Goal: Task Accomplishment & Management: Manage account settings

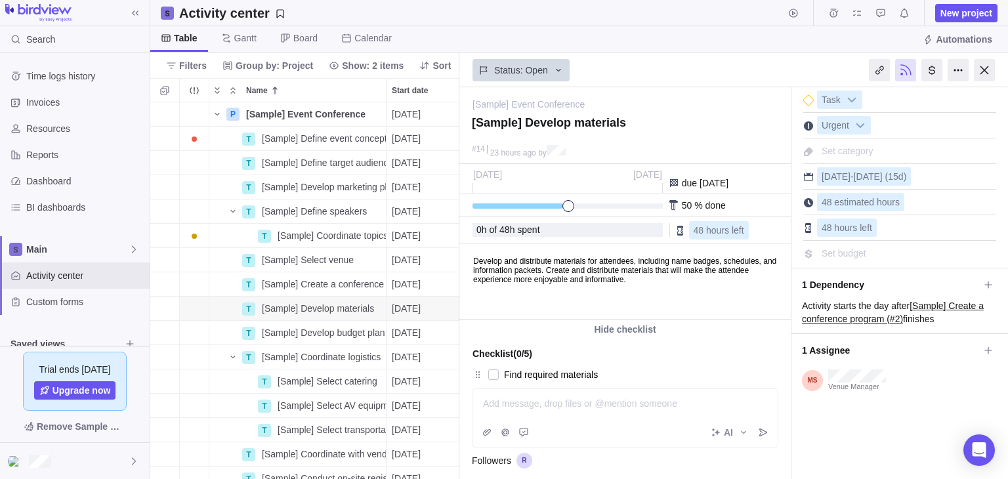
click at [982, 73] on div at bounding box center [984, 70] width 21 height 22
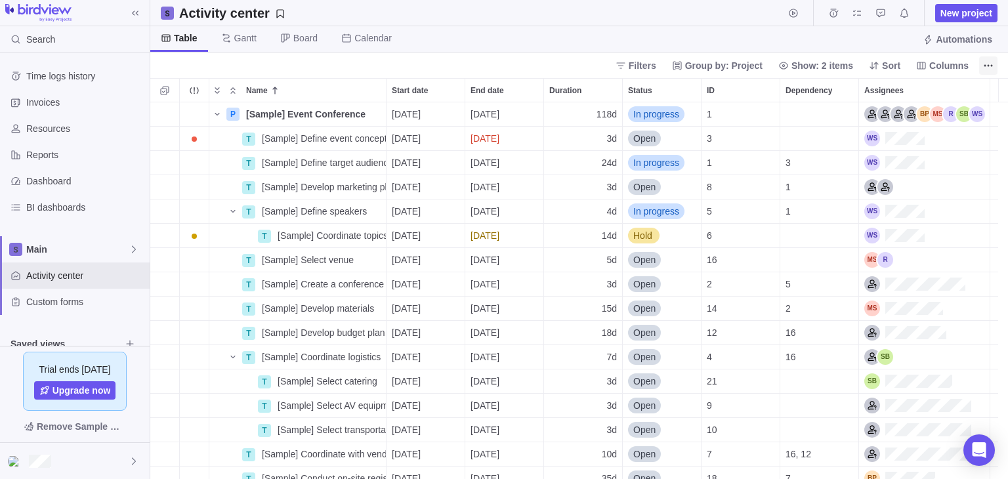
scroll to position [366, 848]
click at [341, 33] on icon at bounding box center [346, 38] width 10 height 10
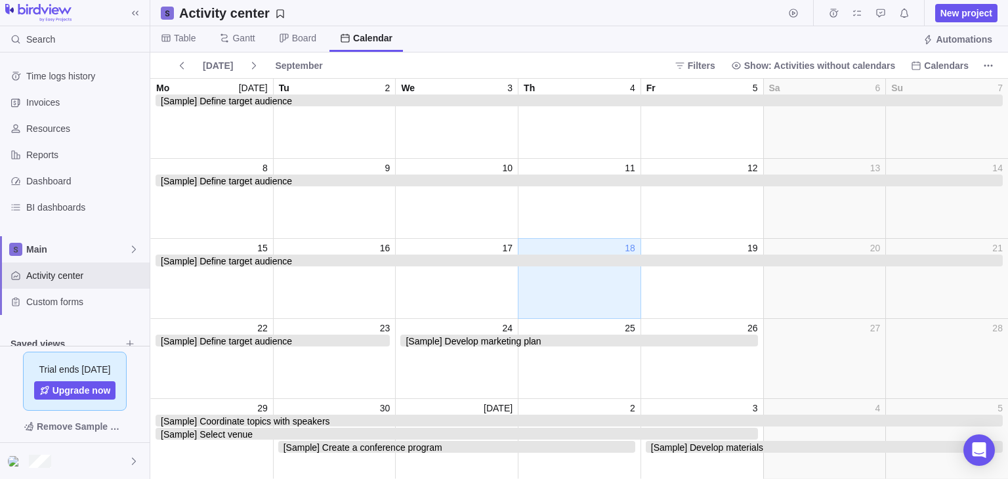
click at [619, 283] on div "day_18" at bounding box center [579, 285] width 123 height 61
click at [602, 137] on div "day_4" at bounding box center [579, 124] width 123 height 61
click at [87, 131] on span "Resources" at bounding box center [85, 128] width 118 height 13
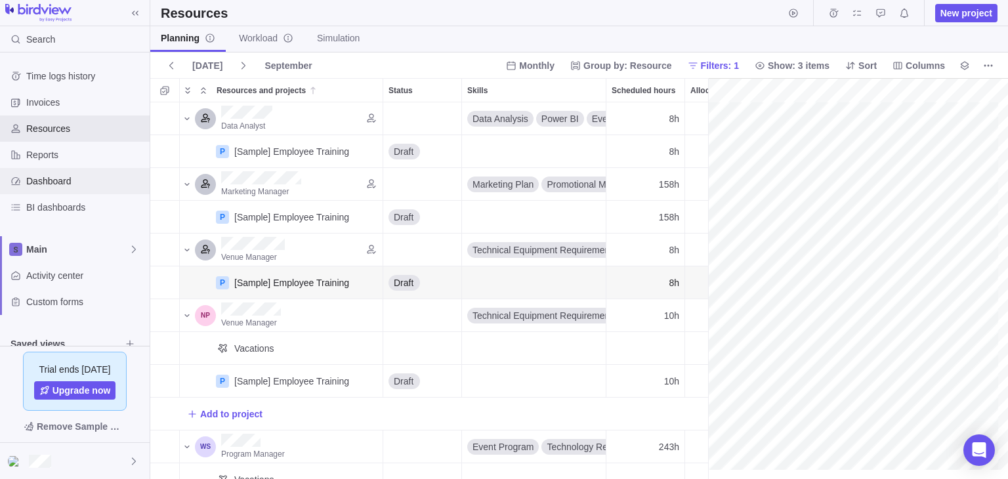
click at [47, 179] on span "Dashboard" at bounding box center [85, 181] width 118 height 13
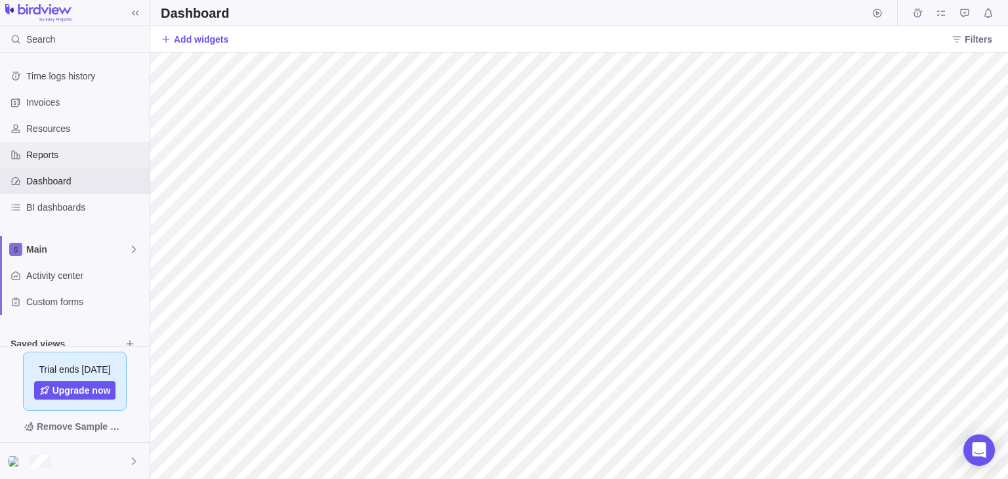
click at [60, 142] on div "Reports" at bounding box center [75, 155] width 150 height 26
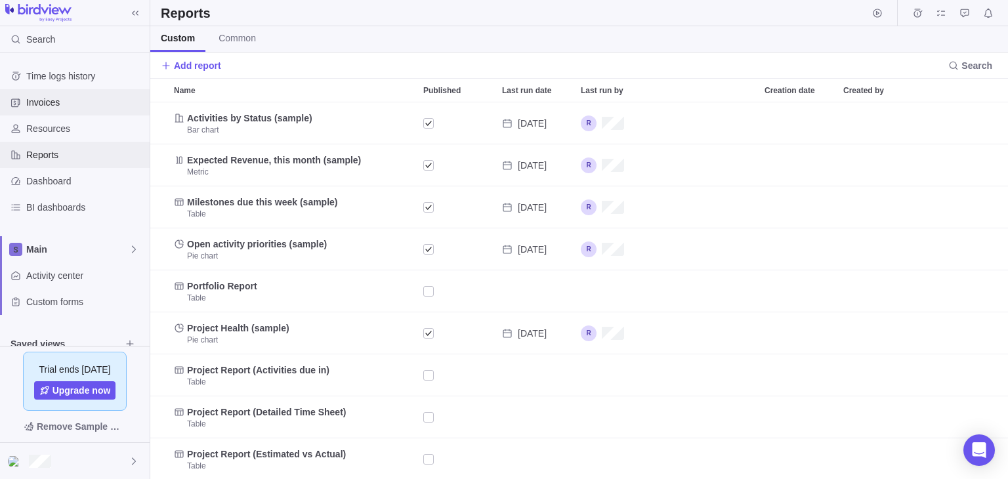
scroll to position [366, 848]
click at [244, 41] on span "Common" at bounding box center [236, 37] width 37 height 13
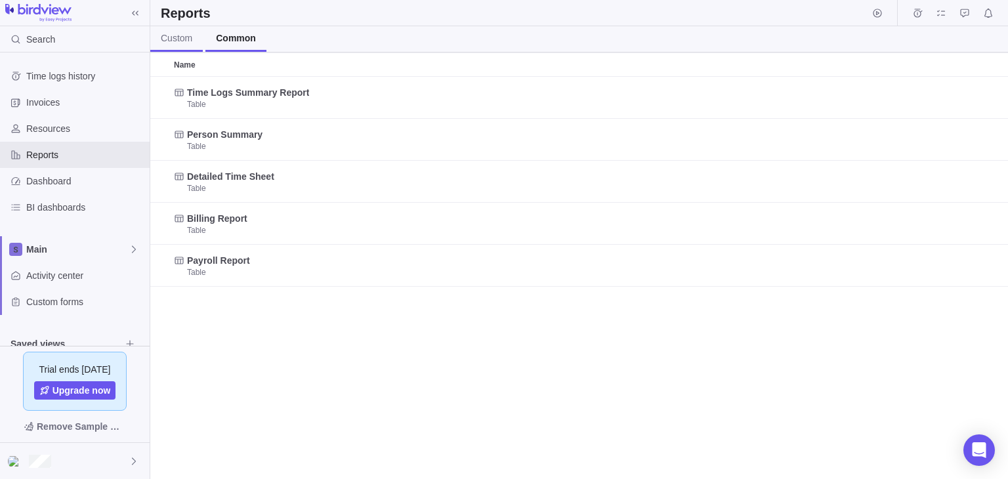
scroll to position [392, 848]
click at [169, 37] on span "Custom" at bounding box center [176, 37] width 31 height 13
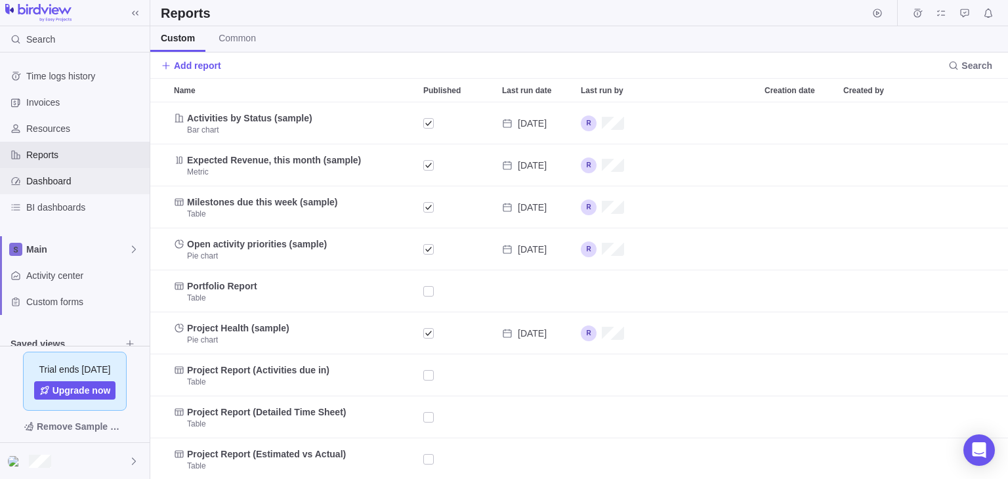
scroll to position [366, 848]
click at [98, 274] on span "Activity center" at bounding box center [85, 275] width 118 height 13
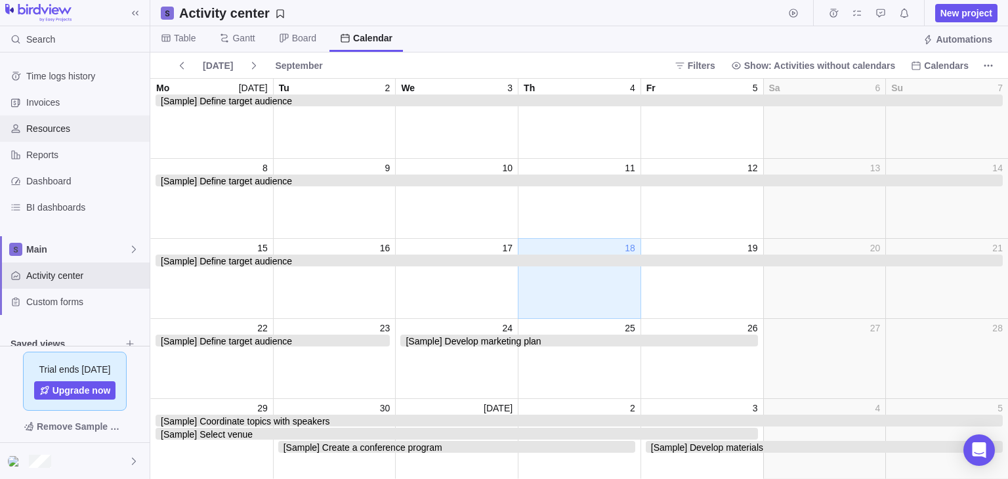
click at [85, 124] on span "Resources" at bounding box center [85, 128] width 118 height 13
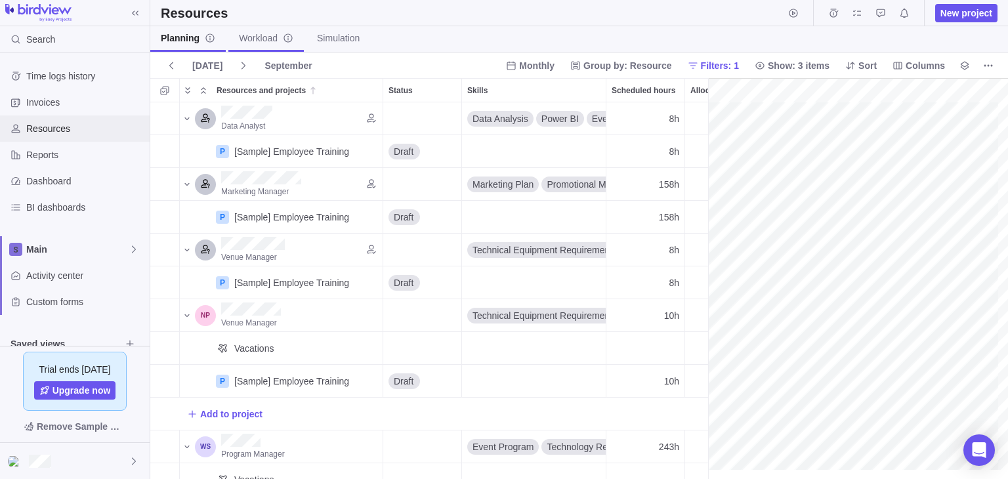
scroll to position [0, 230]
click at [253, 28] on link "Workload" at bounding box center [265, 39] width 75 height 26
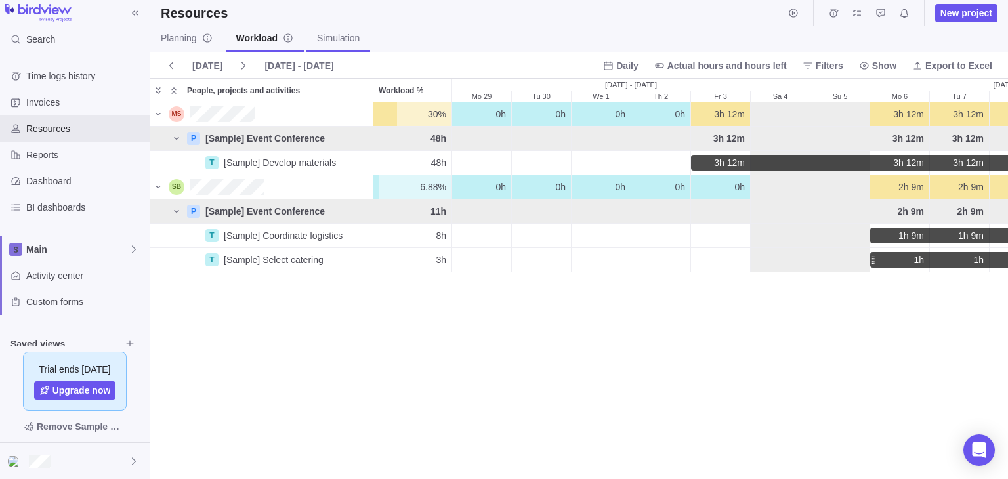
scroll to position [365, 848]
click at [340, 43] on span "Simulation" at bounding box center [338, 37] width 43 height 13
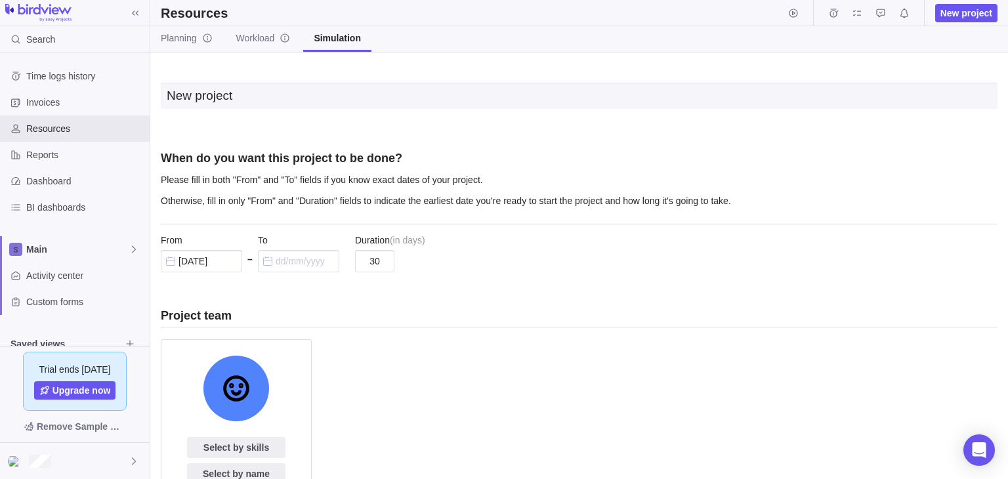
click at [480, 326] on div "Project team" at bounding box center [579, 318] width 836 height 20
click at [241, 37] on span "Workload" at bounding box center [263, 37] width 54 height 13
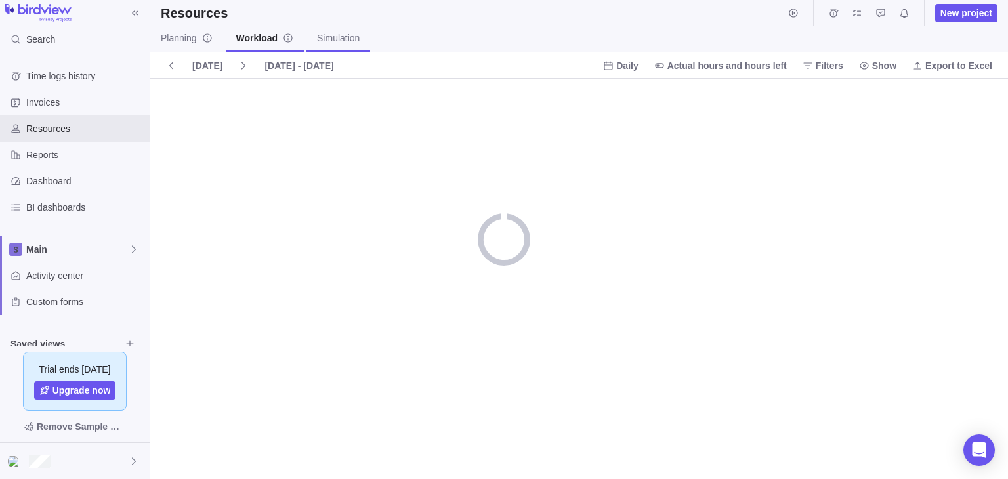
click at [343, 37] on span "Simulation" at bounding box center [338, 37] width 43 height 13
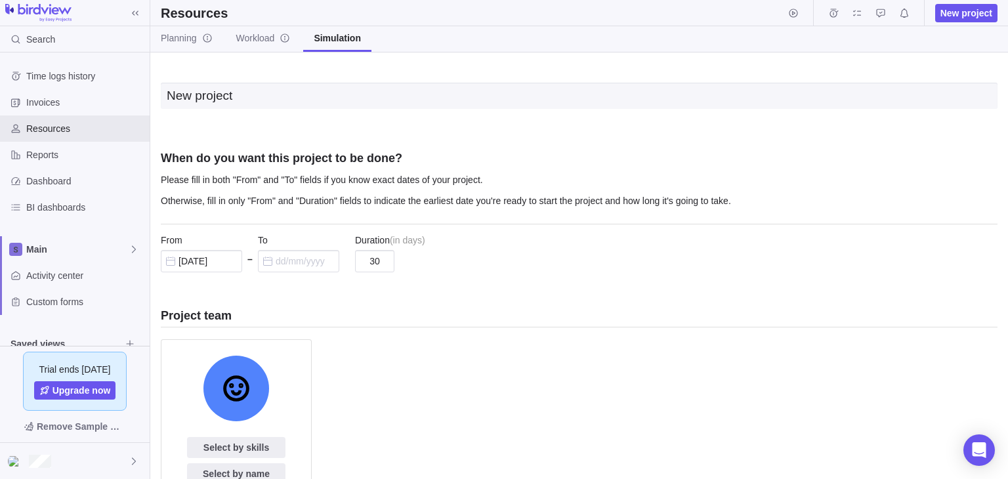
click at [442, 311] on h3 "Project team" at bounding box center [579, 316] width 836 height 16
click at [262, 45] on link "Workload" at bounding box center [263, 39] width 75 height 26
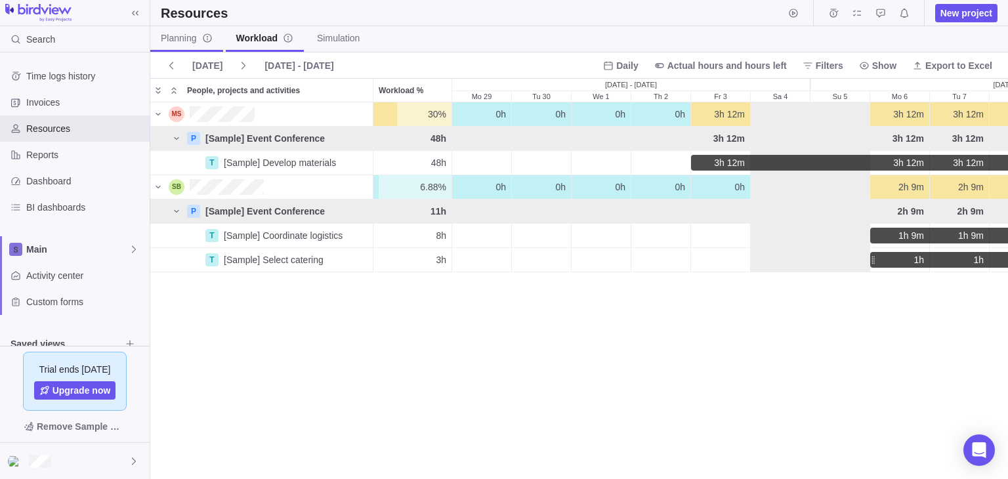
click at [181, 36] on span "Planning" at bounding box center [187, 37] width 52 height 13
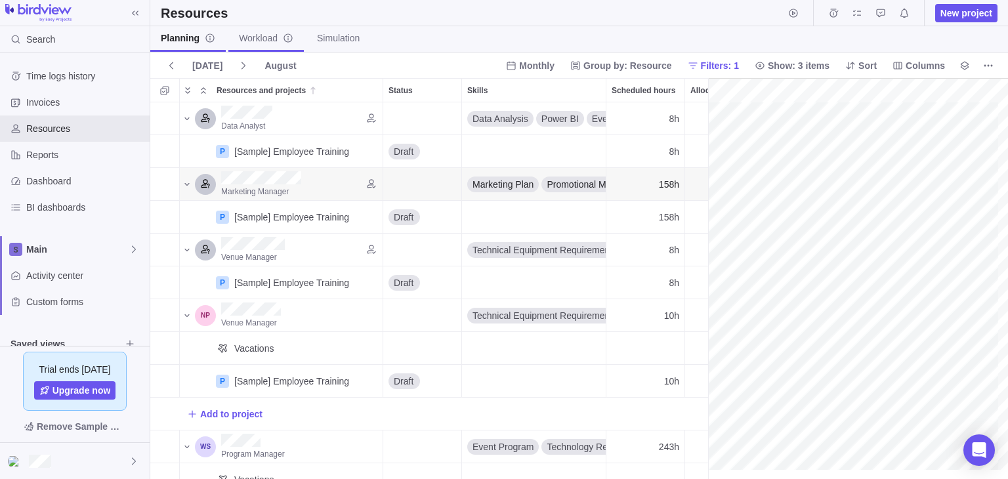
click at [273, 33] on span "Workload" at bounding box center [266, 37] width 54 height 13
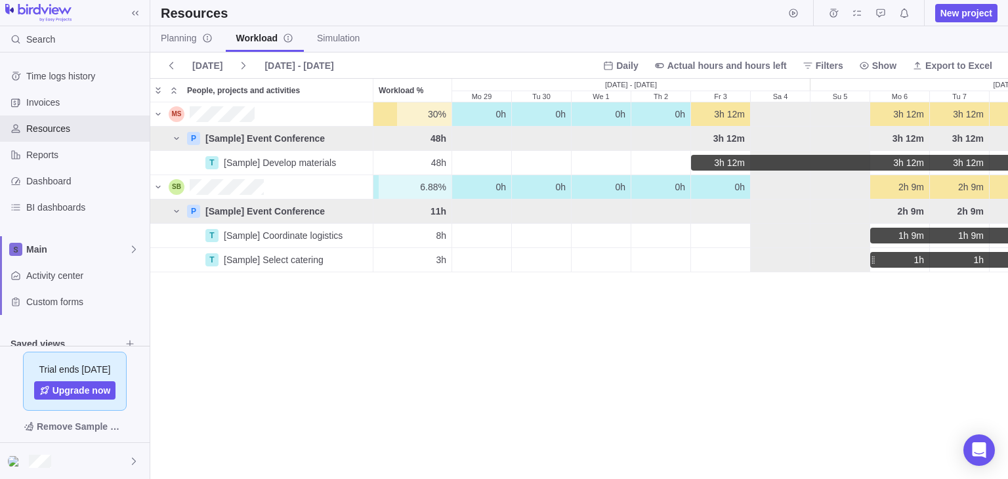
scroll to position [365, 848]
click at [63, 271] on span "Activity center" at bounding box center [85, 275] width 118 height 13
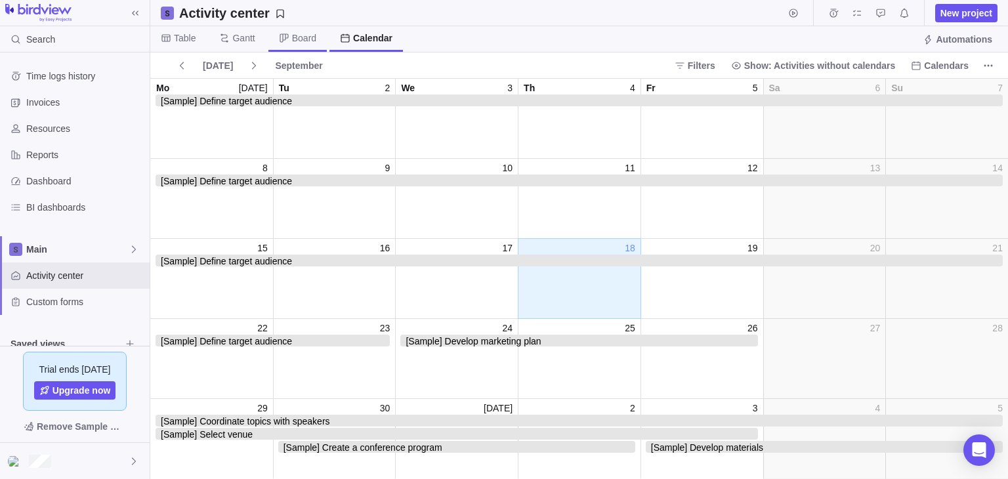
click at [297, 40] on span "Board" at bounding box center [304, 37] width 24 height 13
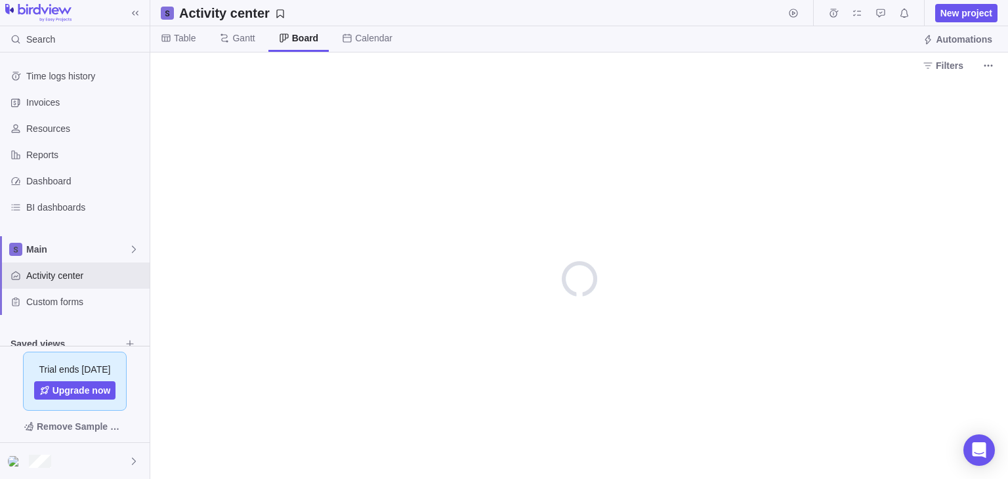
click at [297, 40] on span "Board" at bounding box center [305, 37] width 26 height 13
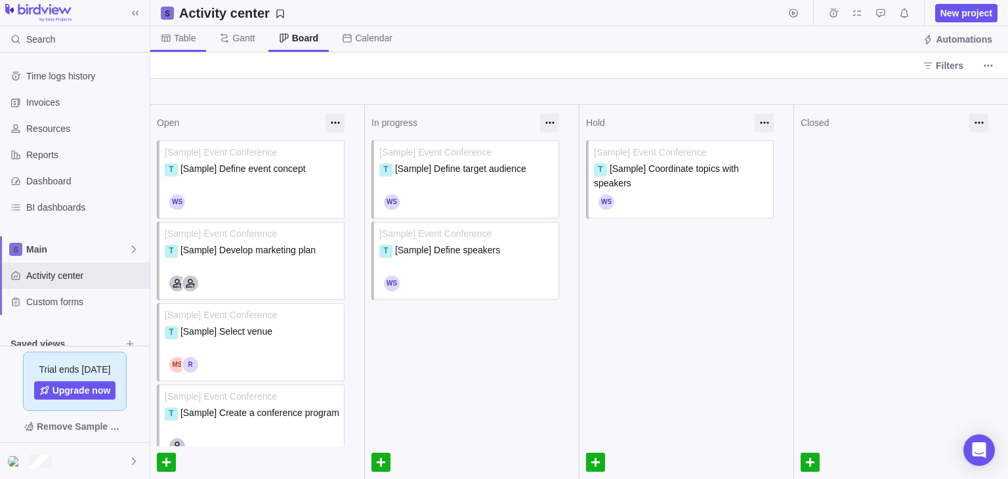
click at [196, 37] on span "Table" at bounding box center [178, 39] width 56 height 26
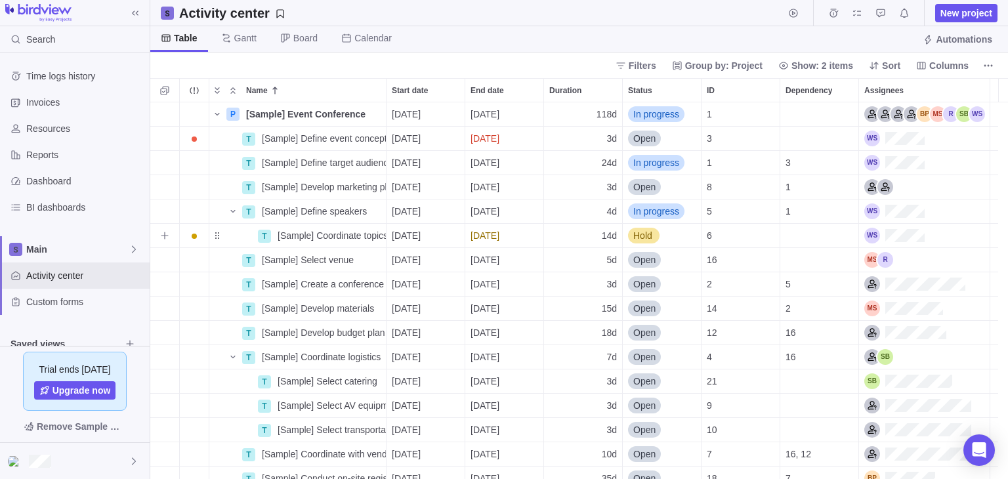
scroll to position [366, 848]
drag, startPoint x: 928, startPoint y: 129, endPoint x: 911, endPoint y: 147, distance: 25.5
click at [772, 143] on div "3" at bounding box center [740, 139] width 78 height 24
click at [881, 141] on div "Assignees" at bounding box center [894, 139] width 60 height 16
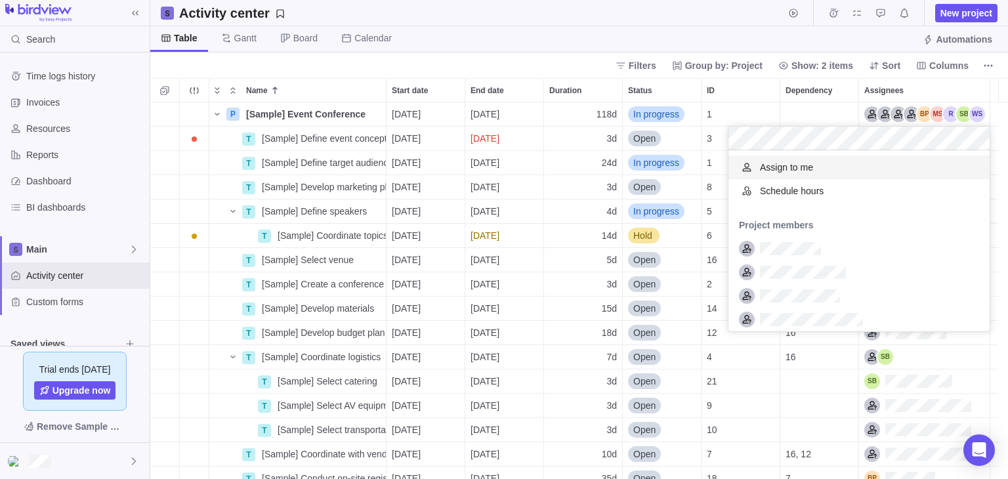
scroll to position [0, 0]
click at [779, 162] on div "Invite user Add unnamed resource Assign to me Schedule hours Project members" at bounding box center [858, 432] width 261 height 564
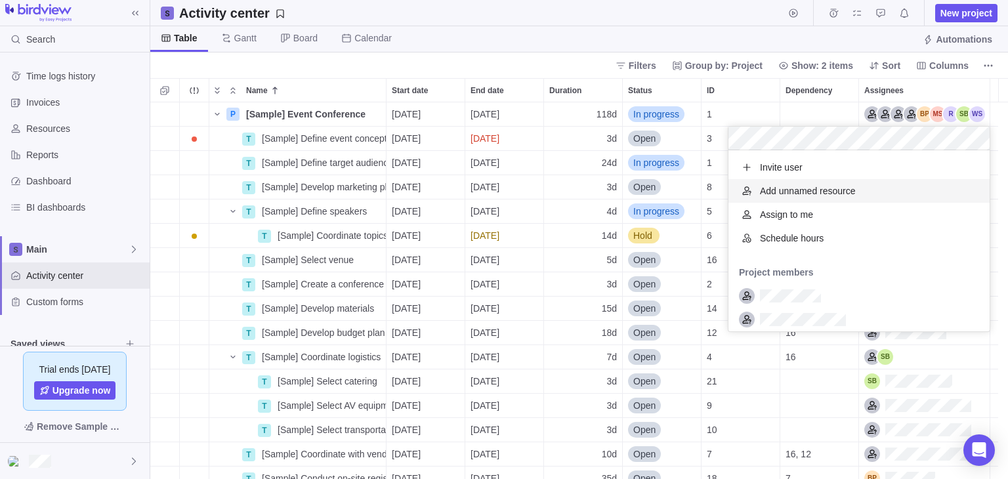
click at [776, 192] on span "Add unnamed resource" at bounding box center [808, 190] width 96 height 13
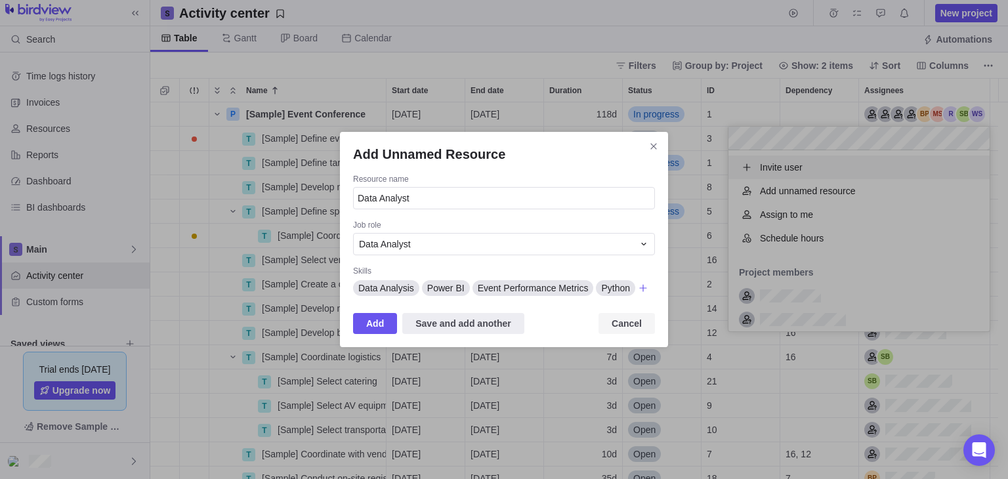
drag, startPoint x: 621, startPoint y: 325, endPoint x: 632, endPoint y: 325, distance: 11.2
click at [632, 325] on span "Cancel" at bounding box center [626, 324] width 30 height 16
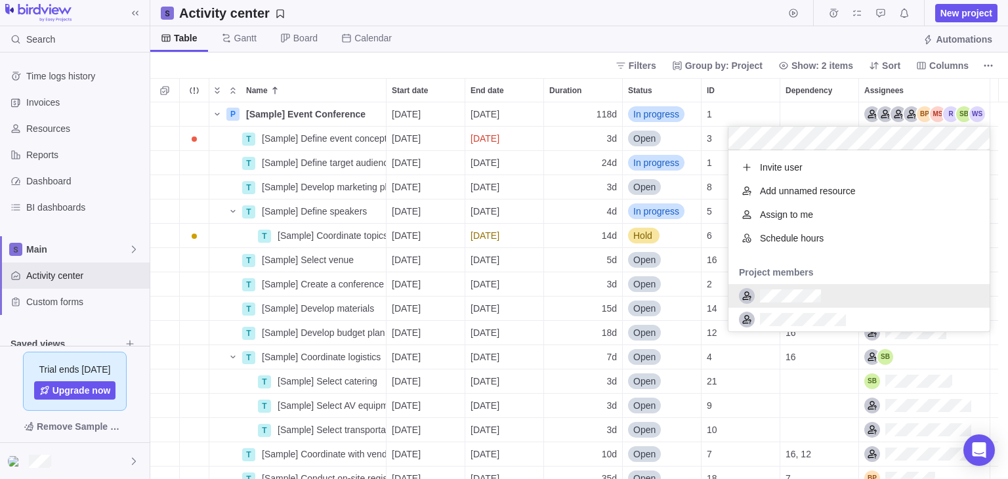
click at [41, 132] on body "Search Time logs history Invoices Resources Reports Dashboard BI dashboards Mai…" at bounding box center [504, 239] width 1008 height 479
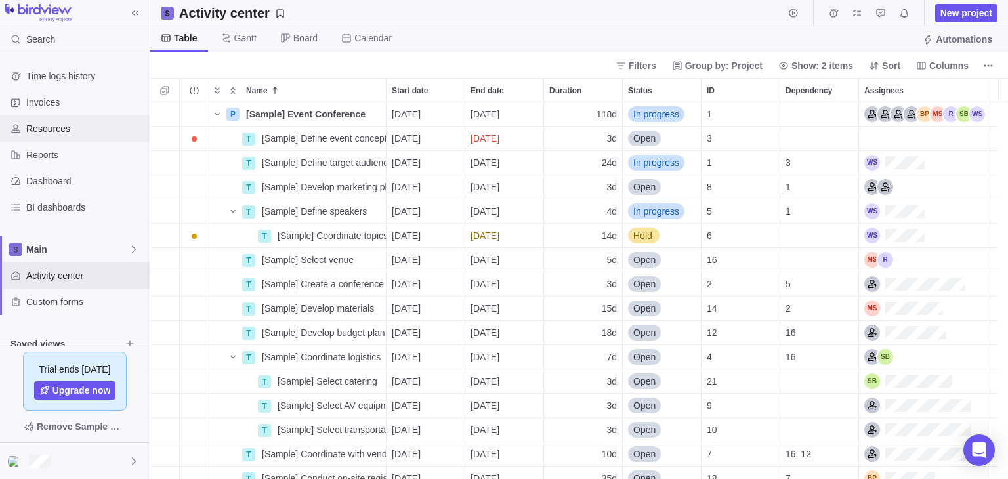
click at [39, 130] on span "Resources" at bounding box center [85, 128] width 118 height 13
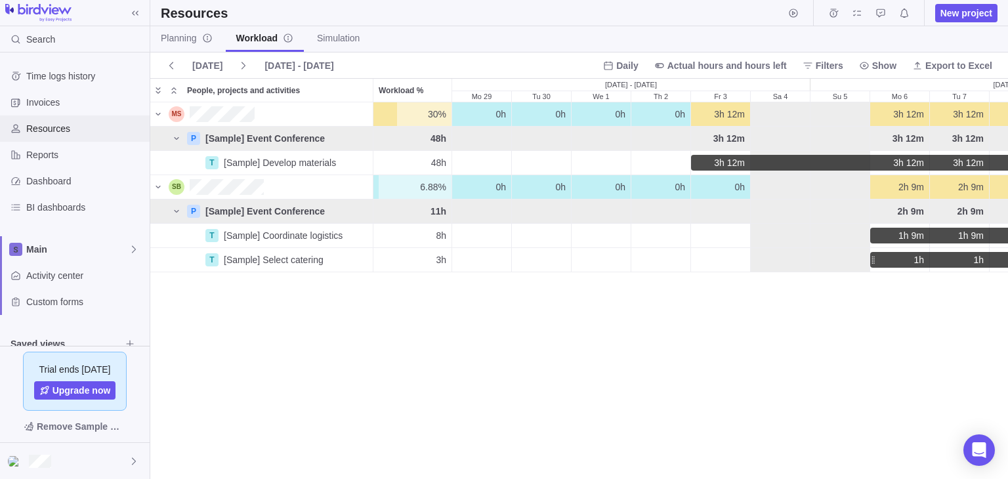
scroll to position [365, 848]
click at [155, 25] on div "Resources New project" at bounding box center [578, 13] width 857 height 26
click at [174, 38] on span "Planning" at bounding box center [187, 37] width 52 height 13
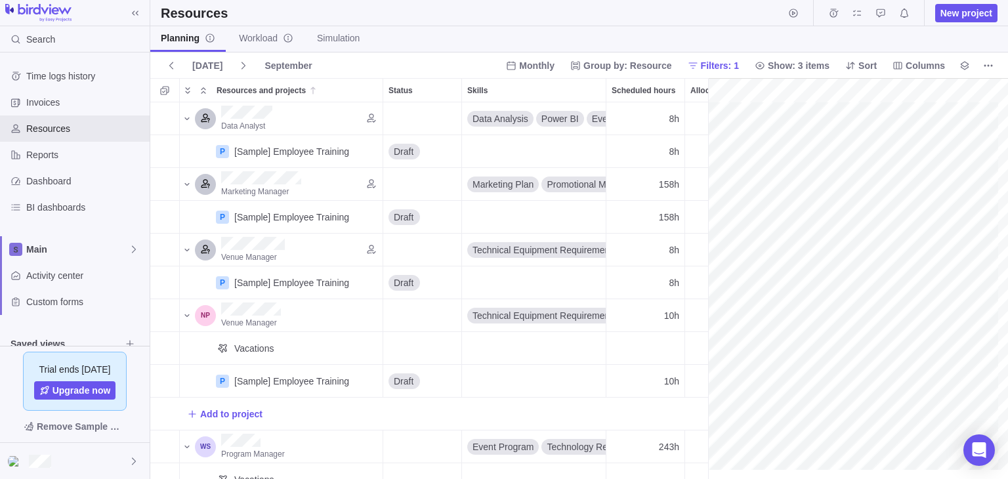
scroll to position [0, 230]
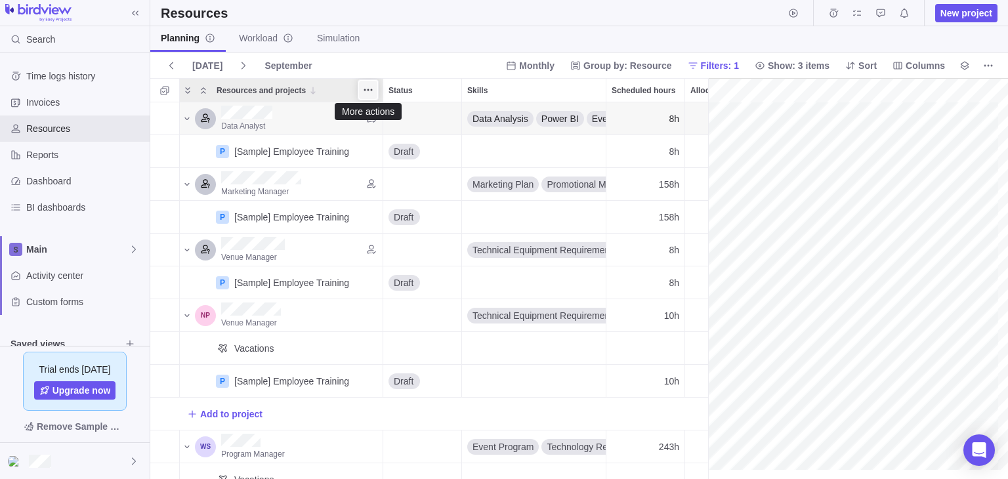
click at [375, 91] on span "More actions" at bounding box center [368, 90] width 18 height 18
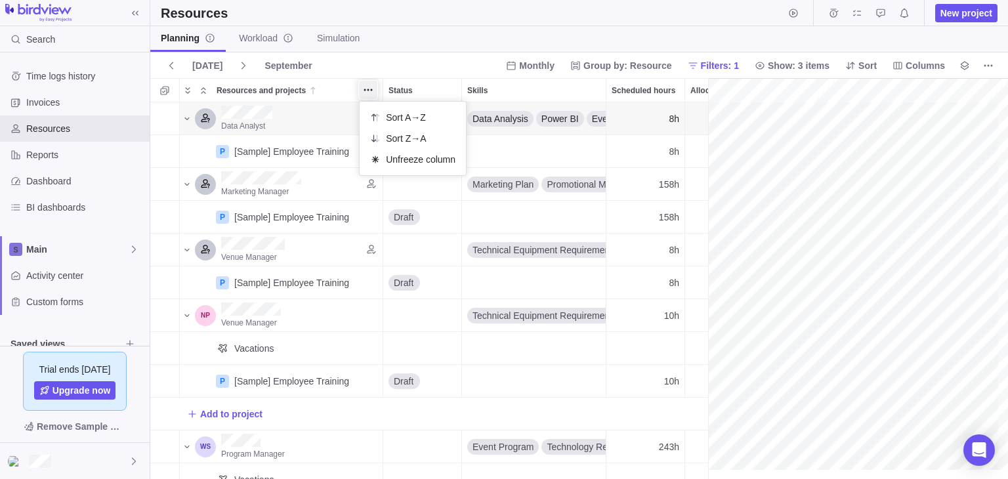
click at [196, 155] on div "Resources and projects Status Skills Scheduled hours Allocated hours Data Analy…" at bounding box center [578, 278] width 857 height 401
click at [993, 60] on icon "More actions" at bounding box center [988, 65] width 10 height 10
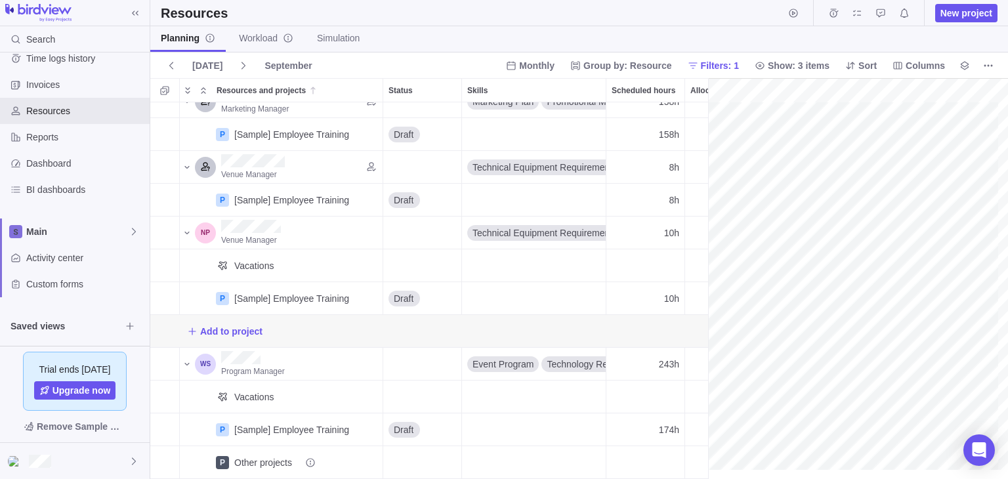
scroll to position [0, 0]
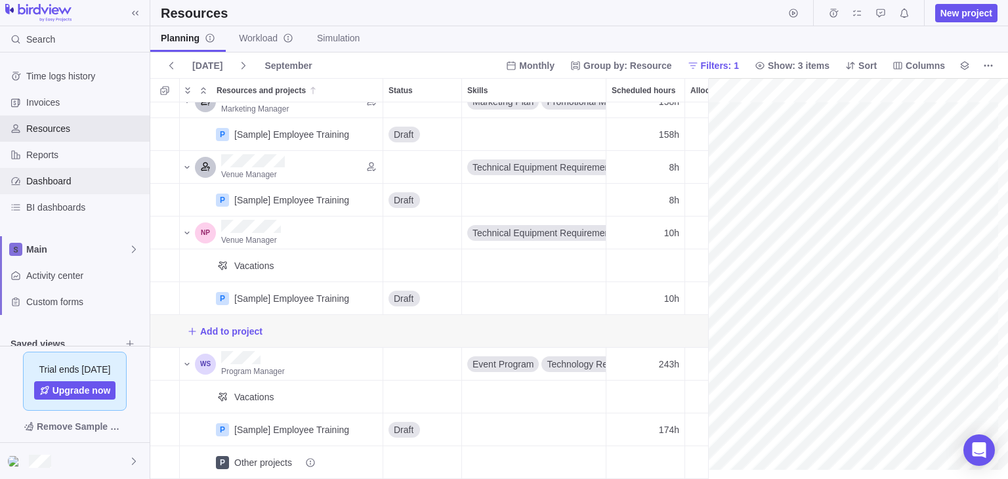
click at [42, 182] on span "Dashboard" at bounding box center [85, 181] width 118 height 13
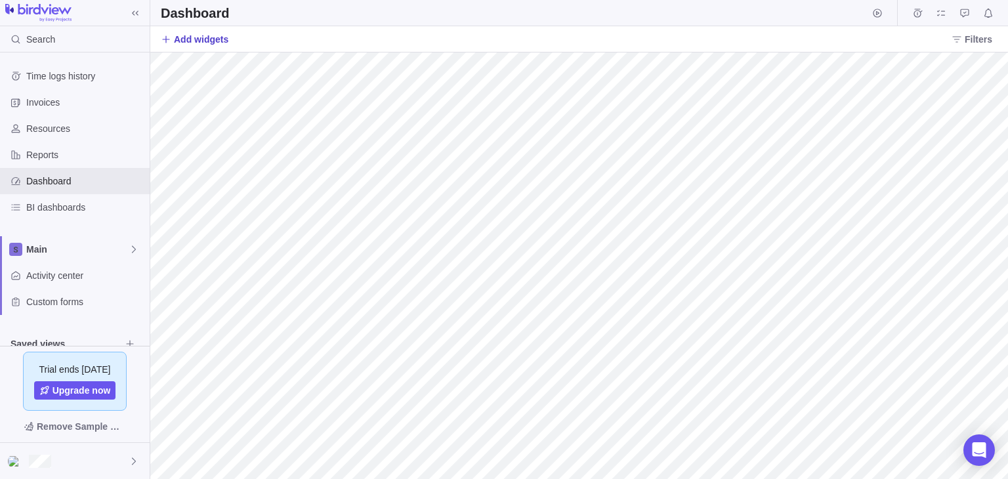
click at [194, 36] on span "Add widgets" at bounding box center [201, 39] width 54 height 13
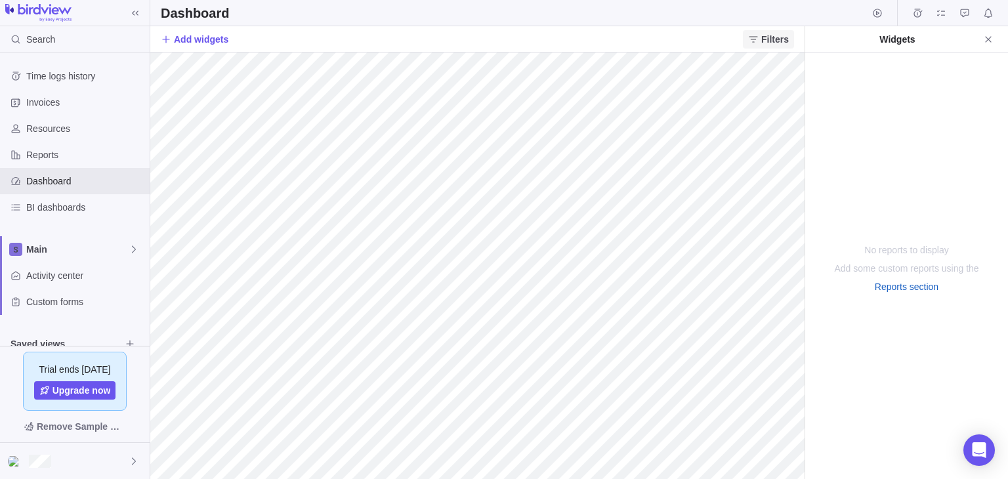
click at [994, 33] on span "Close" at bounding box center [988, 39] width 18 height 18
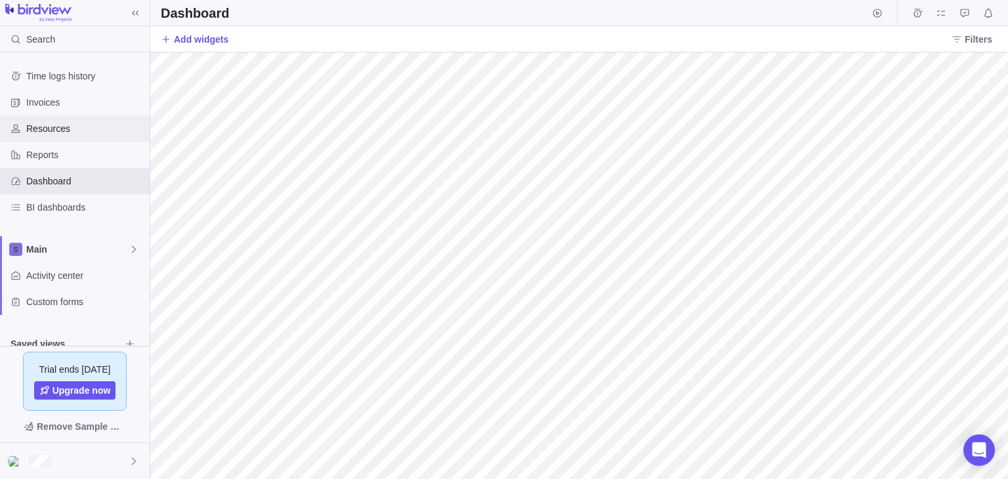
click at [37, 136] on div "Resources" at bounding box center [75, 128] width 150 height 26
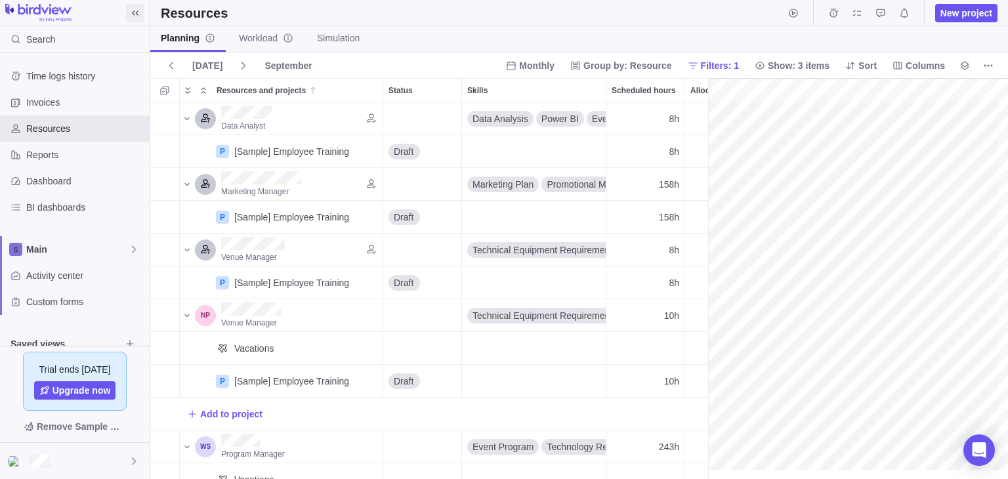
click at [133, 16] on icon at bounding box center [135, 13] width 10 height 10
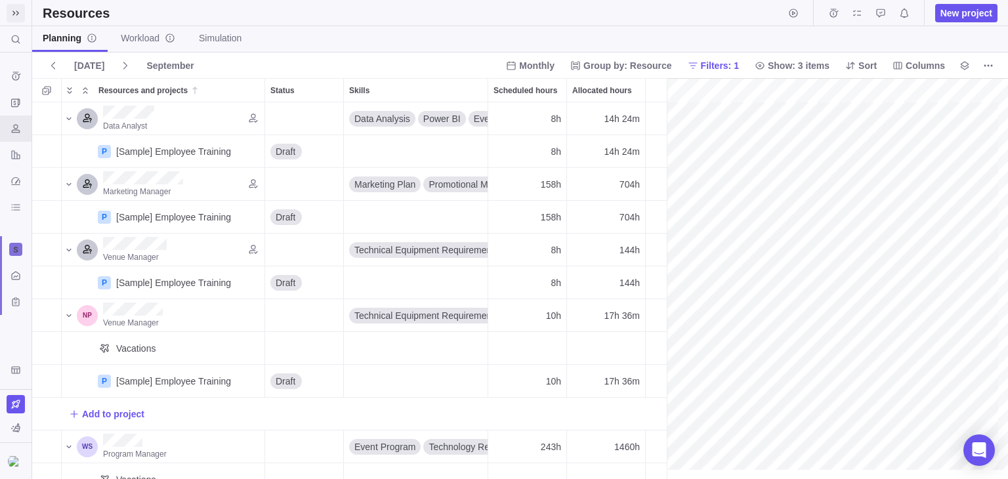
click at [15, 7] on span at bounding box center [16, 13] width 18 height 18
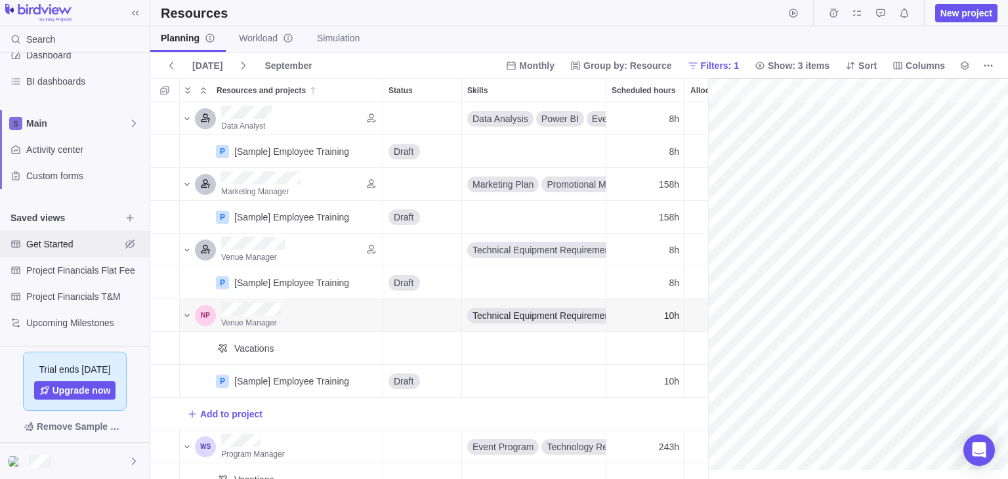
scroll to position [0, 0]
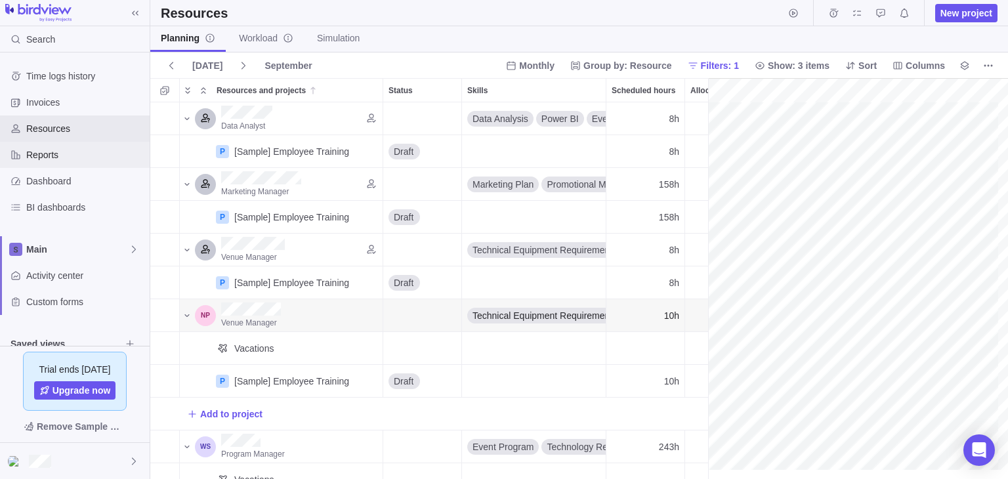
click at [42, 151] on span "Reports" at bounding box center [85, 154] width 118 height 13
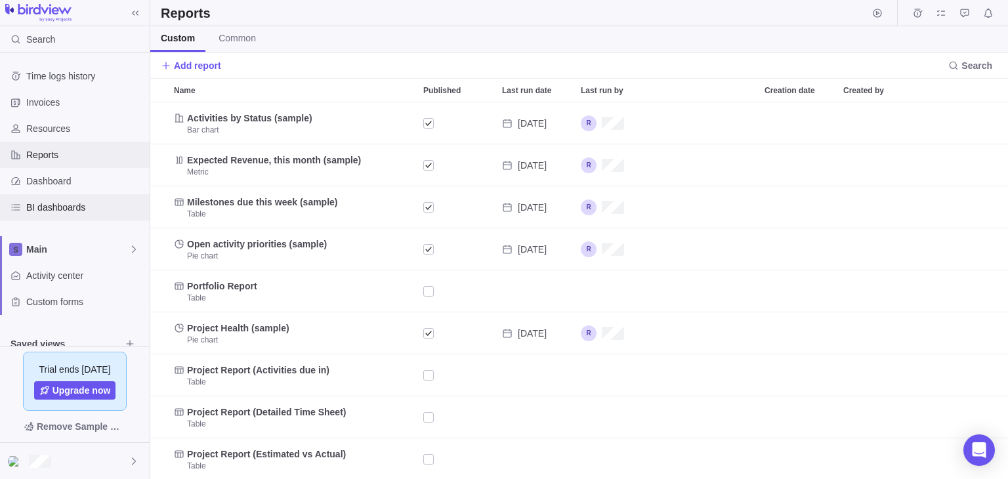
scroll to position [366, 848]
click at [47, 178] on span "Dashboard" at bounding box center [85, 181] width 118 height 13
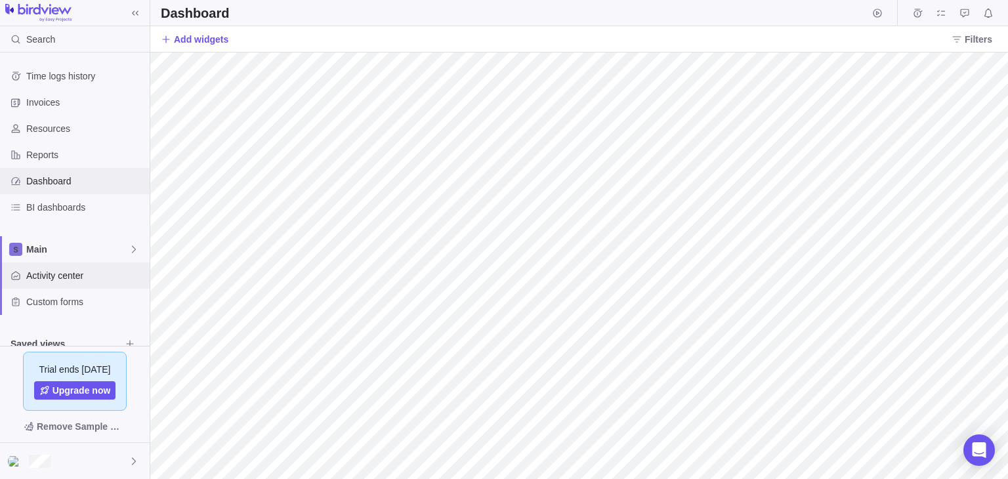
scroll to position [126, 0]
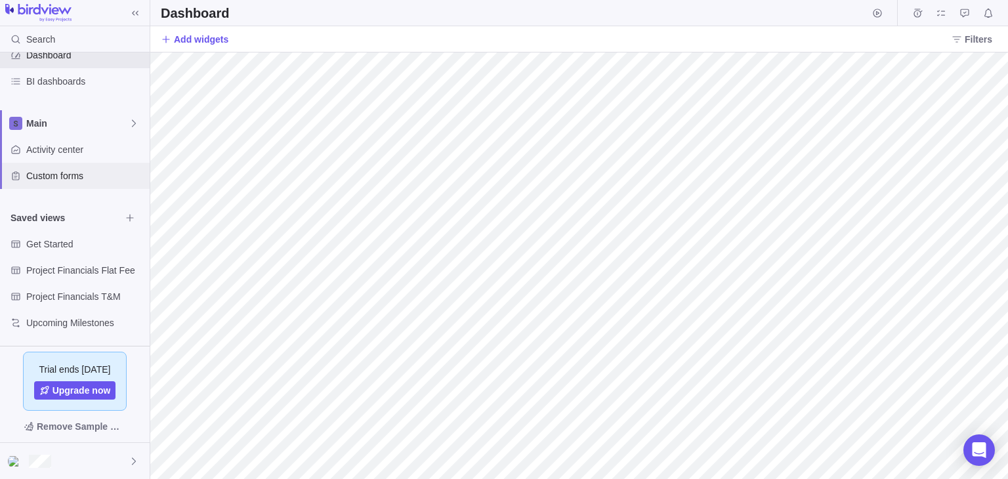
click at [48, 182] on div "Custom forms" at bounding box center [75, 176] width 150 height 26
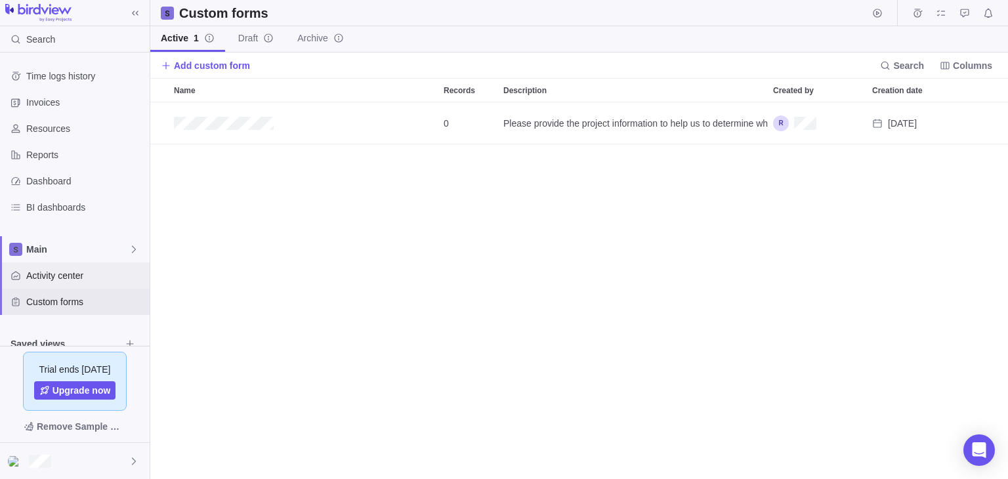
click at [81, 271] on span "Activity center" at bounding box center [85, 275] width 118 height 13
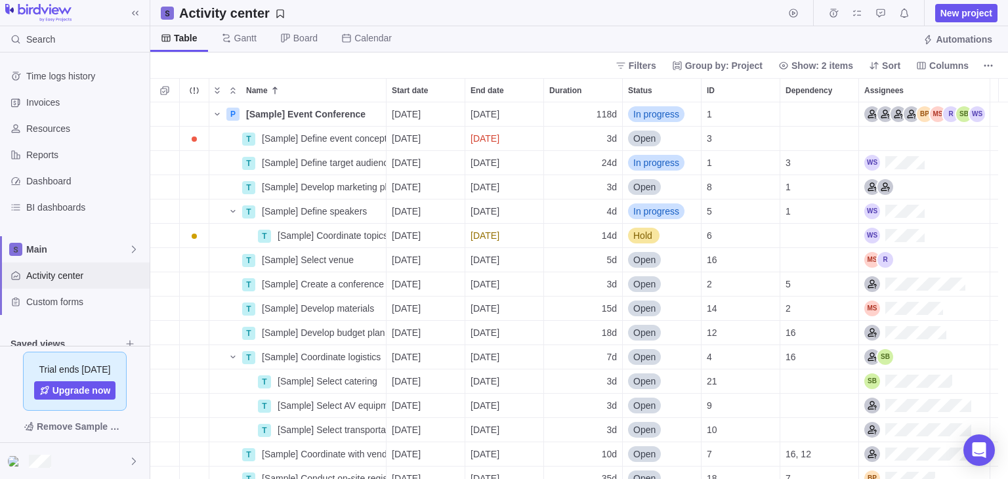
scroll to position [366, 848]
click at [286, 138] on span "[Sample] Define event concept" at bounding box center [324, 138] width 124 height 13
click at [289, 140] on input "[Sample] Define event concept" at bounding box center [321, 138] width 131 height 25
click at [236, 153] on div "P [Sample] Event Conference Details [DATE] [DATE] 118d In progress 1 T [Sample]…" at bounding box center [578, 290] width 857 height 377
click at [228, 137] on div "Name" at bounding box center [224, 138] width 31 height 10
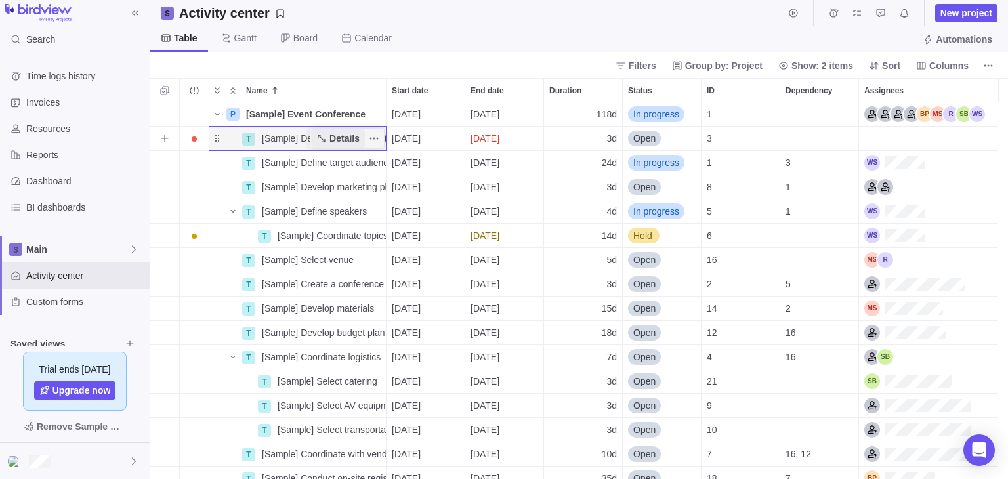
click at [338, 134] on span "Details" at bounding box center [344, 138] width 30 height 13
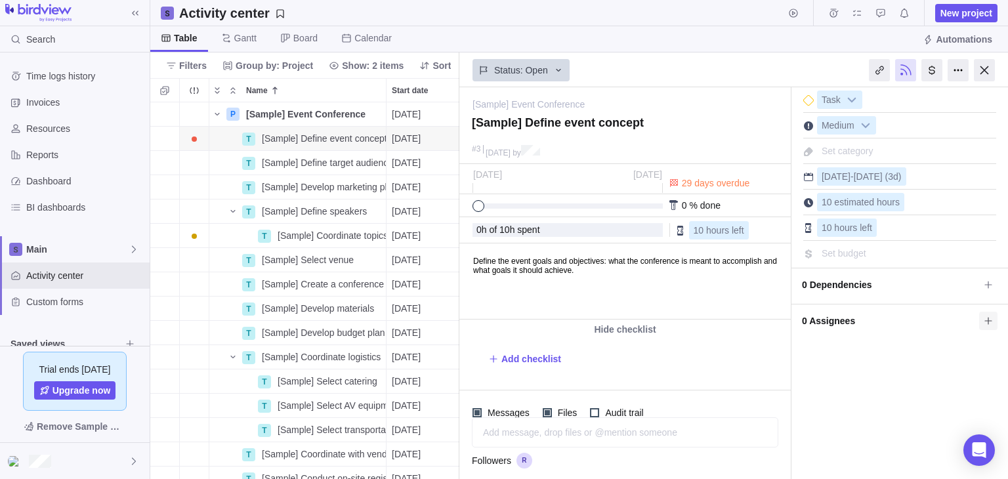
click at [983, 316] on icon at bounding box center [988, 321] width 10 height 10
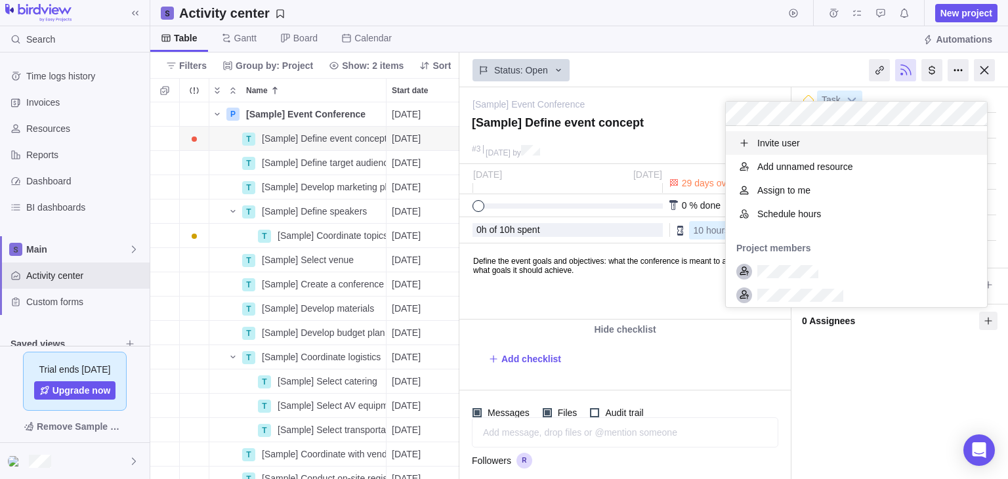
click at [771, 140] on span "Invite user" at bounding box center [778, 142] width 43 height 13
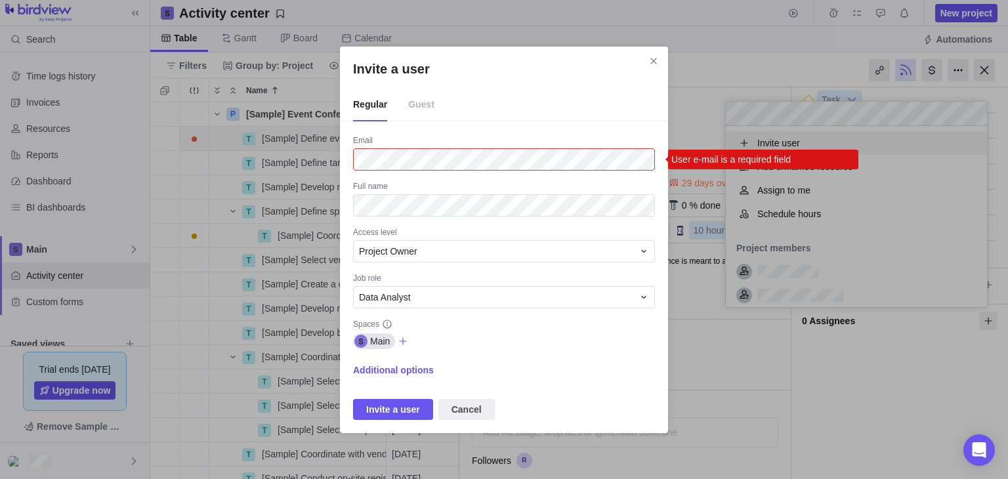
click at [421, 103] on span "Guest" at bounding box center [421, 105] width 26 height 33
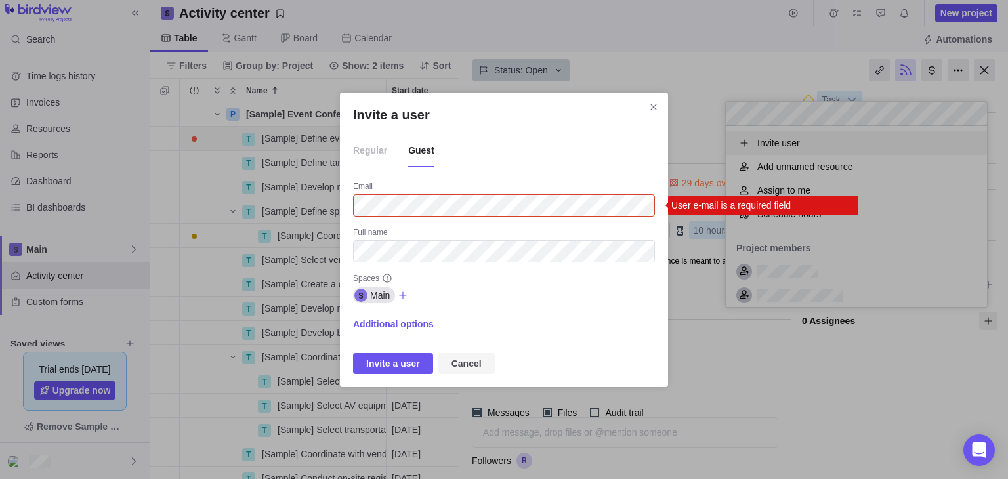
click at [459, 373] on span "Cancel" at bounding box center [466, 363] width 56 height 21
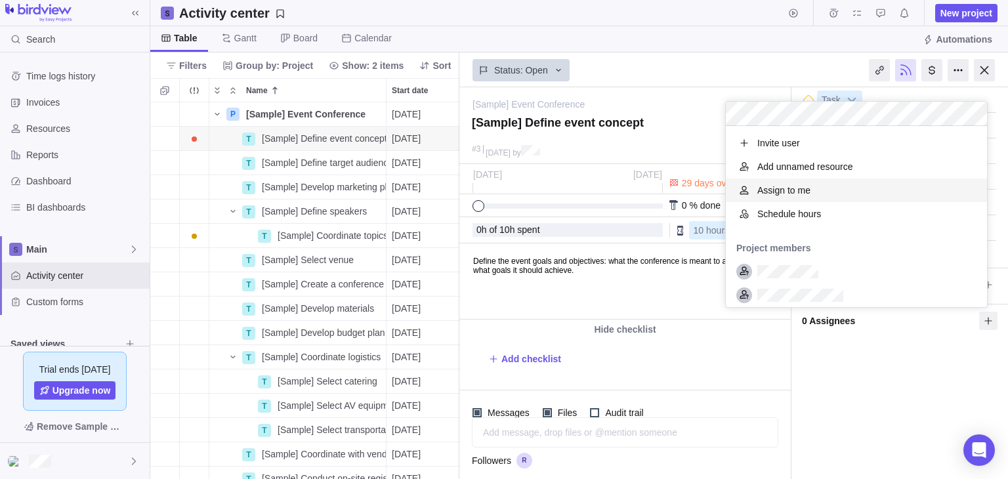
click at [800, 196] on div "Assign to me" at bounding box center [856, 190] width 261 height 24
click at [834, 168] on span "Add unnamed resource" at bounding box center [805, 166] width 96 height 13
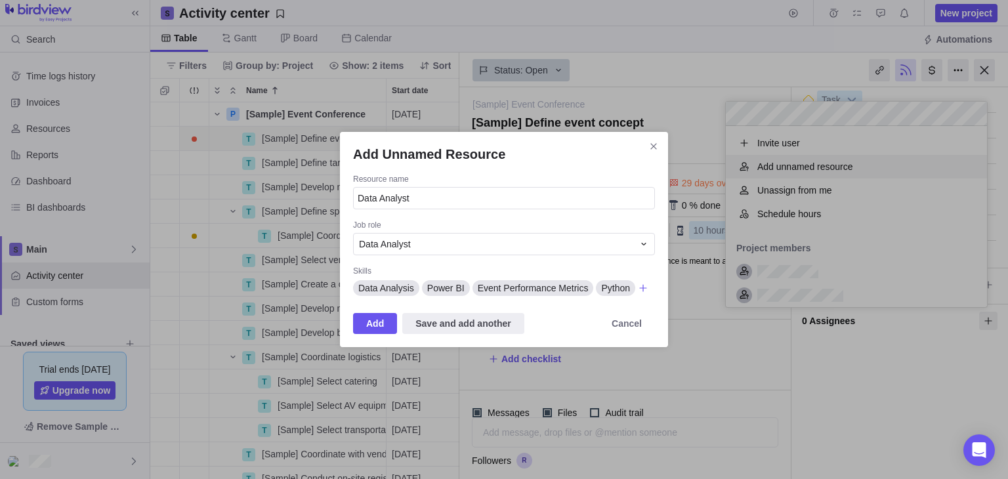
click at [632, 346] on div "Add Unnamed Resource Resource name Data Analyst Job role Data Analyst Skills Da…" at bounding box center [504, 239] width 328 height 215
click at [616, 321] on span "Cancel" at bounding box center [626, 324] width 30 height 16
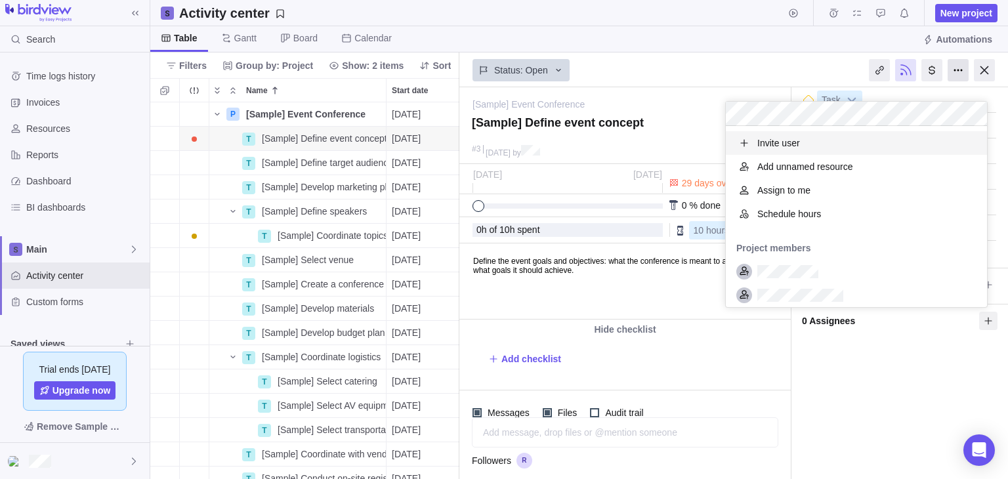
click at [958, 74] on body "Search Time logs history Invoices Resources Reports Dashboard BI dashboards Mai…" at bounding box center [504, 239] width 1008 height 479
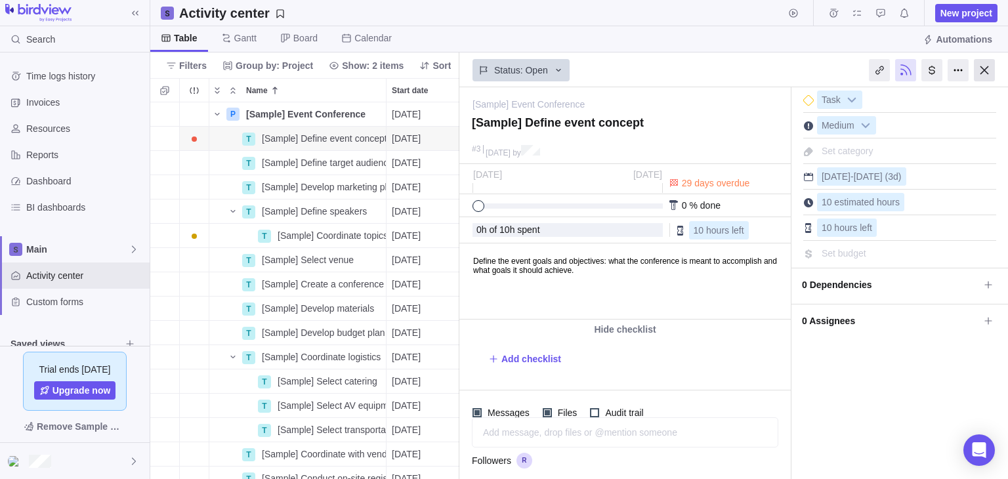
click at [983, 72] on div at bounding box center [984, 70] width 21 height 22
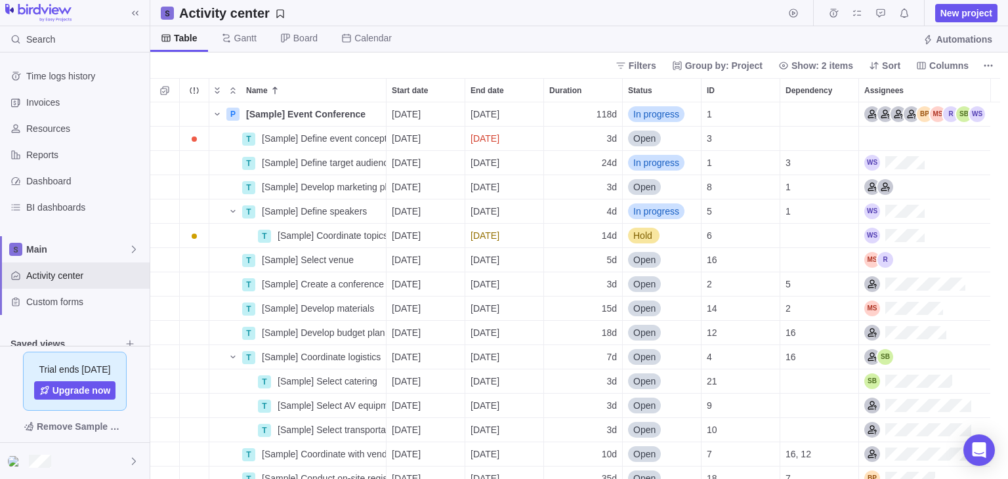
scroll to position [366, 848]
click at [169, 114] on icon "Add activity" at bounding box center [164, 114] width 10 height 10
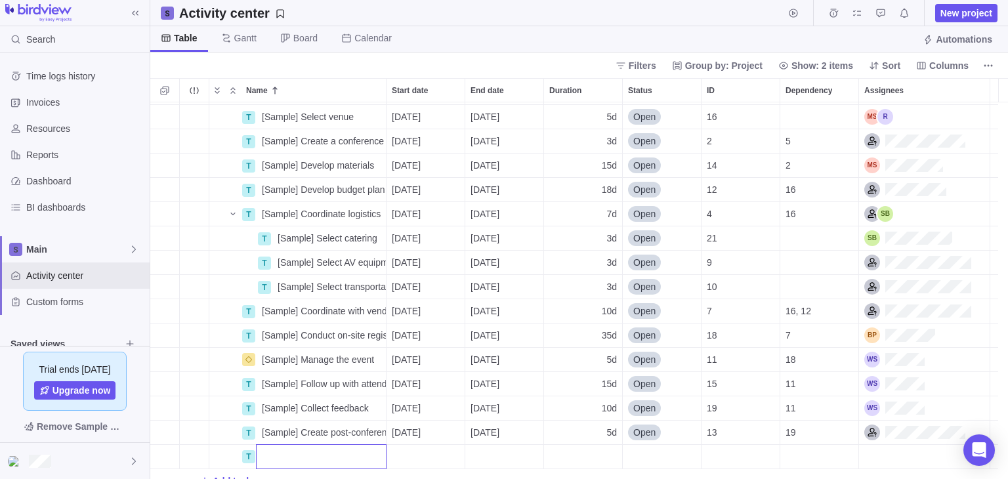
scroll to position [157, 0]
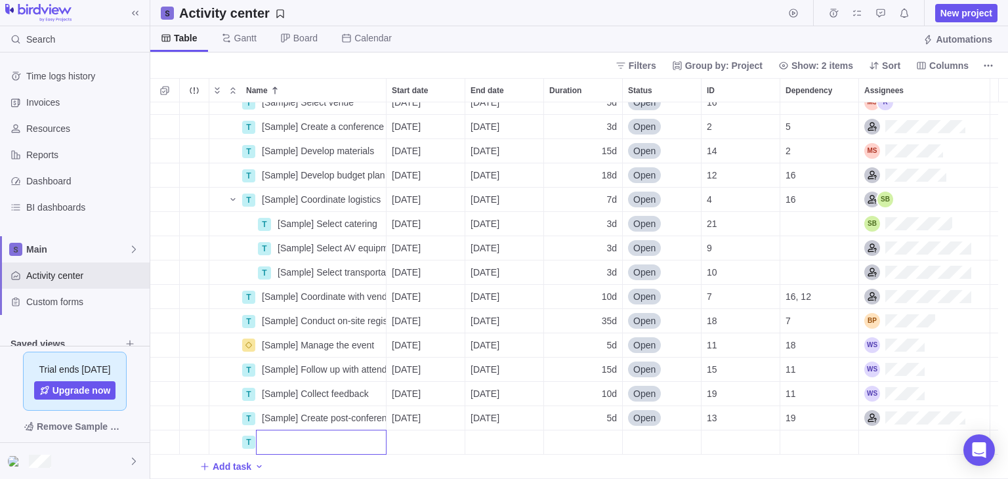
click at [303, 384] on div "T [Sample] Select venue Details [DATE] [DATE] 5d Open 16 T [Sample] Create a co…" at bounding box center [578, 290] width 857 height 377
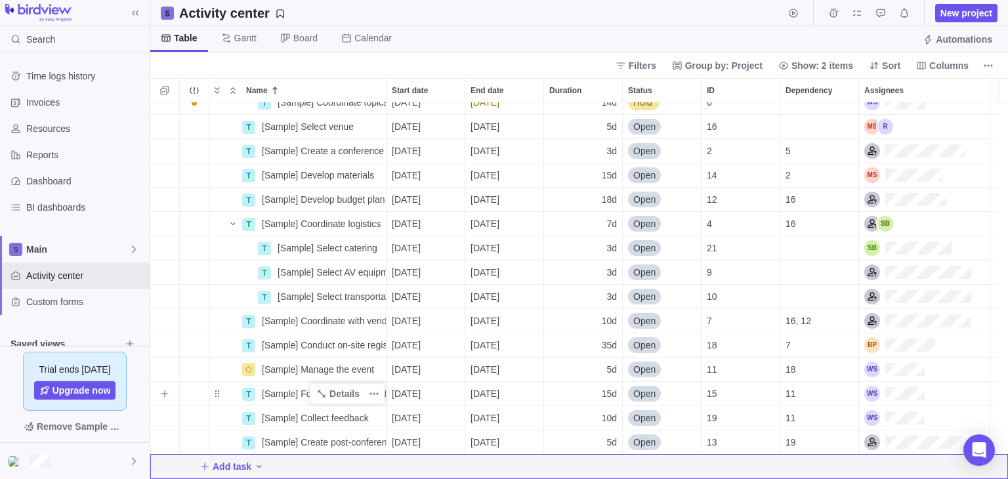
click at [292, 402] on div "[Sample] Follow up with attendees" at bounding box center [321, 394] width 129 height 24
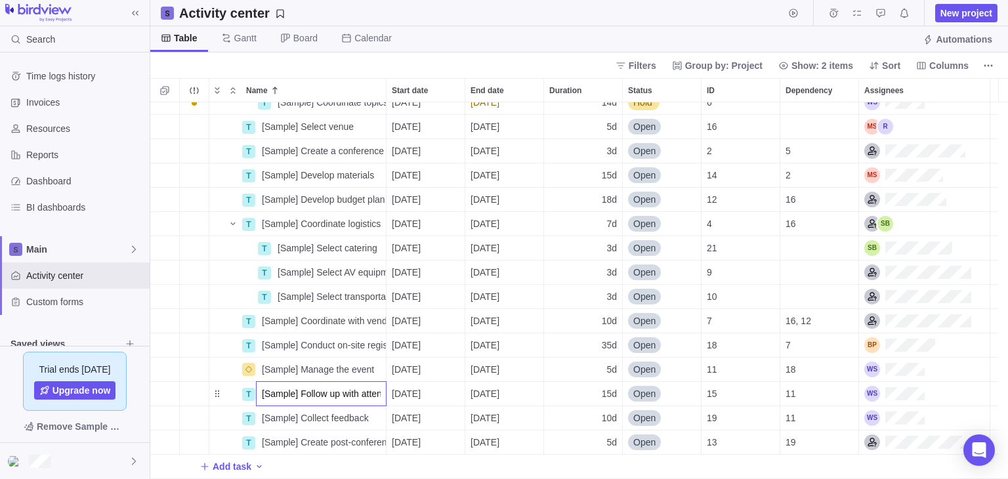
scroll to position [133, 0]
click at [470, 411] on div "P [Sample] Event Conference Details [DATE] [DATE] 118d In progress 1 T [Sample]…" at bounding box center [578, 290] width 857 height 377
click at [379, 397] on span "More actions" at bounding box center [374, 394] width 18 height 18
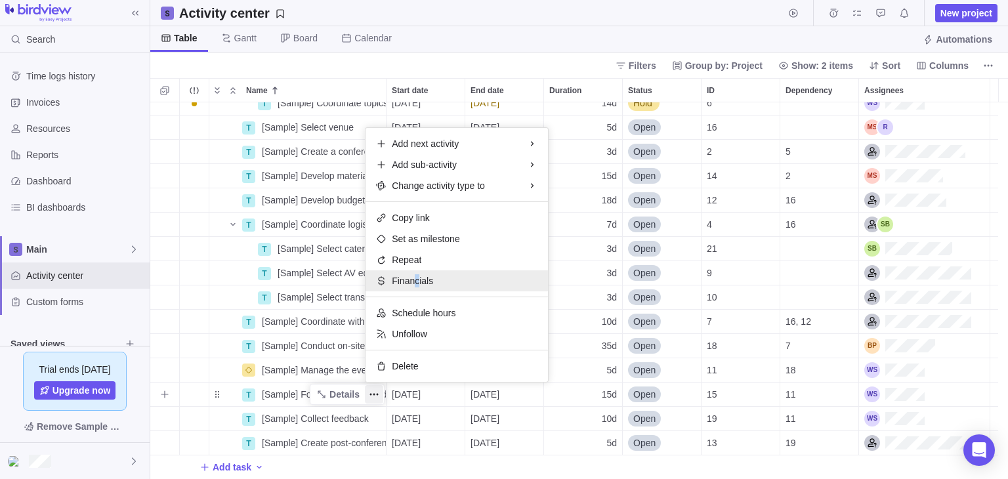
click at [416, 287] on span "Financials" at bounding box center [412, 280] width 41 height 13
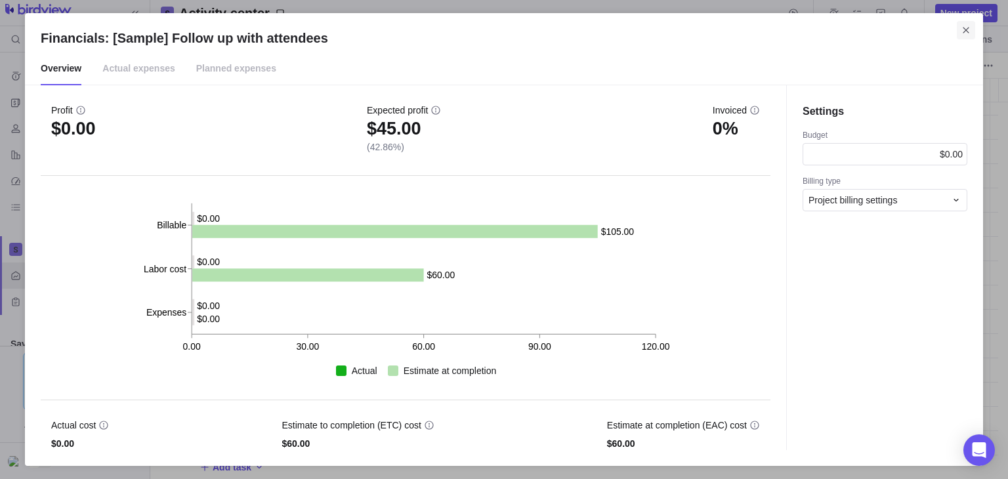
click at [965, 28] on icon "Close" at bounding box center [965, 30] width 10 height 10
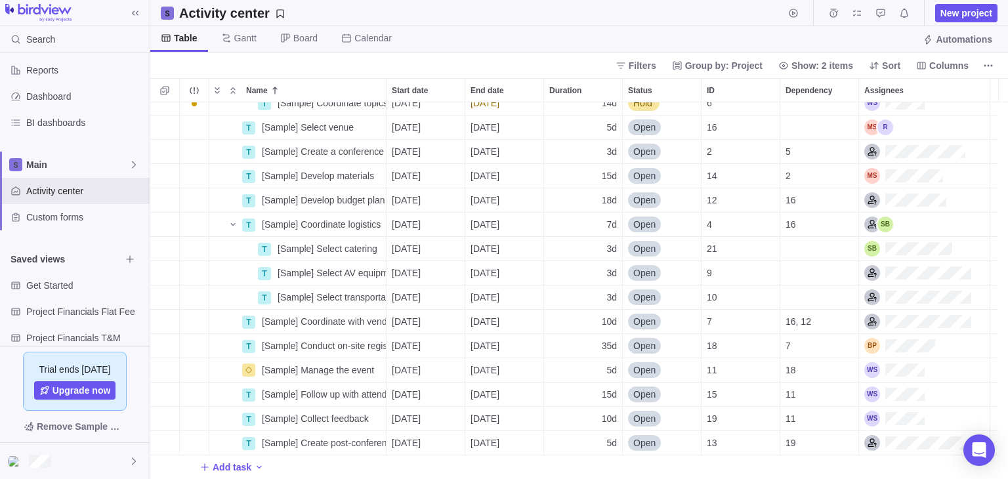
scroll to position [126, 0]
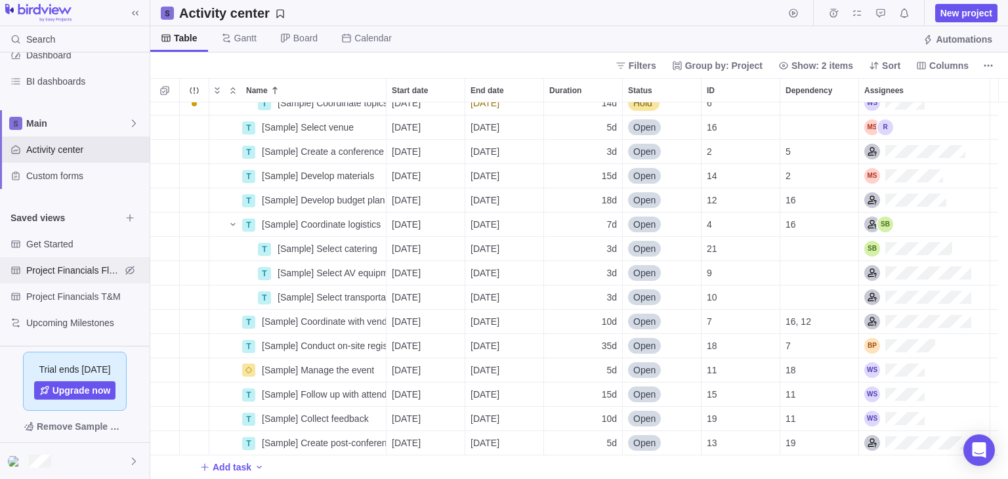
click at [82, 271] on span "Project Financials Flat Fee" at bounding box center [73, 270] width 94 height 13
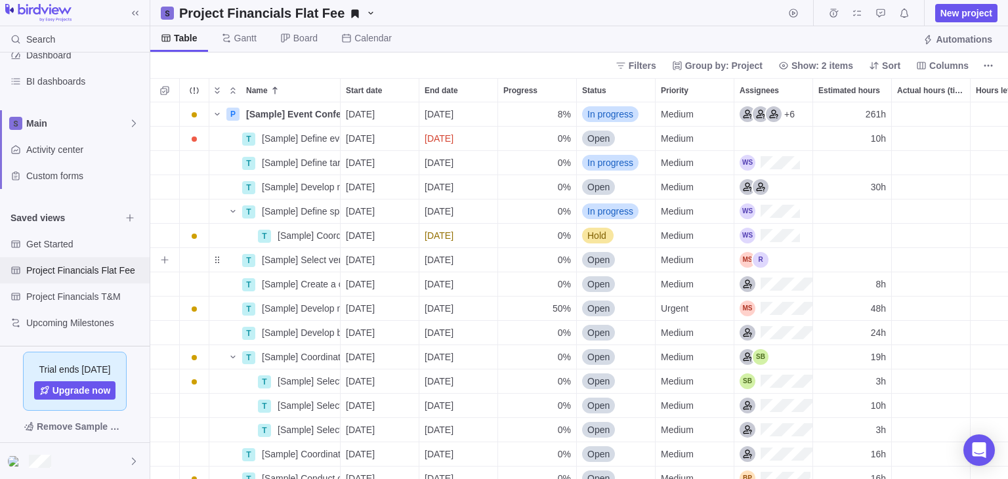
scroll to position [366, 848]
click at [67, 304] on div "Project Financials T&M" at bounding box center [75, 296] width 150 height 26
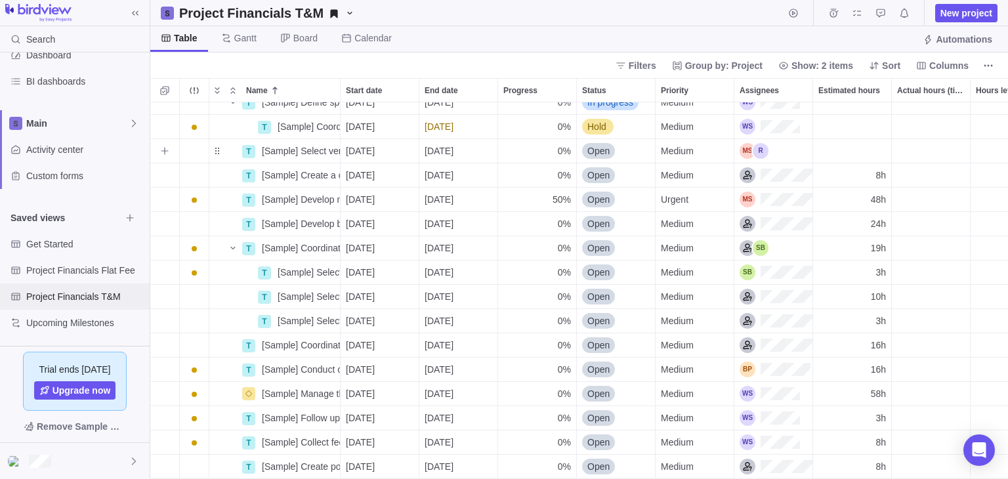
scroll to position [142, 0]
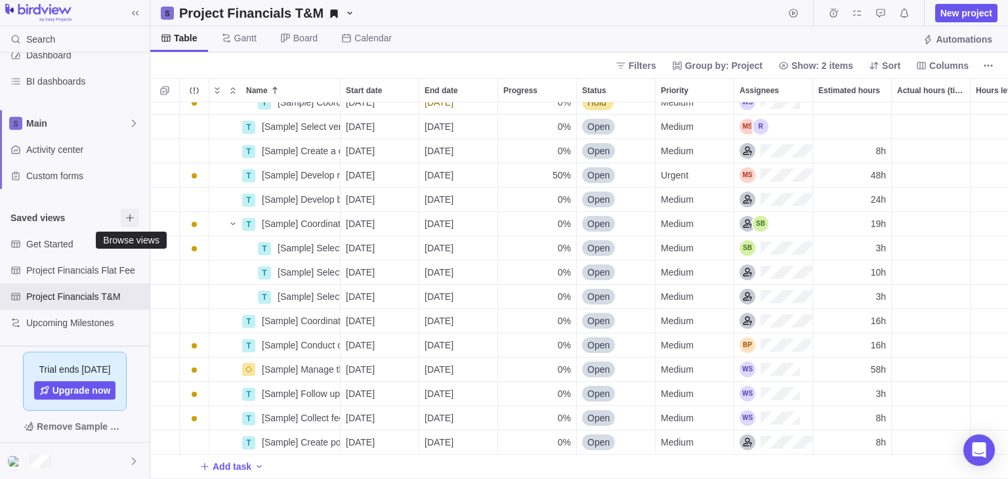
click at [128, 213] on icon "Browse views" at bounding box center [130, 218] width 10 height 10
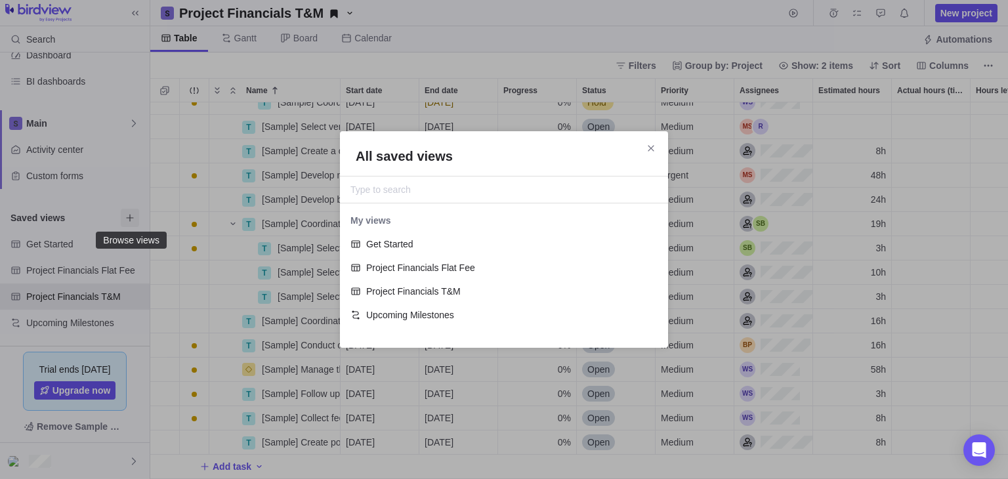
scroll to position [118, 318]
click at [659, 146] on span "Close" at bounding box center [651, 148] width 18 height 18
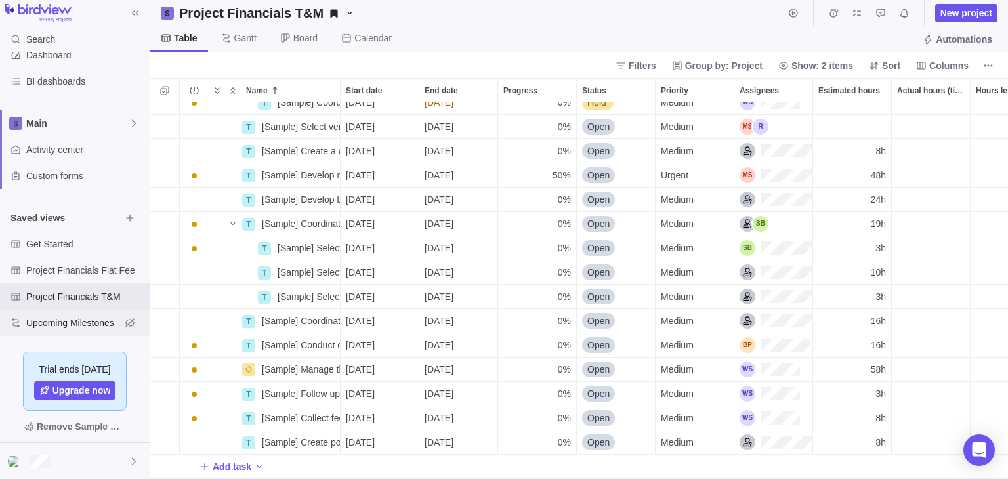
click at [60, 316] on span "Upcoming Milestones" at bounding box center [73, 322] width 94 height 13
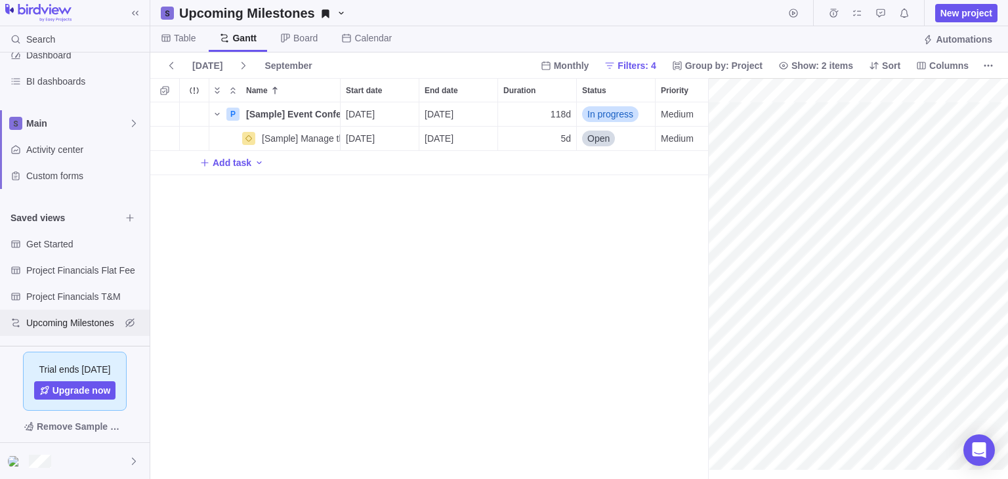
scroll to position [0, 138]
click at [340, 10] on span "Upcoming Milestones" at bounding box center [263, 13] width 178 height 18
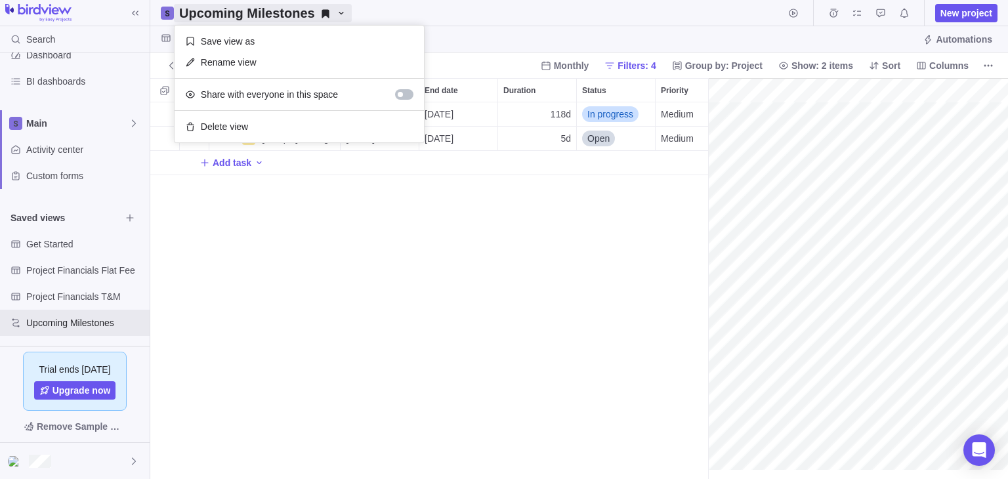
click at [367, 310] on body "Search Time logs history Invoices Resources Reports Dashboard BI dashboards Mai…" at bounding box center [504, 239] width 1008 height 479
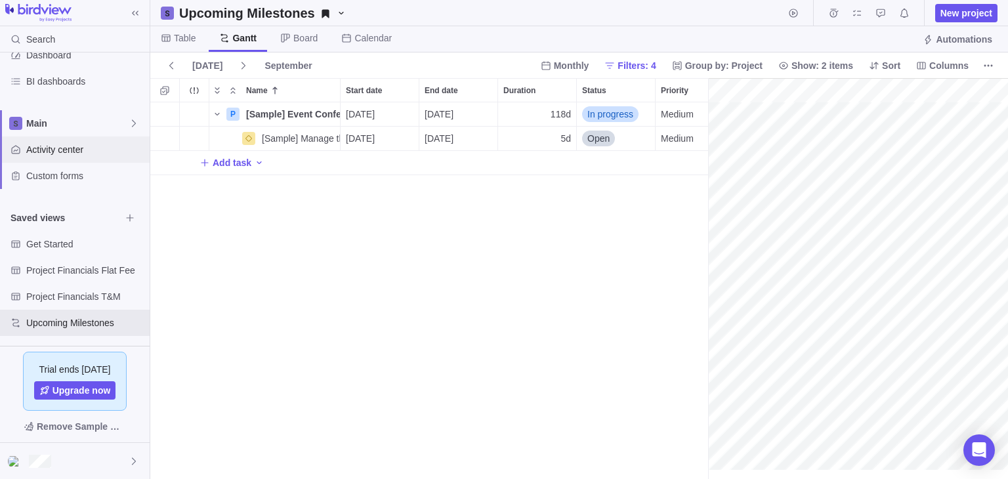
click at [45, 145] on span "Activity center" at bounding box center [85, 149] width 118 height 13
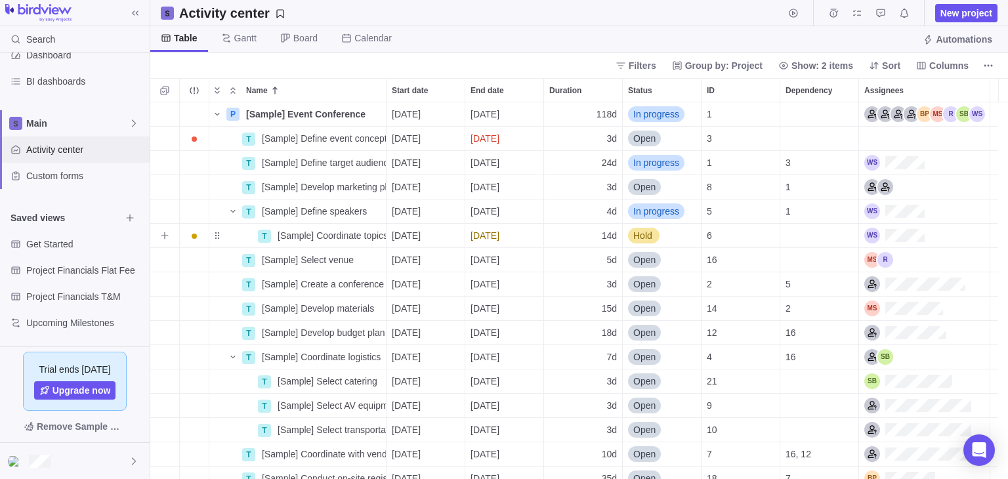
scroll to position [366, 848]
click at [275, 12] on icon "Save your current layout and filters as a View" at bounding box center [280, 14] width 10 height 10
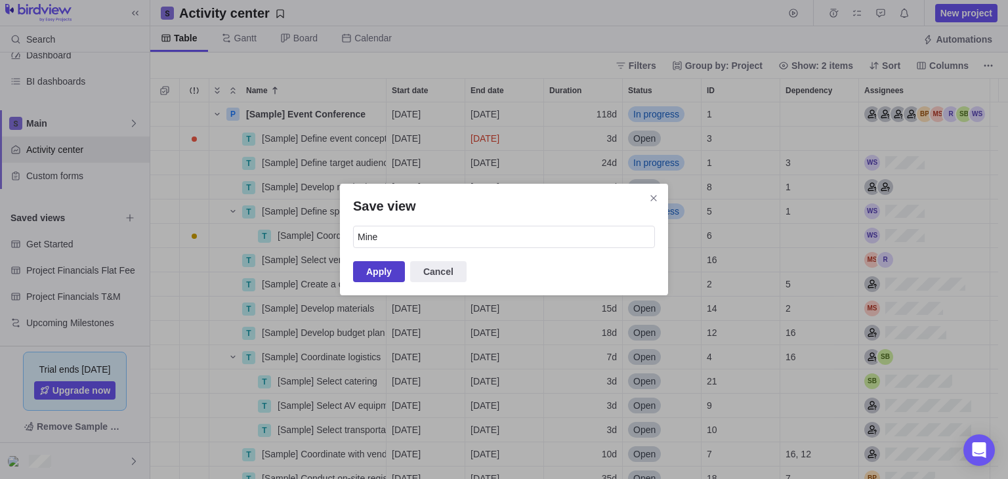
click at [394, 271] on span "Apply" at bounding box center [379, 271] width 52 height 21
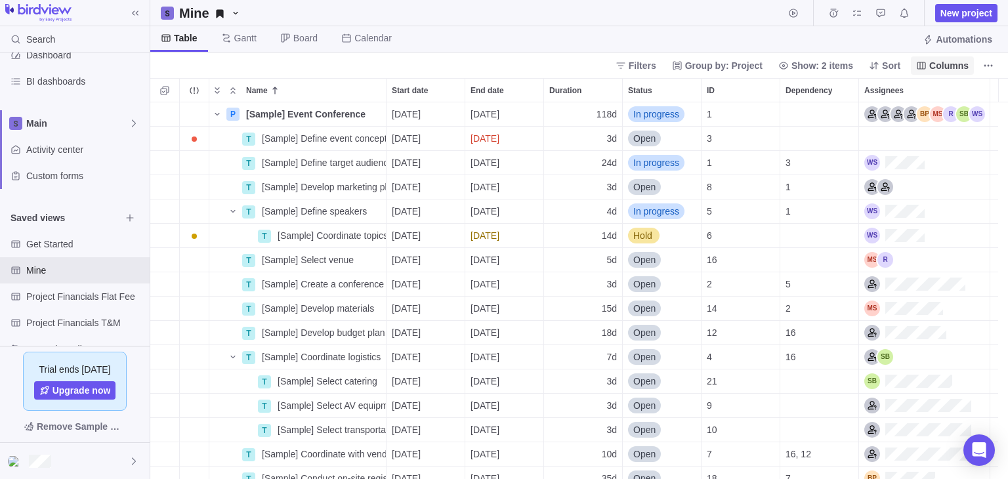
click at [952, 59] on span "Columns" at bounding box center [948, 65] width 39 height 13
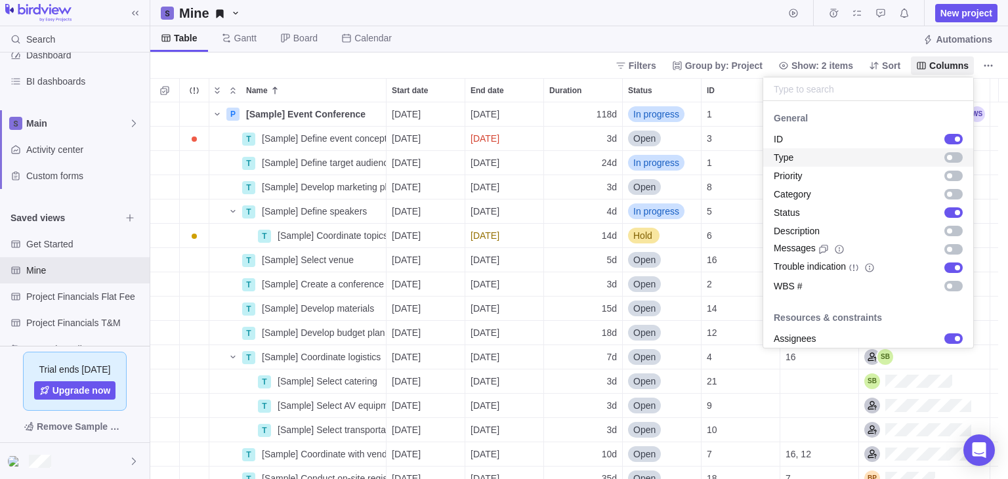
click at [940, 163] on div "grid" at bounding box center [951, 157] width 24 height 13
click at [949, 173] on div "grid" at bounding box center [953, 176] width 18 height 10
click at [43, 159] on body "Search Time logs history Invoices Resources Reports Dashboard BI dashboards Mai…" at bounding box center [504, 239] width 1008 height 479
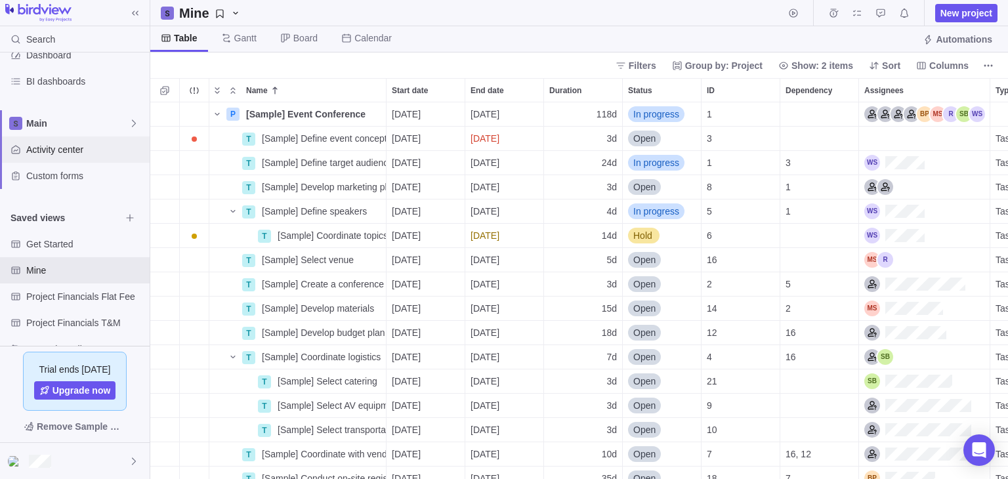
click at [42, 152] on span "Activity center" at bounding box center [85, 149] width 118 height 13
click at [52, 270] on span "Mine" at bounding box center [73, 270] width 94 height 13
click at [932, 64] on span "Columns" at bounding box center [948, 65] width 39 height 13
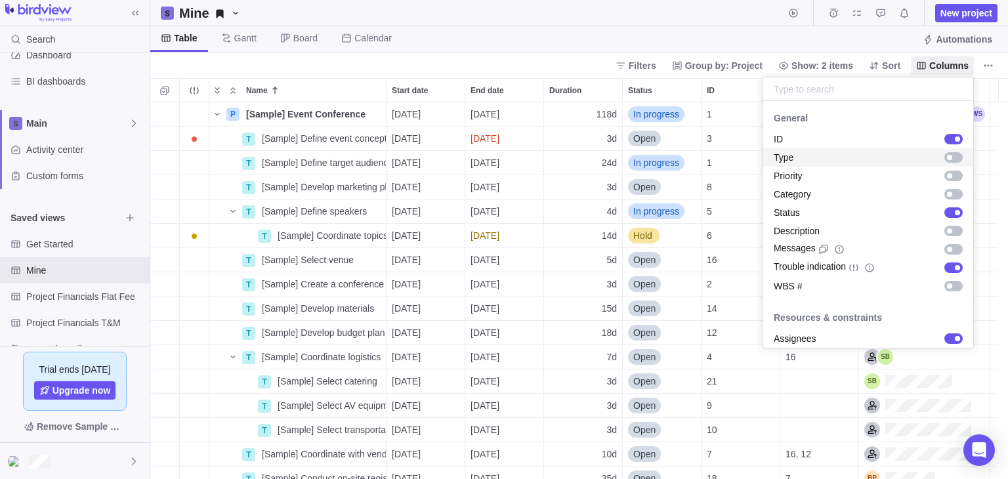
click at [950, 155] on div "grid" at bounding box center [953, 157] width 18 height 10
click at [947, 158] on div "grid" at bounding box center [949, 157] width 5 height 5
click at [944, 265] on div "grid" at bounding box center [953, 267] width 18 height 10
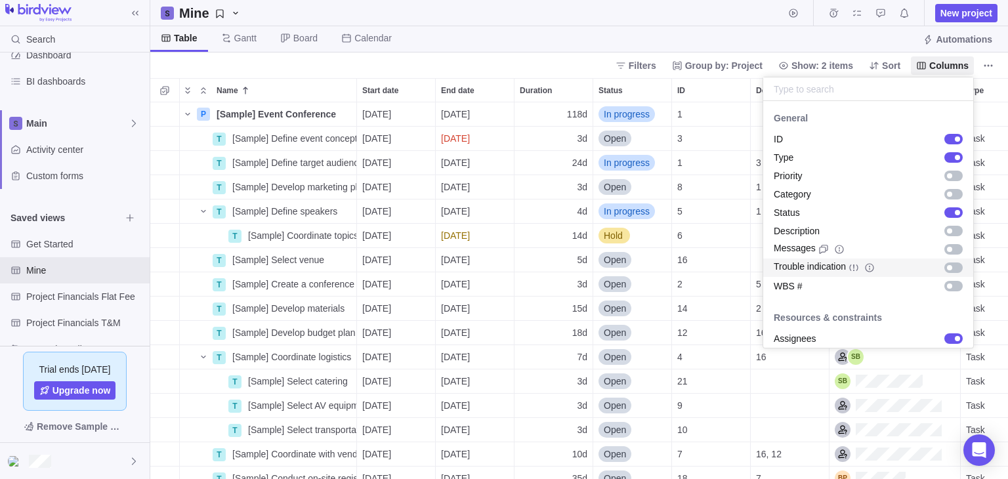
click at [944, 265] on div "grid" at bounding box center [953, 267] width 18 height 10
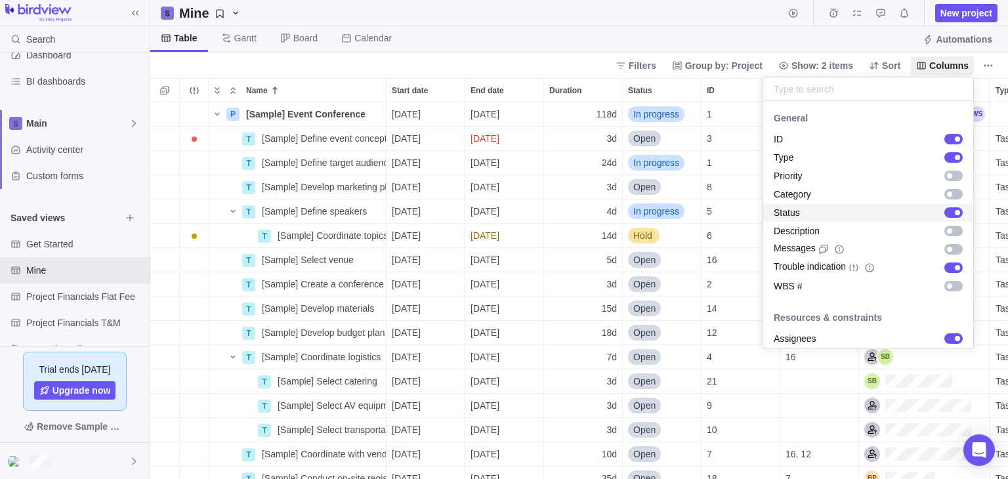
click at [939, 207] on div "grid" at bounding box center [951, 212] width 24 height 13
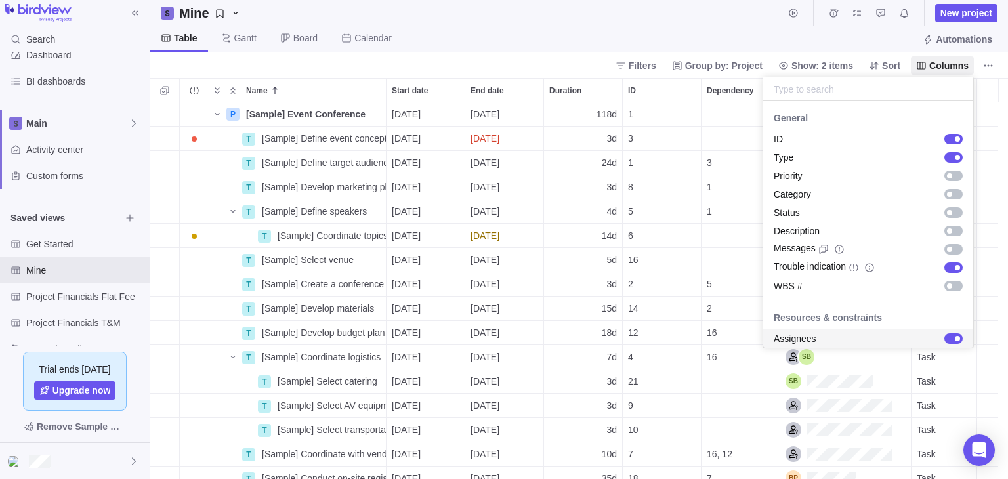
click at [944, 339] on div "grid" at bounding box center [953, 338] width 18 height 10
click at [947, 339] on div "grid" at bounding box center [949, 338] width 5 height 5
click at [944, 336] on div "grid" at bounding box center [953, 338] width 18 height 10
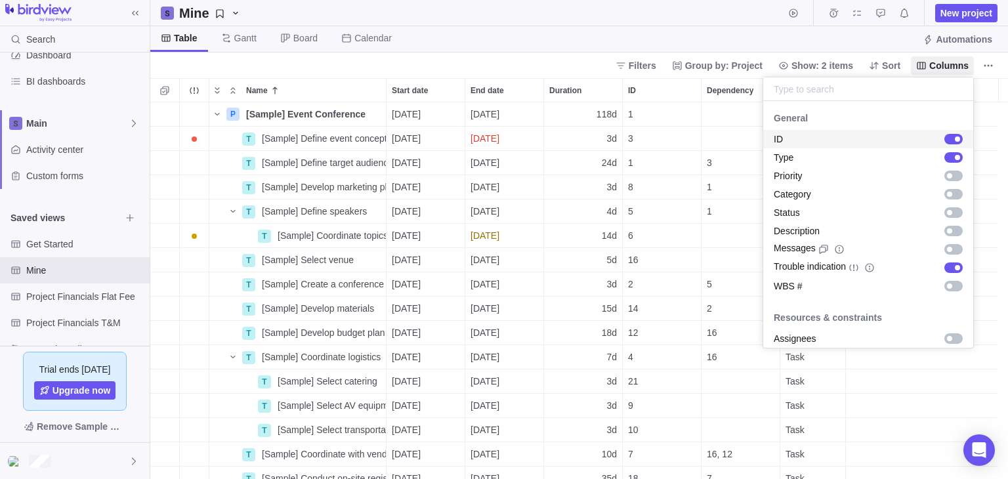
click at [238, 9] on body "Search Time logs history Invoices Resources Reports Dashboard BI dashboards Mai…" at bounding box center [504, 239] width 1008 height 479
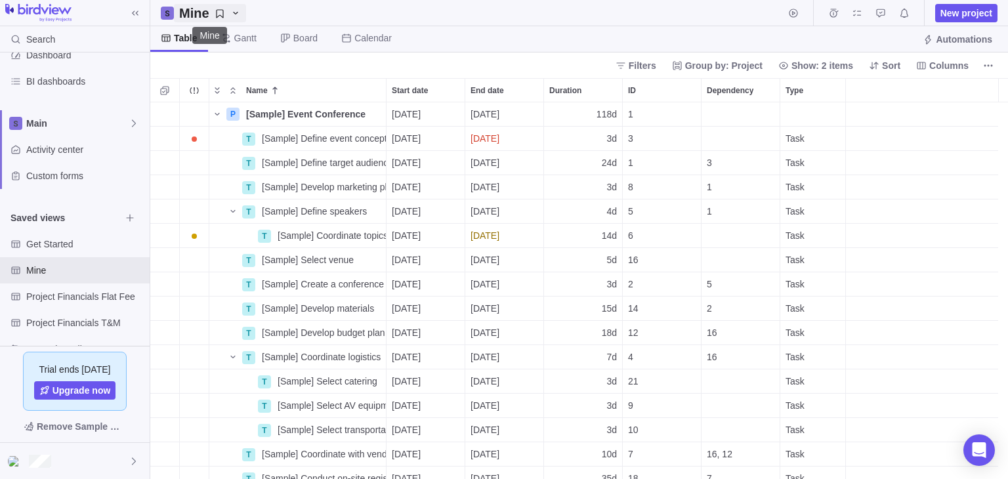
click at [241, 11] on span "Mine" at bounding box center [210, 13] width 72 height 18
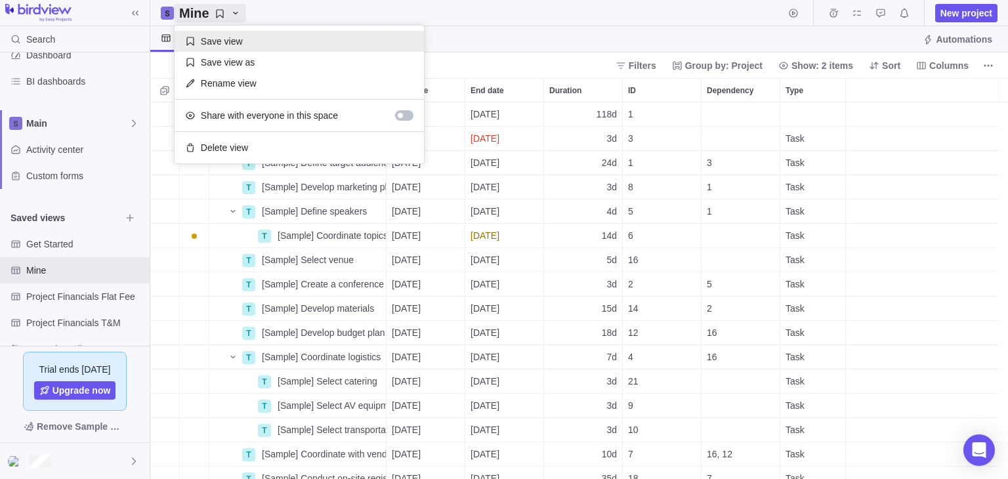
click at [221, 46] on span "Save view" at bounding box center [222, 41] width 42 height 13
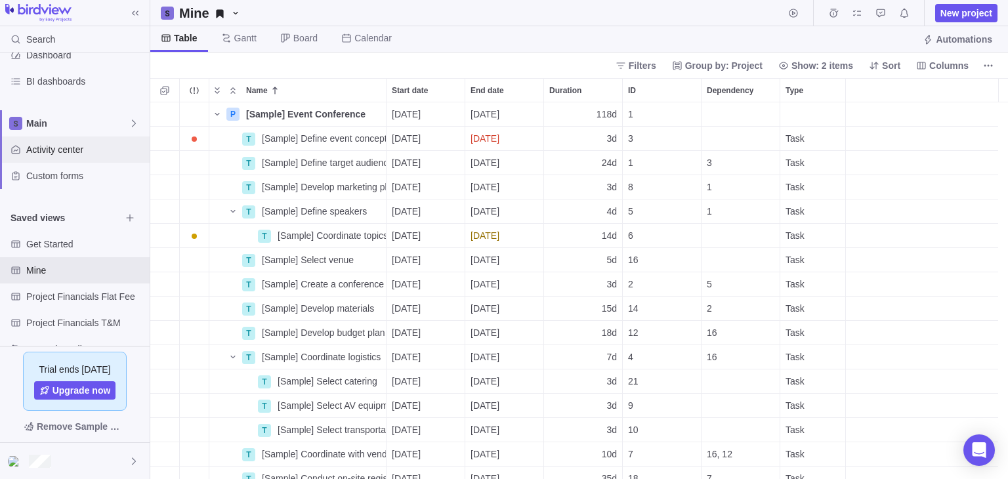
click at [31, 146] on span "Activity center" at bounding box center [85, 149] width 118 height 13
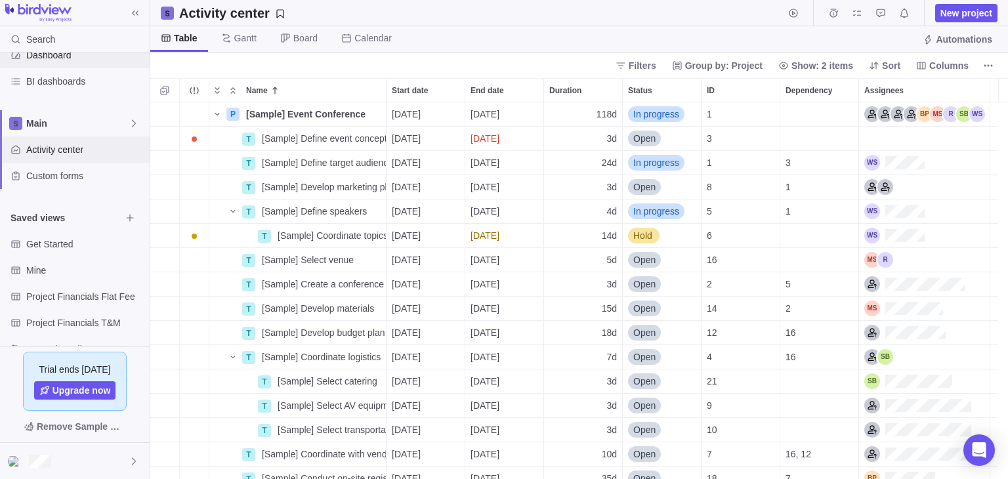
scroll to position [366, 848]
click at [61, 284] on div "Project Financials Flat Fee" at bounding box center [75, 296] width 150 height 26
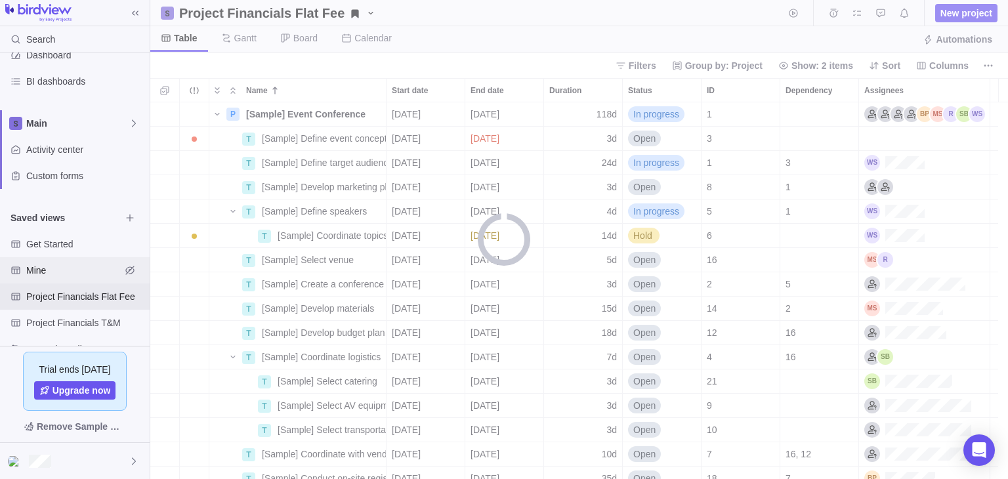
click at [61, 265] on span "Mine" at bounding box center [73, 270] width 94 height 13
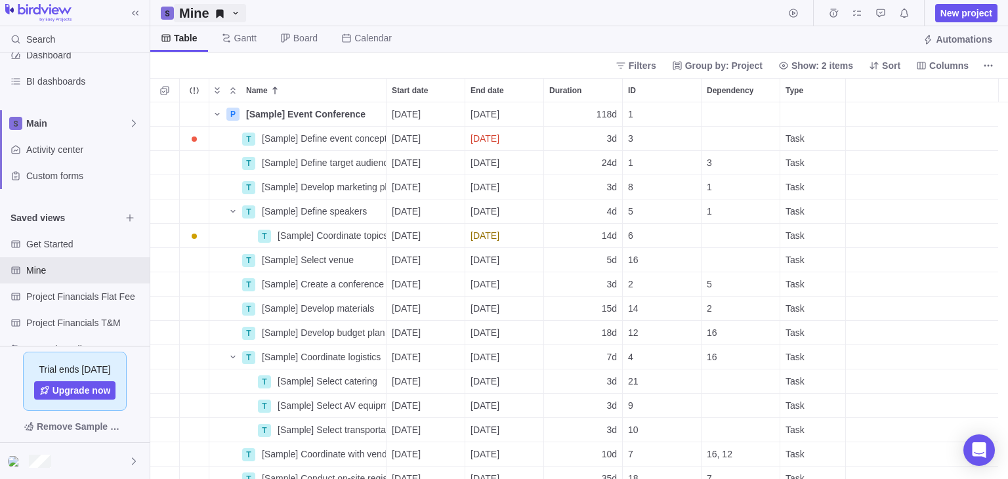
click at [237, 9] on icon "Mine" at bounding box center [235, 13] width 10 height 10
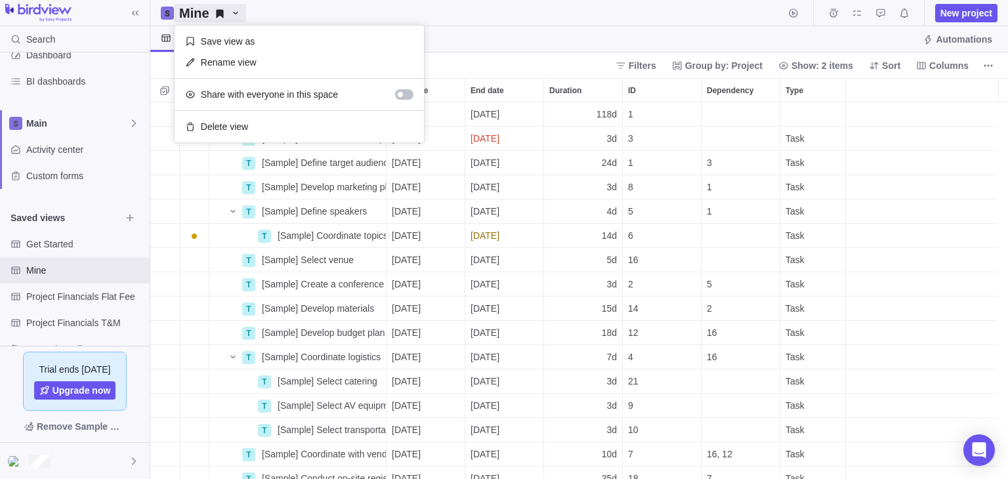
click at [286, 17] on body "Search Time logs history Invoices Resources Reports Dashboard BI dashboards Mai…" at bounding box center [504, 239] width 1008 height 479
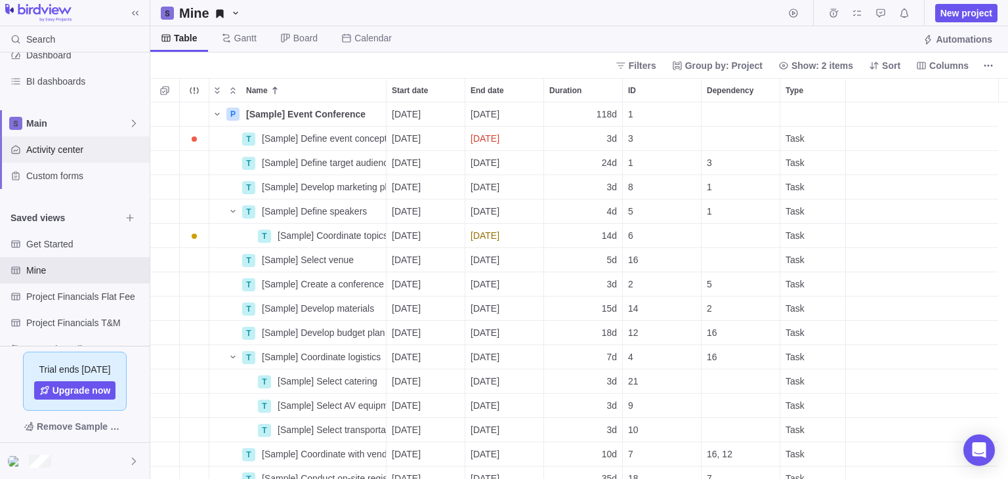
click at [69, 153] on span "Activity center" at bounding box center [85, 149] width 118 height 13
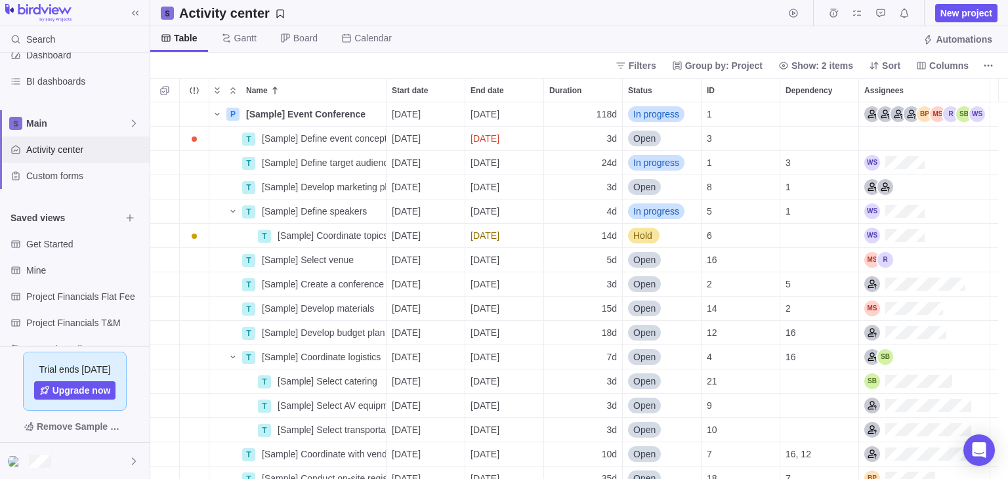
scroll to position [366, 848]
click at [31, 263] on div "Mine" at bounding box center [75, 270] width 150 height 26
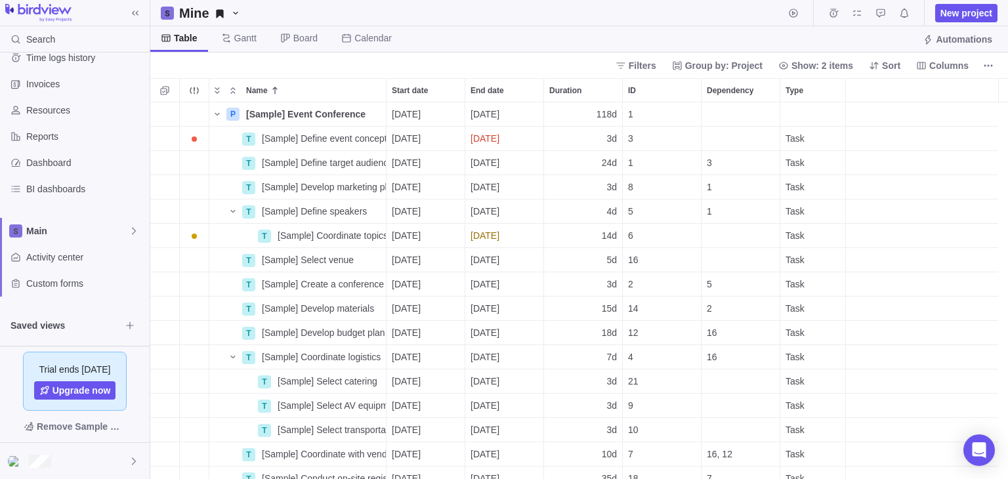
scroll to position [0, 0]
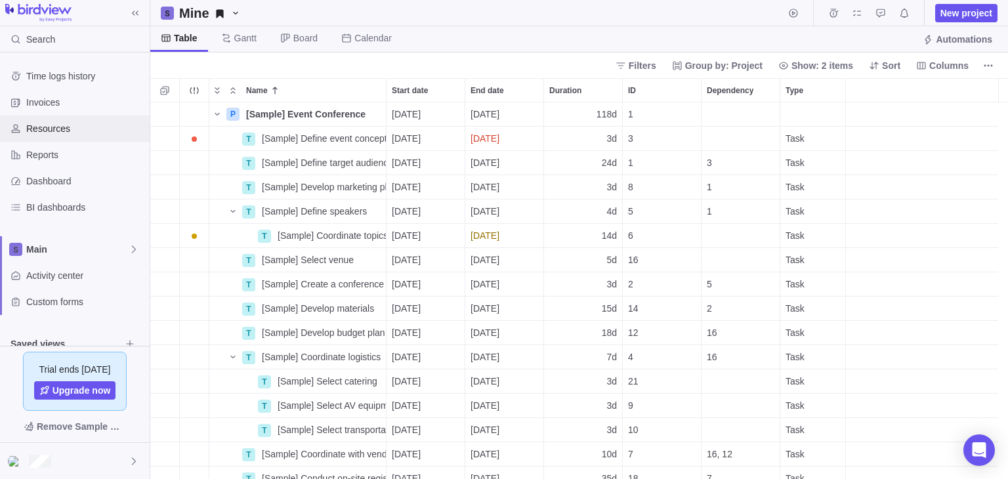
click at [45, 129] on span "Resources" at bounding box center [85, 128] width 118 height 13
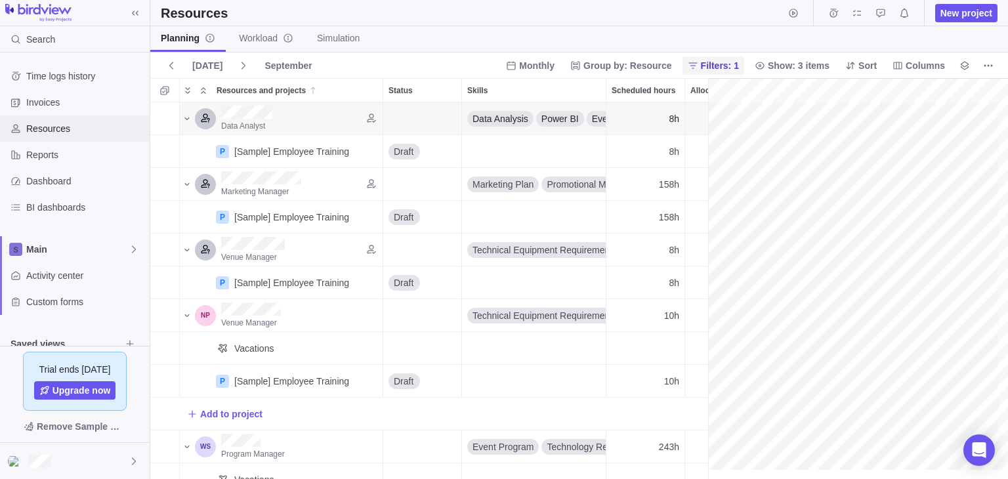
scroll to position [0, 230]
click at [264, 48] on link "Workload" at bounding box center [265, 39] width 75 height 26
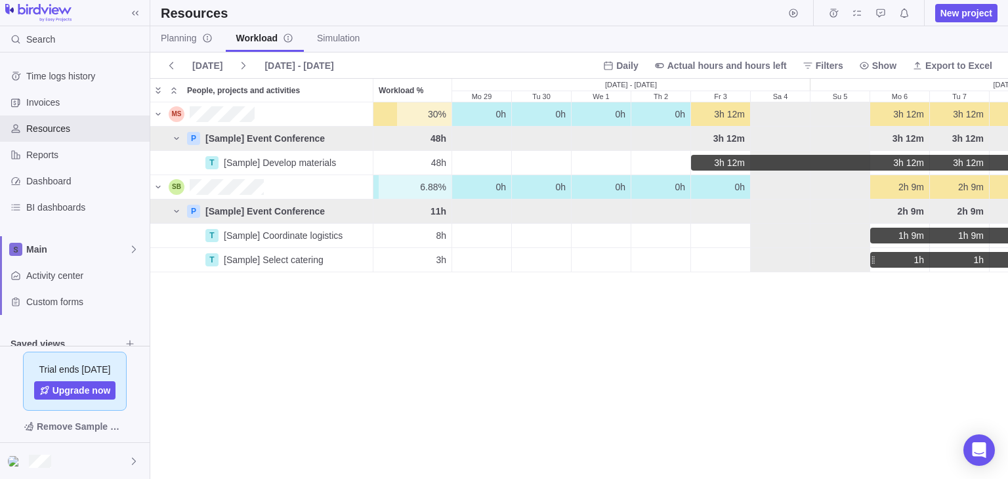
scroll to position [365, 848]
click at [331, 35] on span "Simulation" at bounding box center [338, 37] width 43 height 13
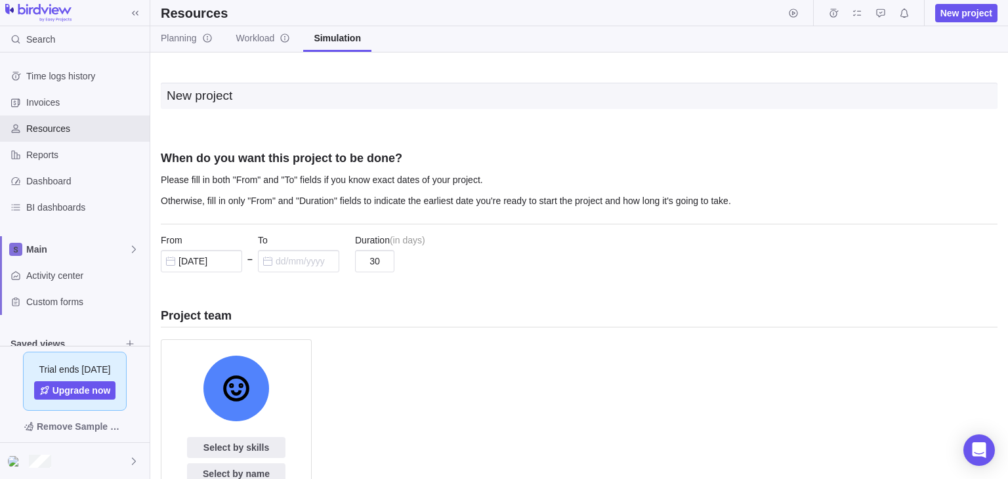
click at [137, 16] on icon at bounding box center [135, 13] width 10 height 10
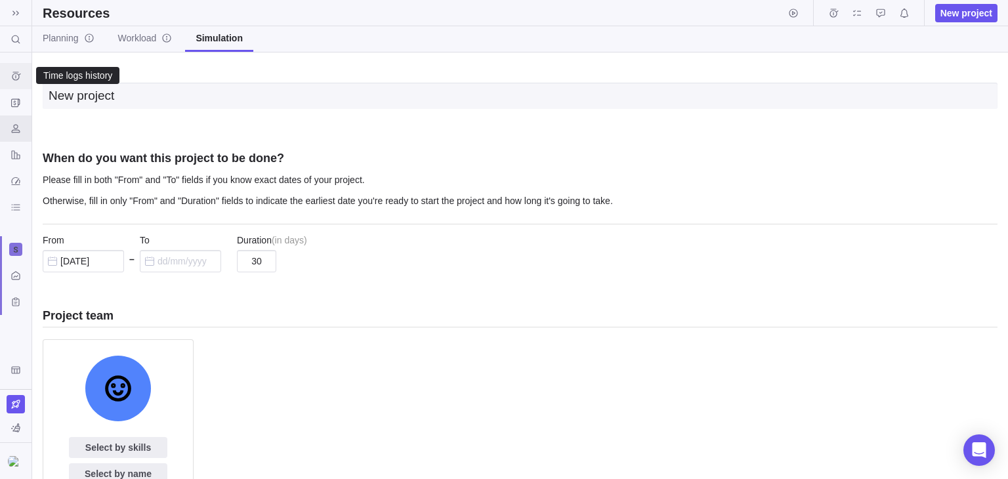
click at [16, 73] on icon "Time logs history" at bounding box center [16, 76] width 9 height 9
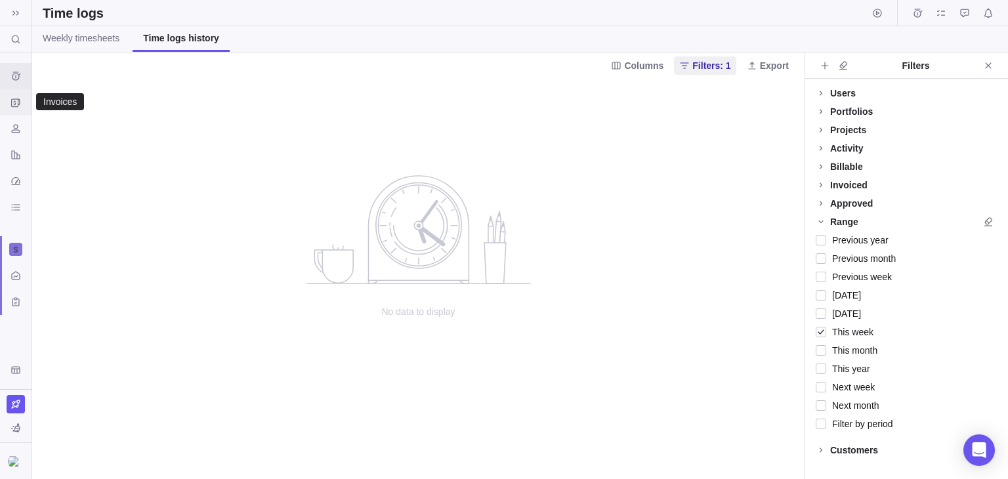
click at [10, 100] on icon "Invoices" at bounding box center [15, 102] width 10 height 10
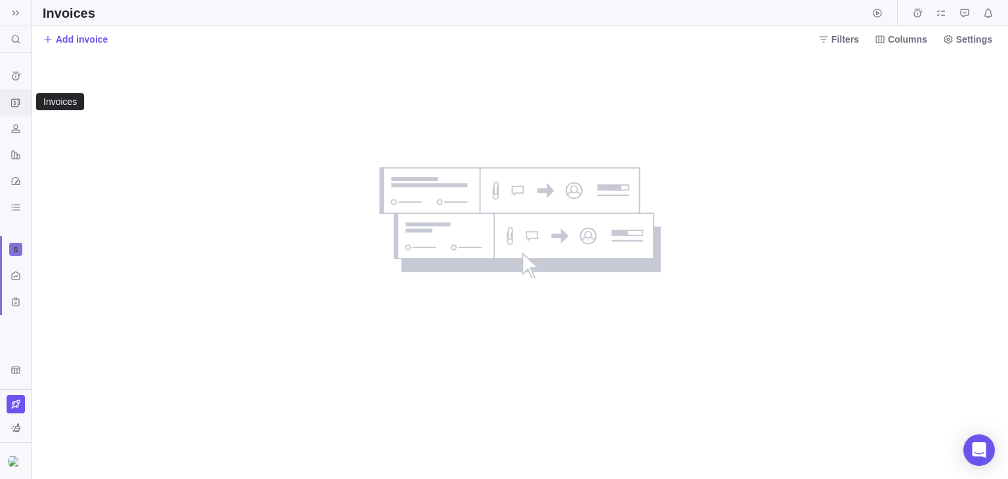
click at [16, 107] on icon "Invoices" at bounding box center [15, 102] width 10 height 10
click at [18, 131] on icon "Resources" at bounding box center [15, 128] width 10 height 10
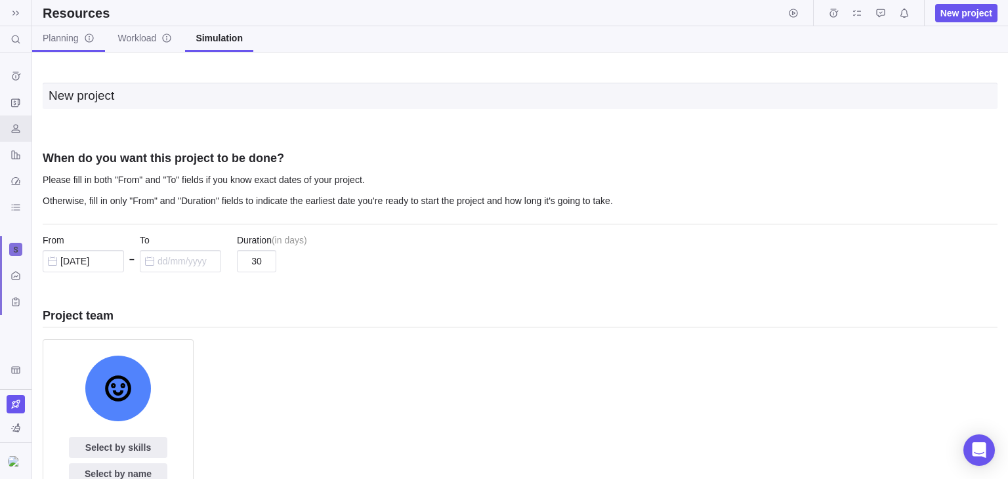
click at [64, 44] on span "Planning" at bounding box center [69, 37] width 52 height 13
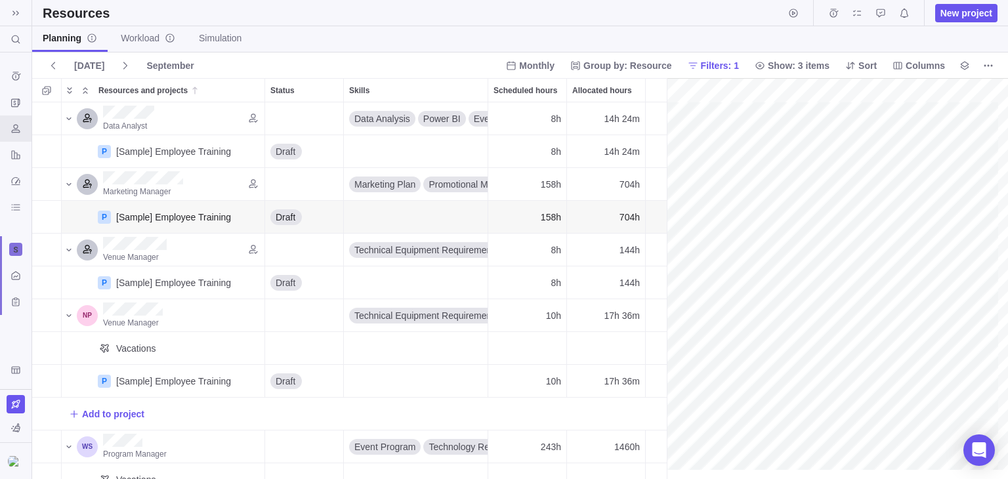
scroll to position [0, 230]
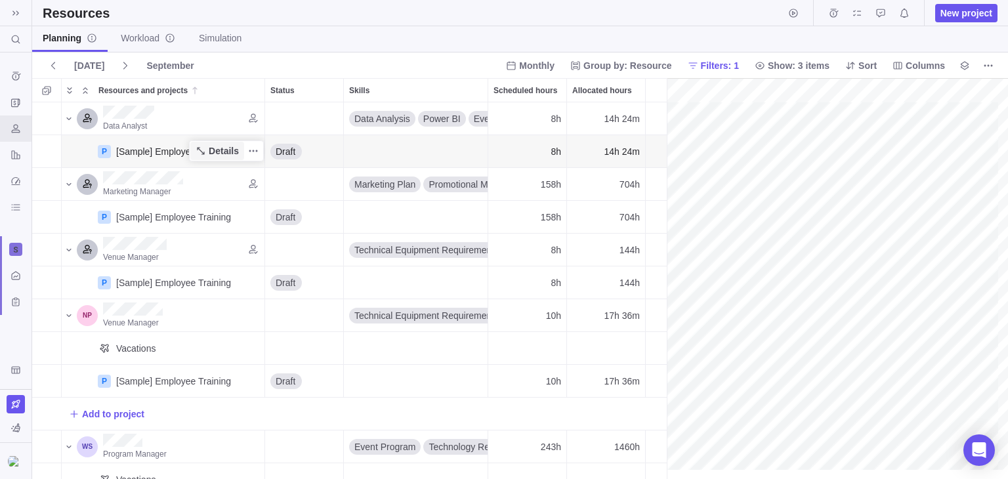
click at [220, 153] on span "Details" at bounding box center [224, 150] width 30 height 13
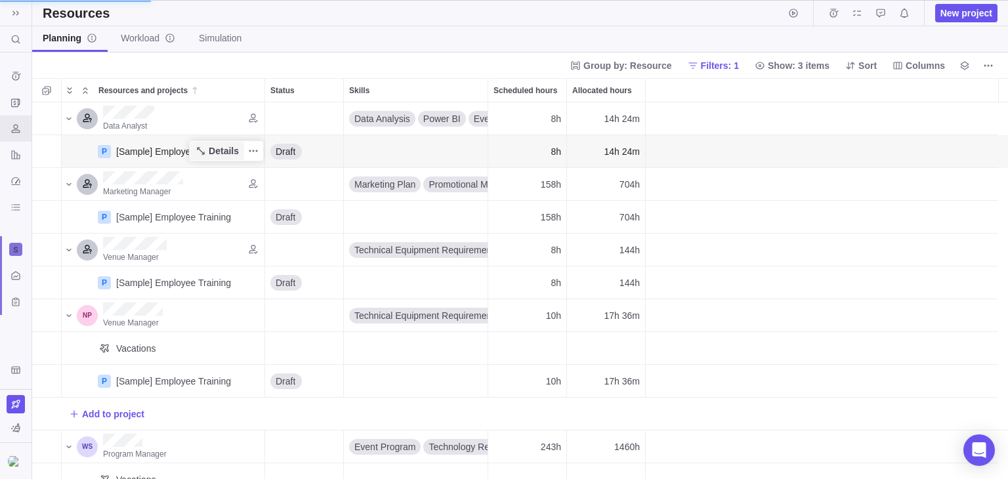
scroll to position [366, 966]
click at [220, 153] on span "Details" at bounding box center [224, 150] width 30 height 13
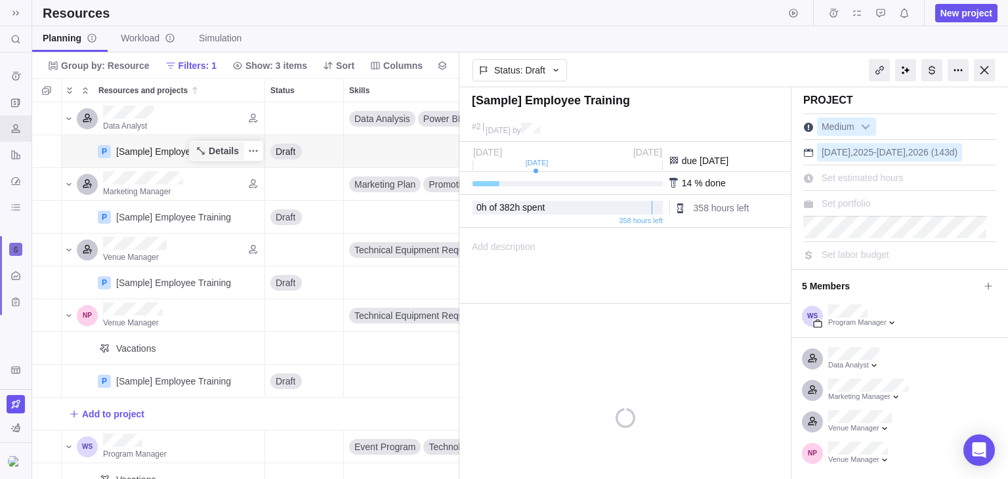
scroll to position [0, 0]
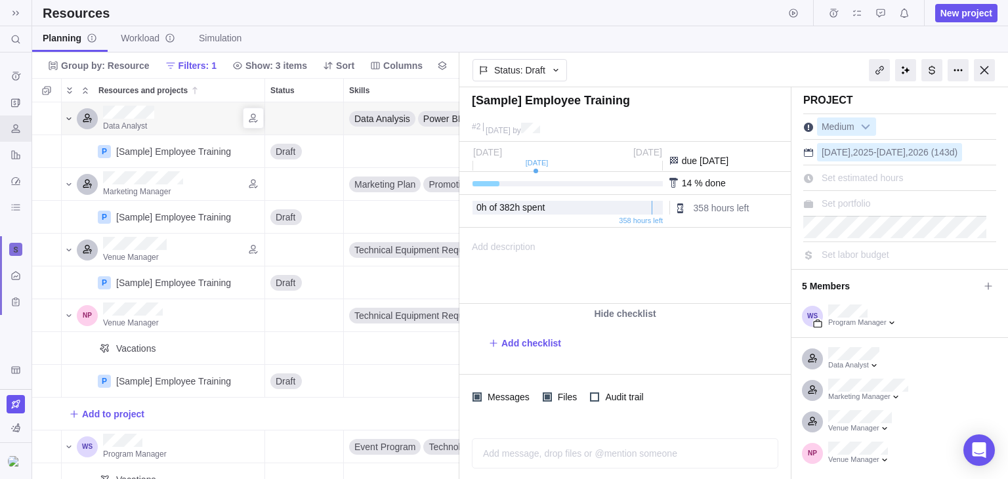
click at [70, 120] on icon "Resources and projects" at bounding box center [69, 118] width 10 height 10
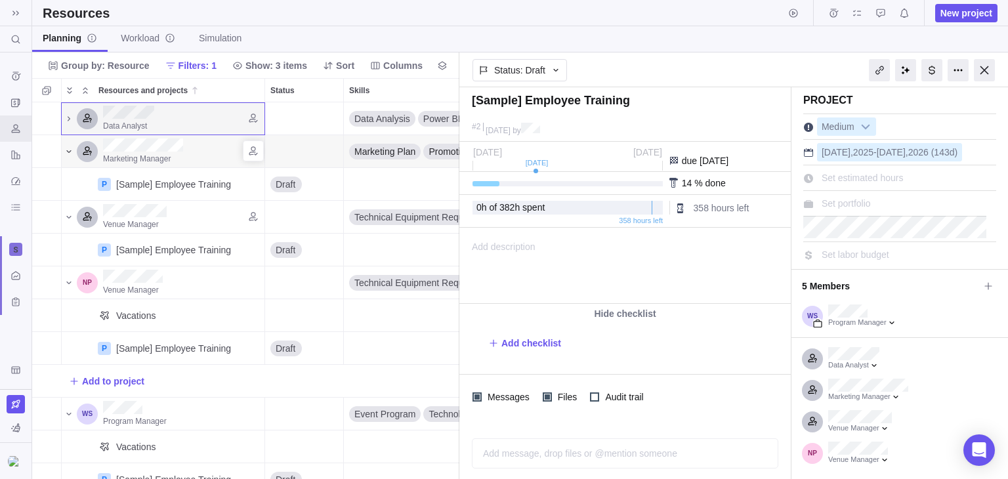
click at [68, 150] on icon "Resources and projects" at bounding box center [69, 151] width 10 height 10
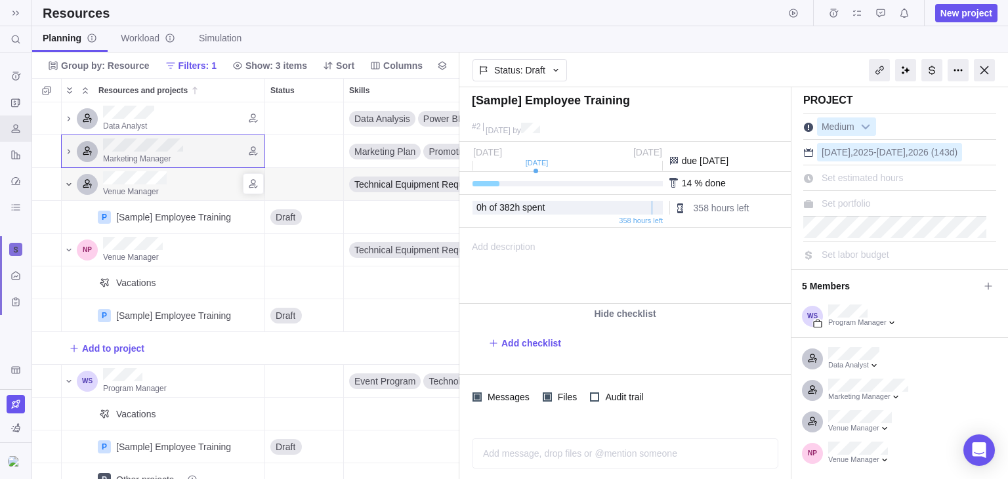
click at [71, 186] on icon "Resources and projects" at bounding box center [69, 184] width 10 height 10
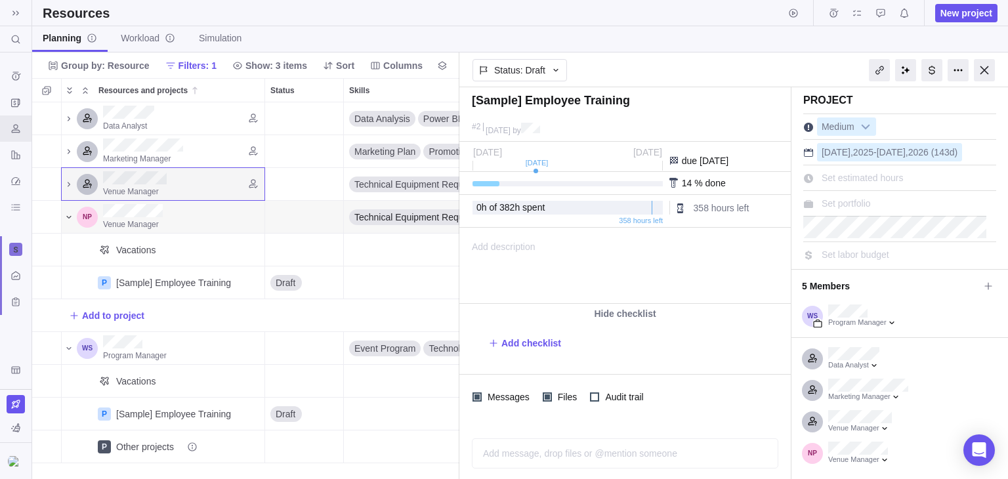
click at [66, 218] on icon "Resources and projects" at bounding box center [69, 217] width 10 height 10
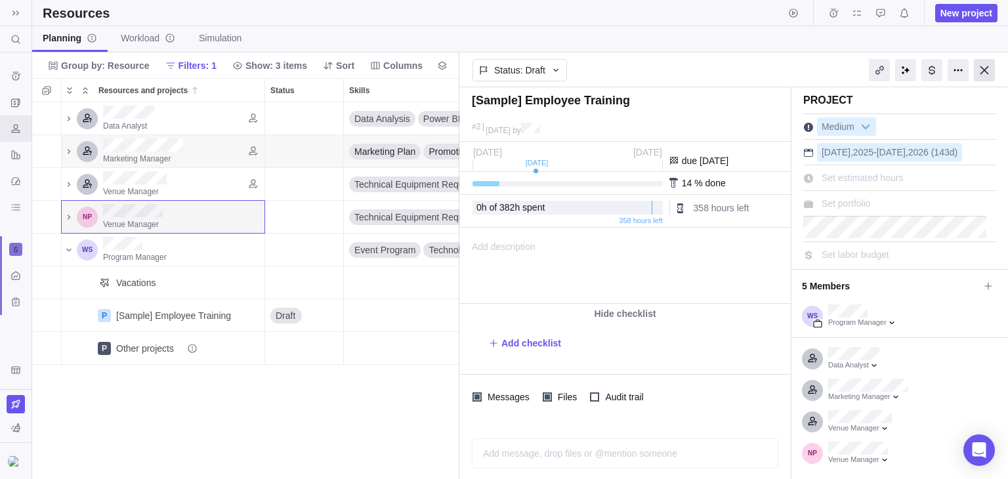
click at [987, 73] on div at bounding box center [984, 70] width 21 height 22
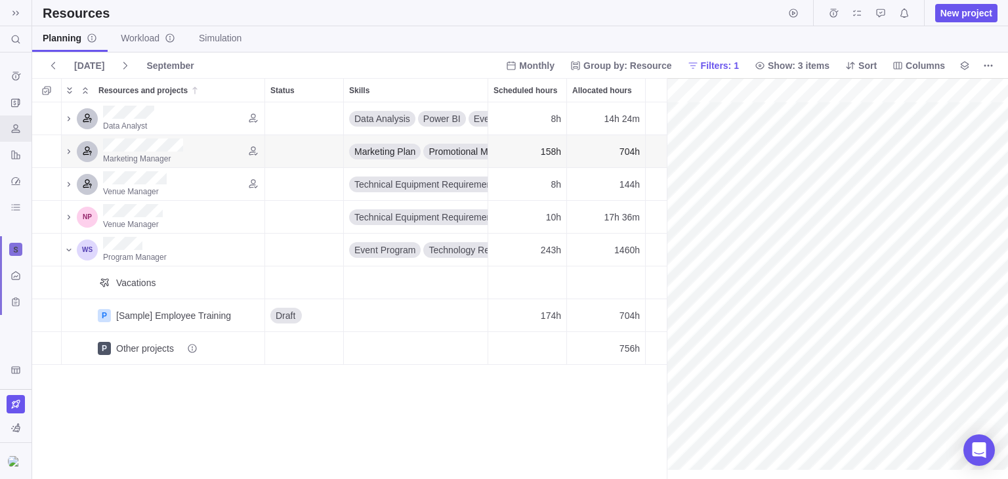
scroll to position [0, 230]
click at [142, 40] on span "Workload" at bounding box center [148, 37] width 54 height 13
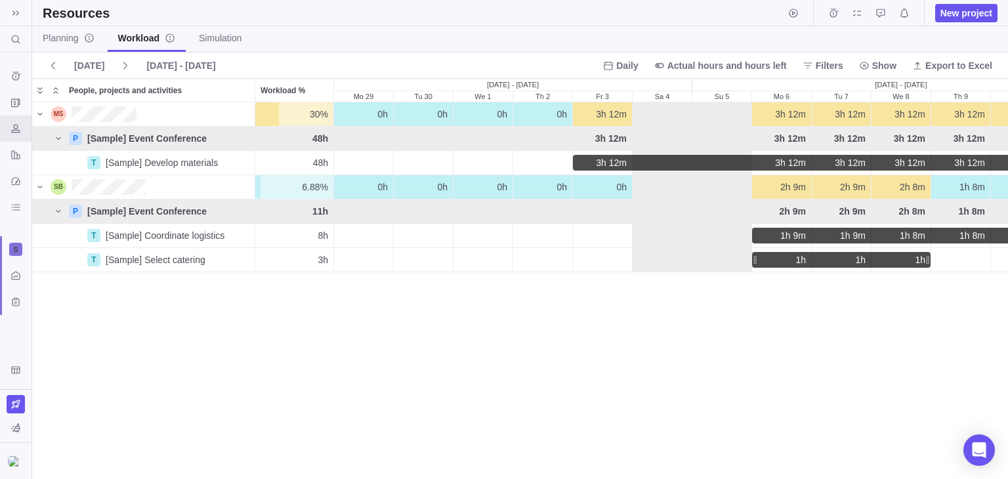
scroll to position [365, 966]
click at [212, 34] on span "Simulation" at bounding box center [220, 37] width 43 height 13
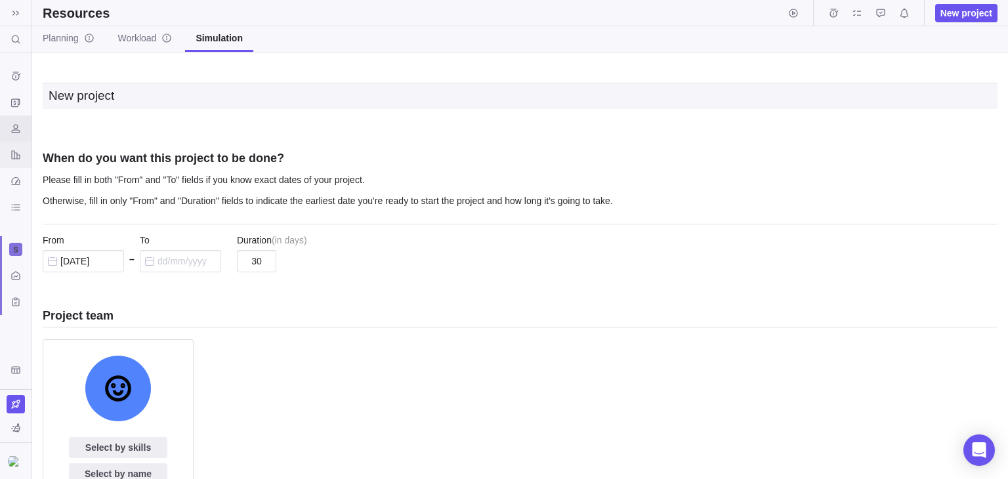
click at [13, 155] on icon "Reports" at bounding box center [15, 155] width 10 height 10
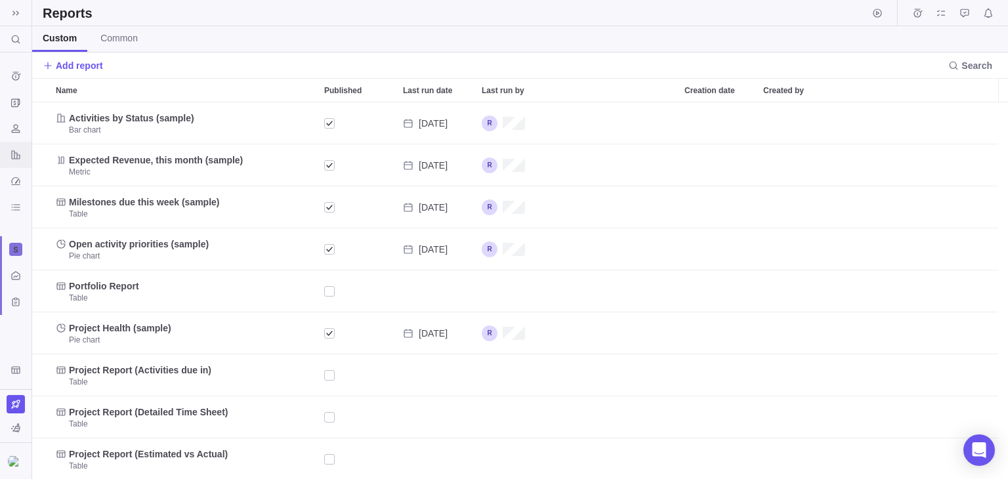
scroll to position [366, 966]
click at [17, 188] on div "Dashboard" at bounding box center [15, 181] width 21 height 21
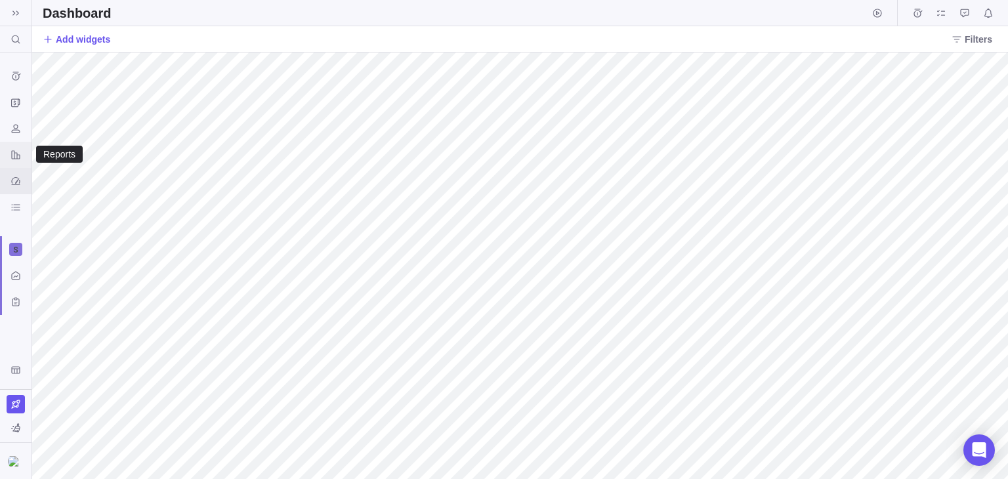
click at [17, 152] on icon "Reports" at bounding box center [15, 155] width 10 height 10
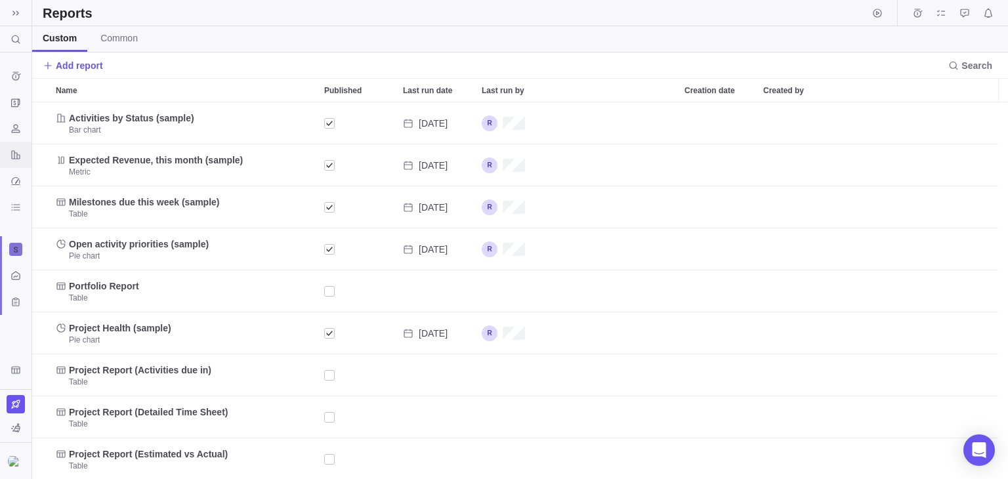
scroll to position [366, 966]
click at [14, 6] on span at bounding box center [16, 13] width 18 height 18
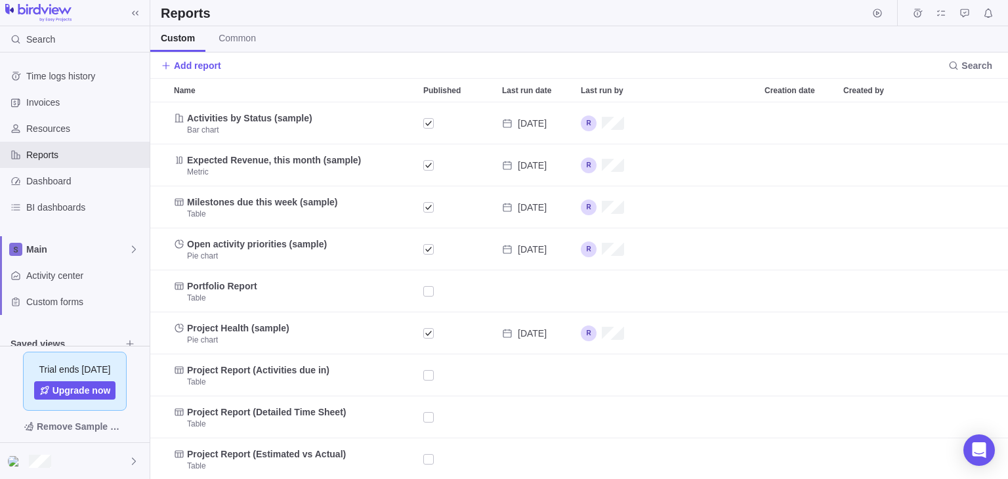
scroll to position [152, 0]
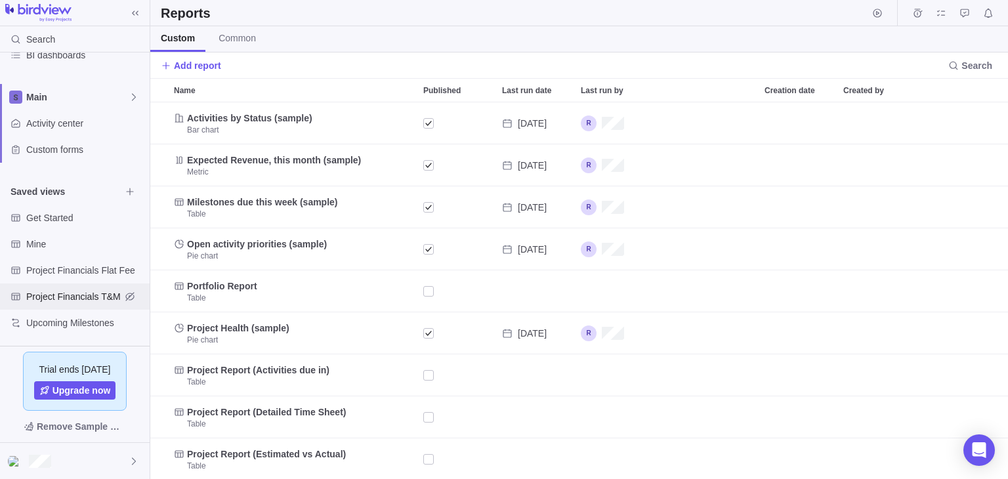
click at [69, 298] on span "Project Financials T&M" at bounding box center [73, 296] width 94 height 13
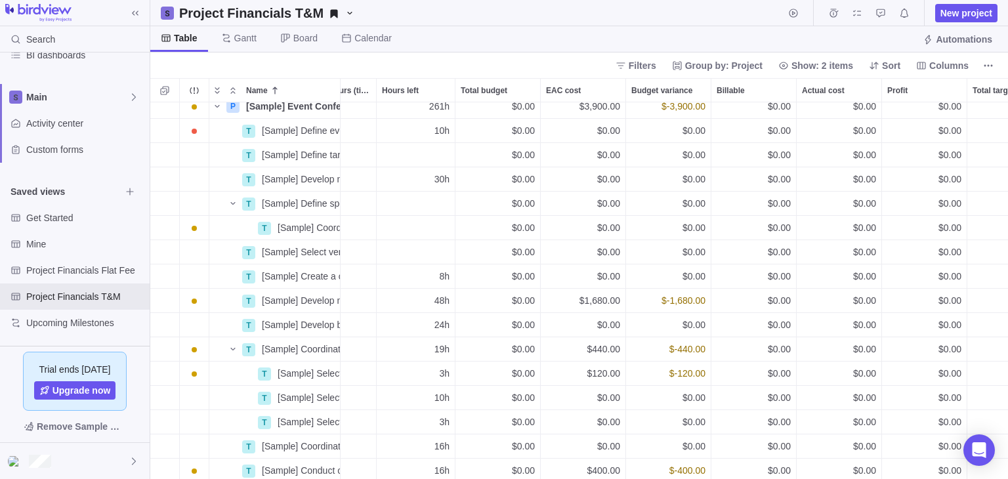
scroll to position [0, 594]
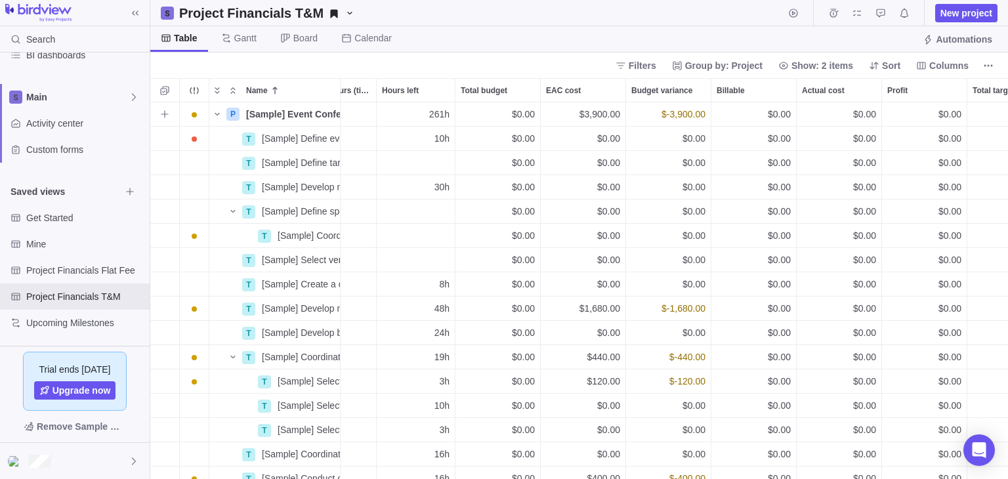
click at [806, 112] on div "$0.00" at bounding box center [838, 114] width 85 height 24
click at [665, 115] on span "$-3,900.00" at bounding box center [683, 114] width 44 height 13
click at [485, 114] on div "$0.00" at bounding box center [497, 114] width 85 height 24
drag, startPoint x: 445, startPoint y: 468, endPoint x: 325, endPoint y: 468, distance: 119.4
click at [325, 468] on div "P [Sample] Event Conference Details [DATE] [DATE] 8% In progress Medium +6 261h…" at bounding box center [578, 290] width 857 height 377
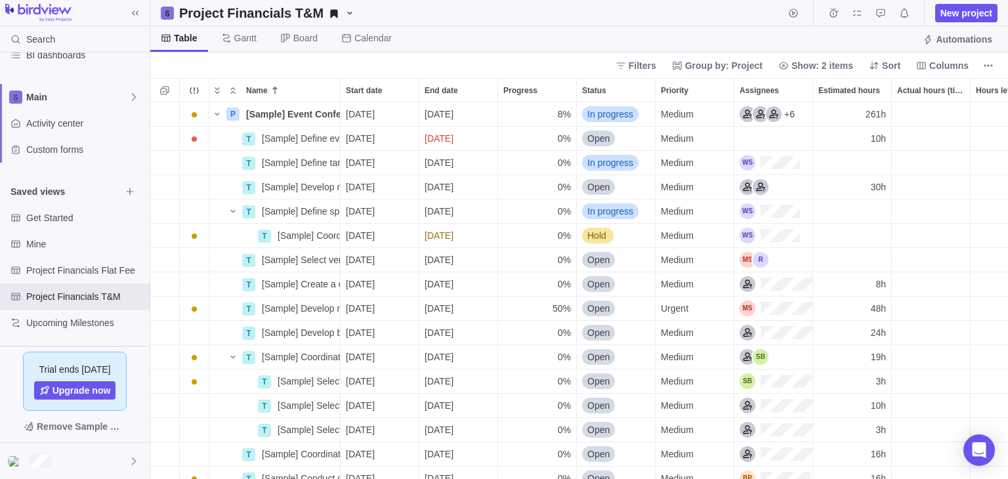
scroll to position [0, 0]
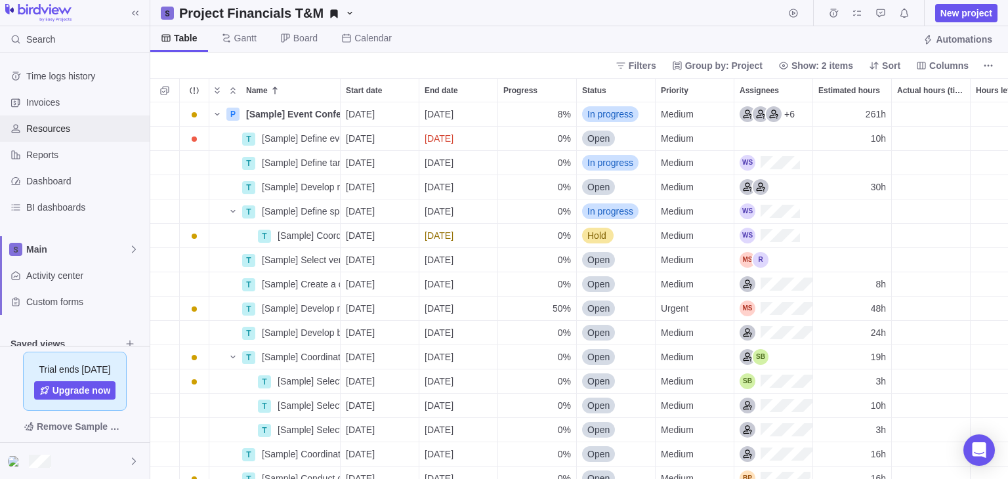
click at [88, 130] on span "Resources" at bounding box center [85, 128] width 118 height 13
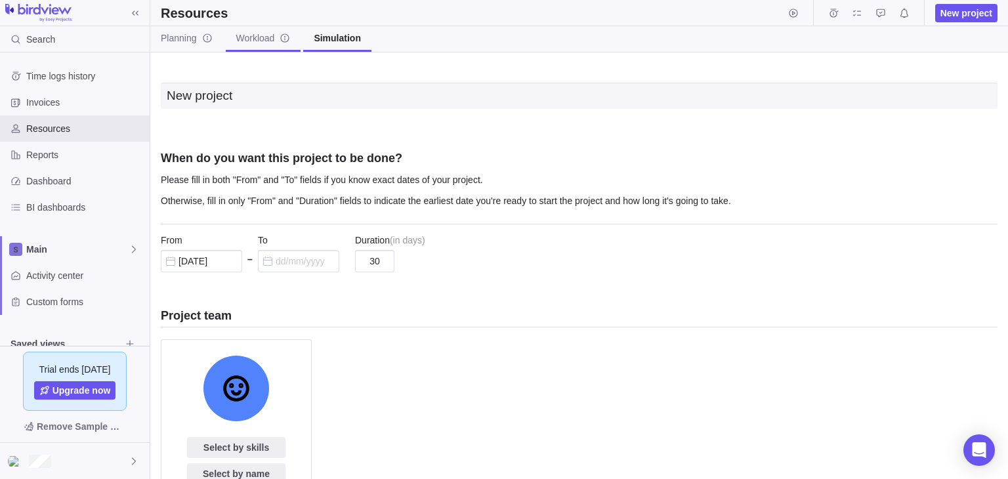
click at [257, 43] on span "Workload" at bounding box center [263, 37] width 54 height 13
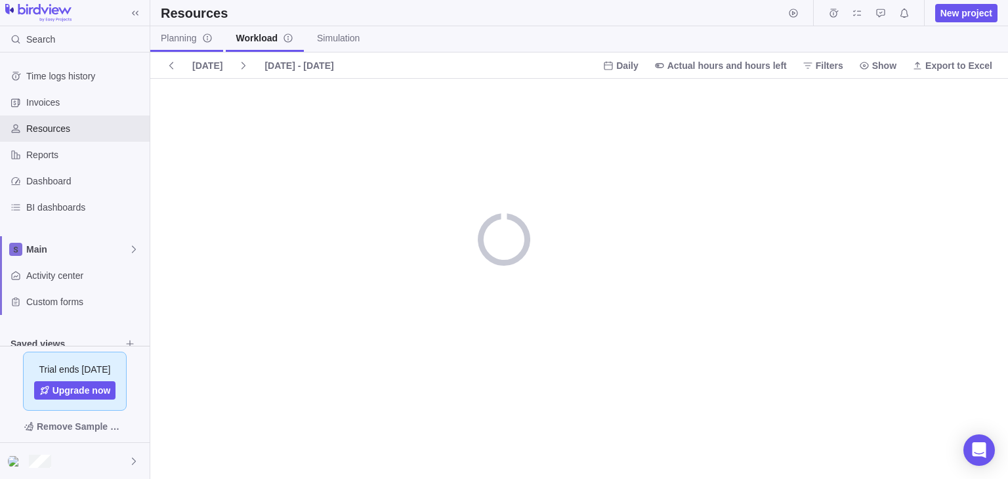
click at [197, 40] on span "Planning" at bounding box center [187, 37] width 52 height 13
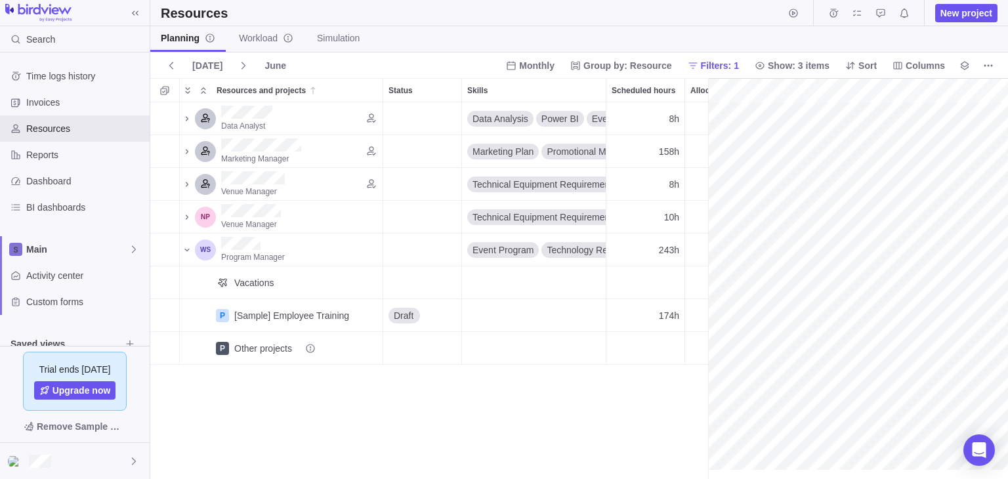
scroll to position [0, 339]
drag, startPoint x: 706, startPoint y: 268, endPoint x: 857, endPoint y: 287, distance: 152.7
drag, startPoint x: 810, startPoint y: 242, endPoint x: 1006, endPoint y: 305, distance: 206.0
click at [928, 67] on span "Columns" at bounding box center [924, 65] width 39 height 13
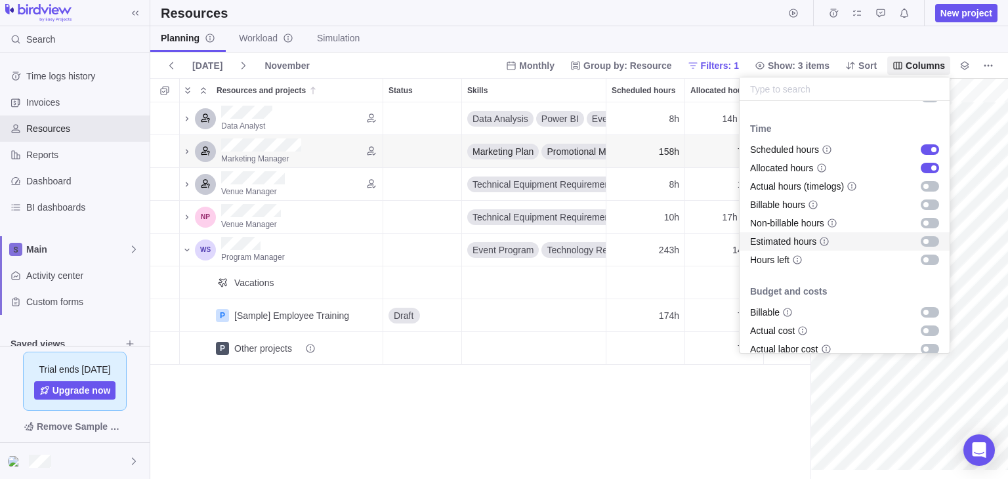
scroll to position [241, 0]
click at [923, 146] on div "grid" at bounding box center [929, 150] width 18 height 10
click at [920, 152] on div "grid" at bounding box center [929, 150] width 18 height 10
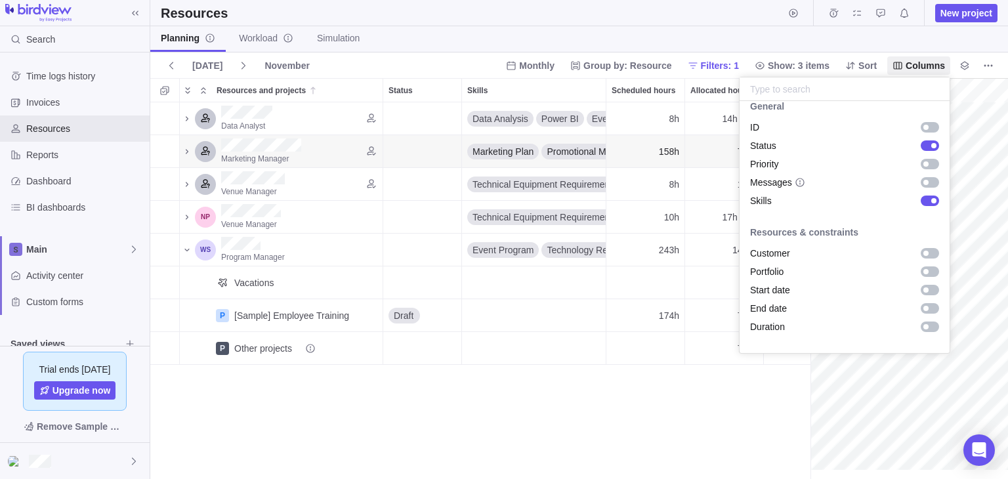
scroll to position [0, 0]
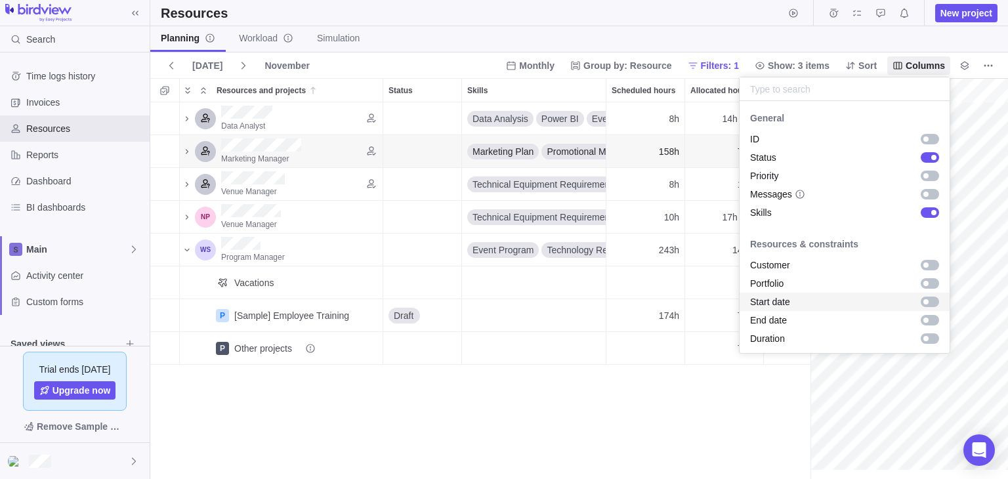
click at [701, 421] on body "Search Time logs history Invoices Resources Reports Dashboard BI dashboards Mai…" at bounding box center [504, 239] width 1008 height 479
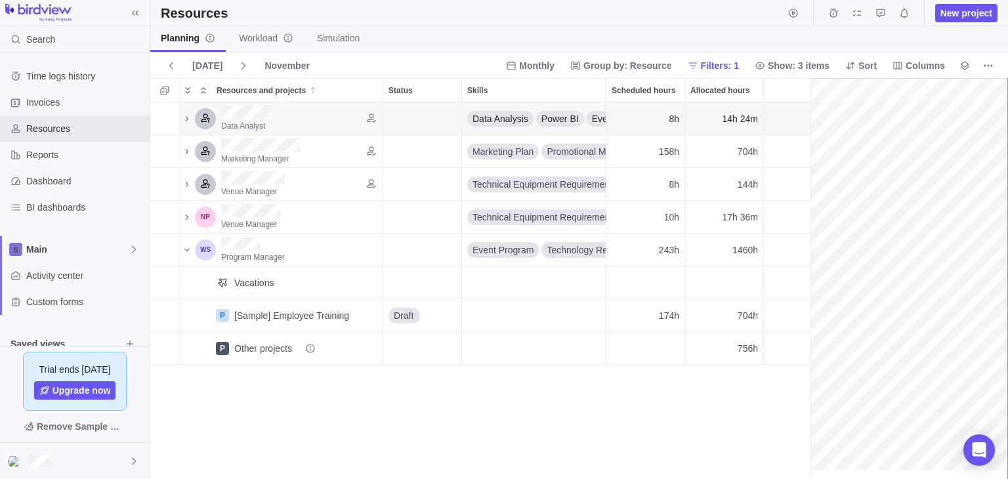
drag, startPoint x: 812, startPoint y: 102, endPoint x: 1007, endPoint y: 136, distance: 198.5
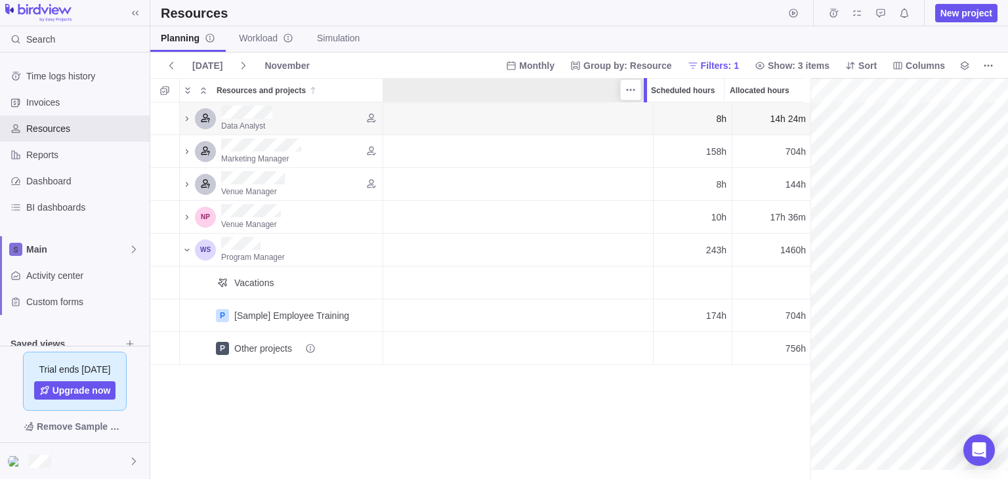
drag, startPoint x: 607, startPoint y: 97, endPoint x: 853, endPoint y: 138, distance: 248.8
click at [853, 138] on div "Resources and projects Status Skills Scheduled hours Allocated hours Data Analy…" at bounding box center [578, 278] width 857 height 401
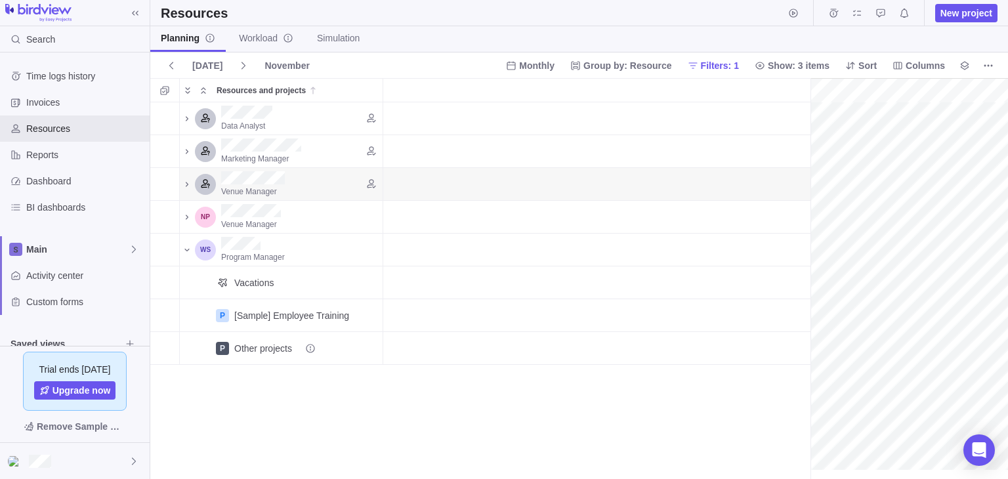
scroll to position [0, 787]
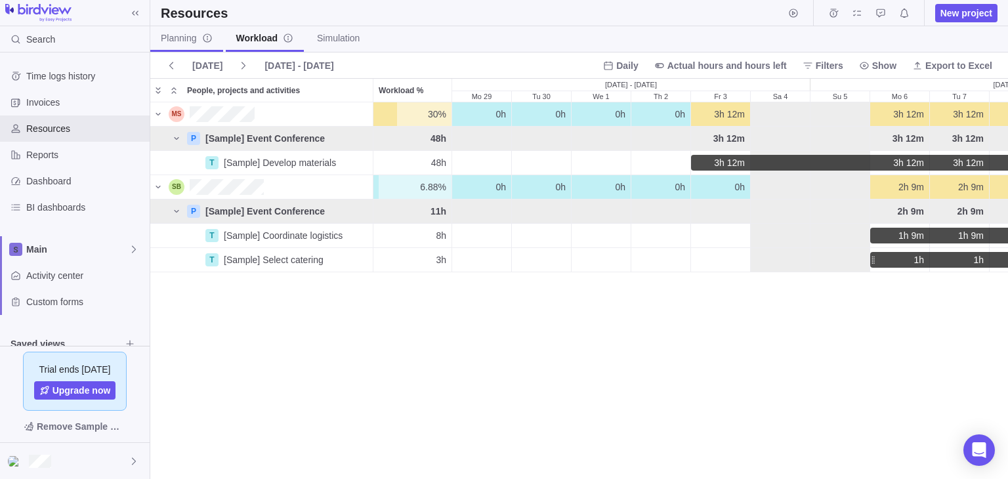
click at [192, 29] on link "Planning" at bounding box center [186, 39] width 73 height 26
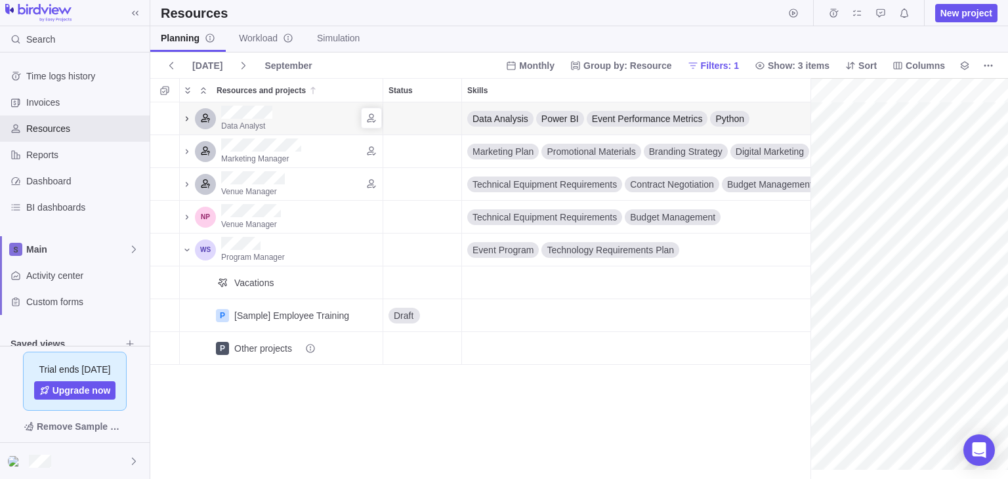
click at [182, 116] on icon "Resources and projects" at bounding box center [187, 118] width 10 height 10
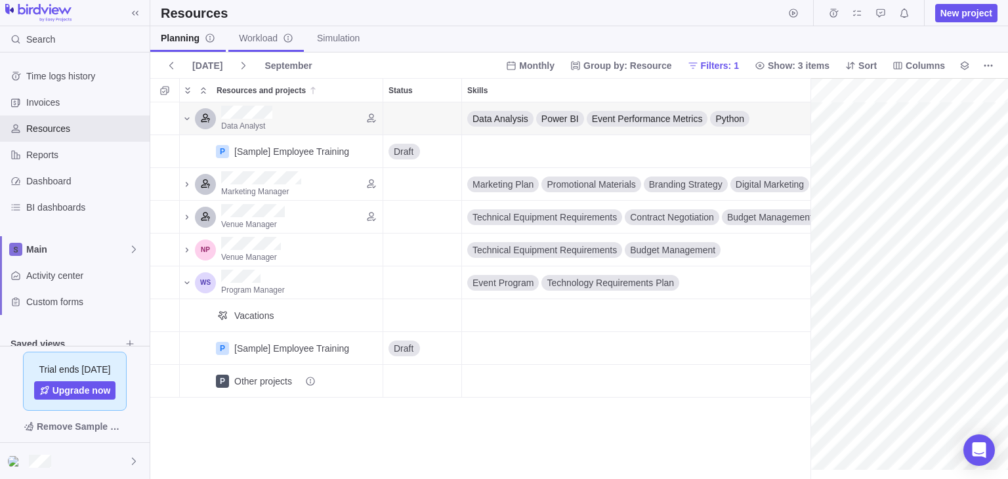
click at [254, 44] on span "Workload" at bounding box center [266, 37] width 54 height 13
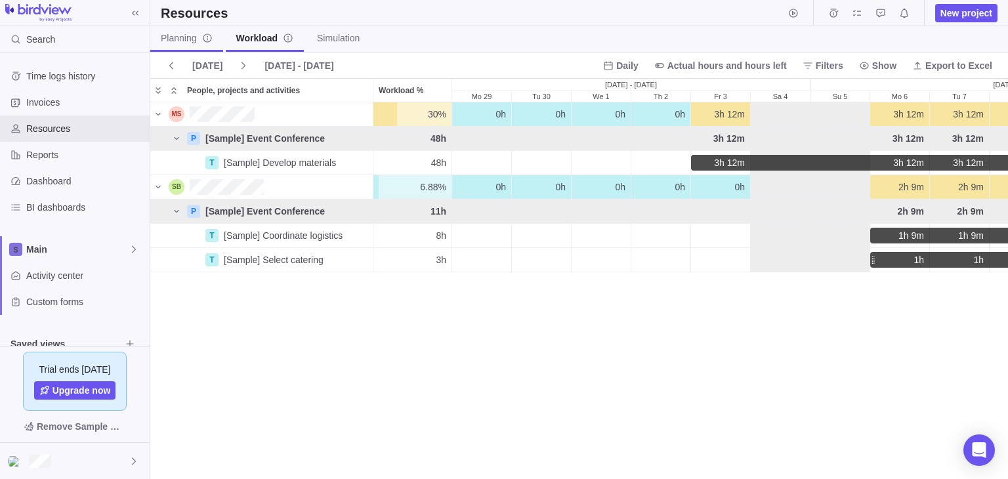
click at [190, 44] on span "Planning" at bounding box center [187, 37] width 52 height 13
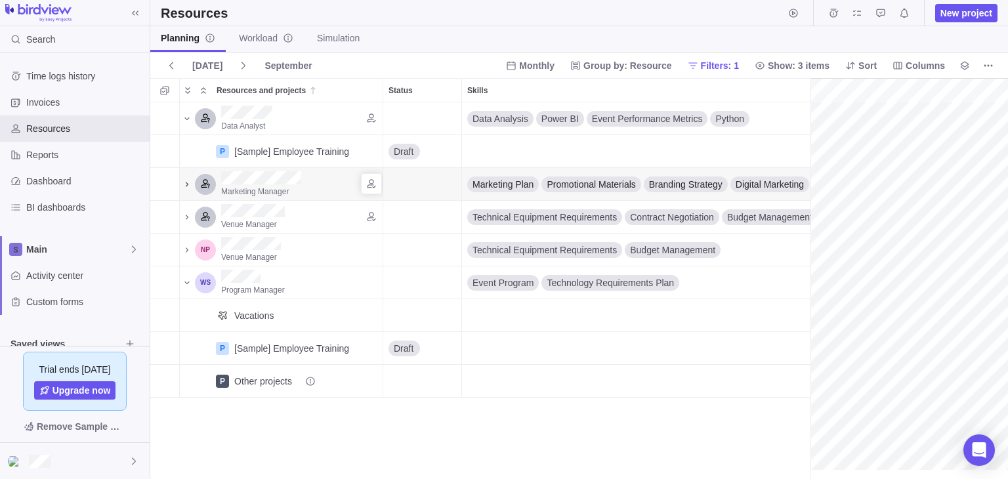
click at [184, 182] on icon "Resources and projects" at bounding box center [187, 184] width 10 height 10
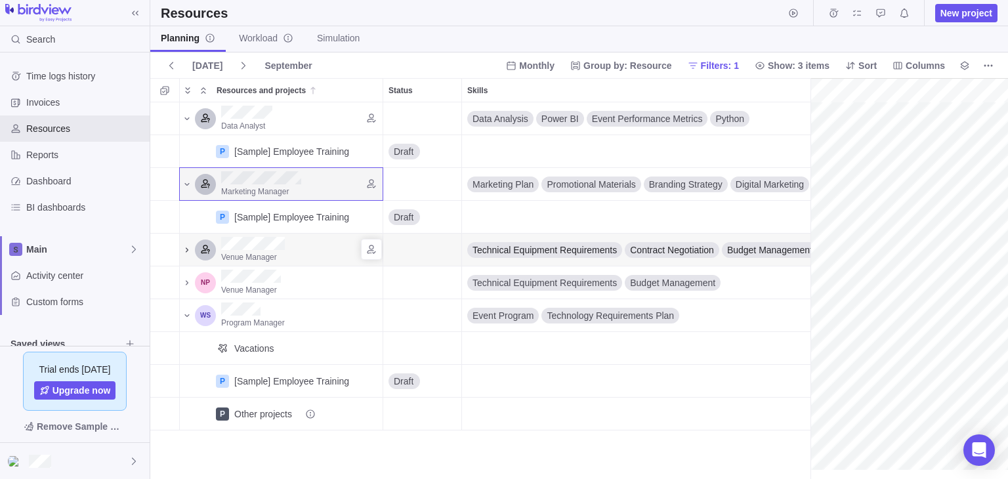
click at [181, 251] on span "Resources and projects" at bounding box center [187, 250] width 16 height 18
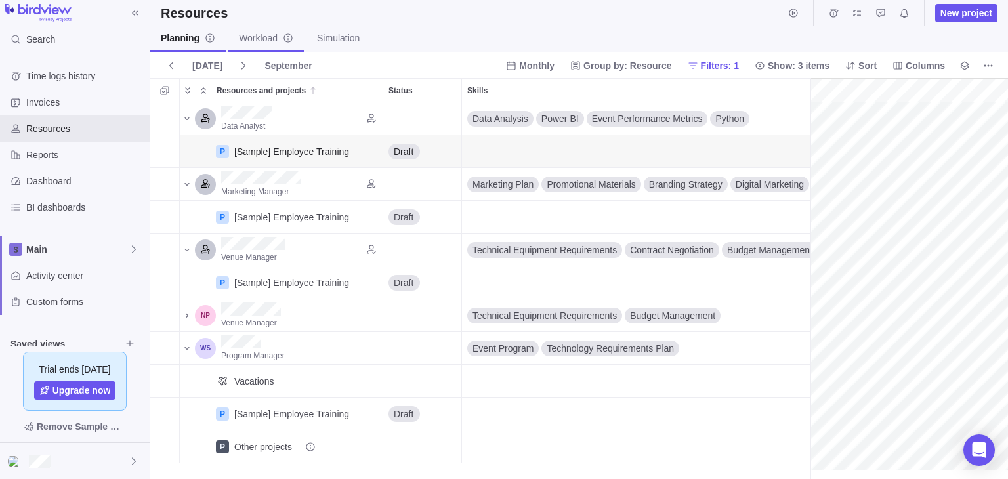
click at [263, 41] on span "Workload" at bounding box center [266, 37] width 54 height 13
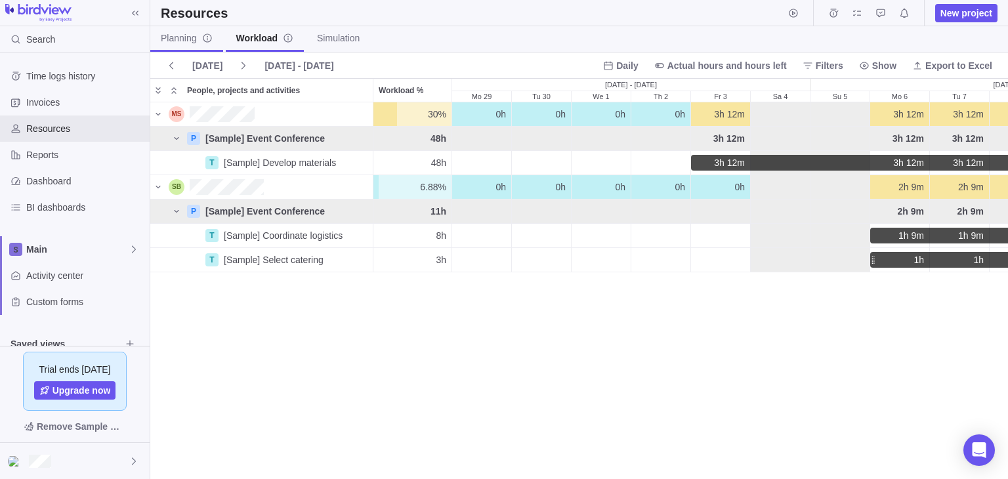
click at [197, 40] on span "Planning" at bounding box center [187, 37] width 52 height 13
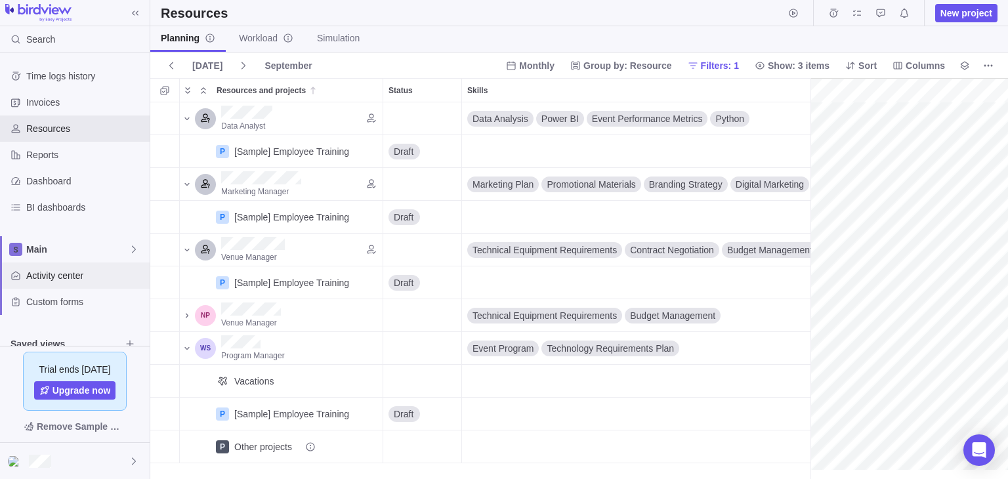
click at [43, 270] on span "Activity center" at bounding box center [85, 275] width 118 height 13
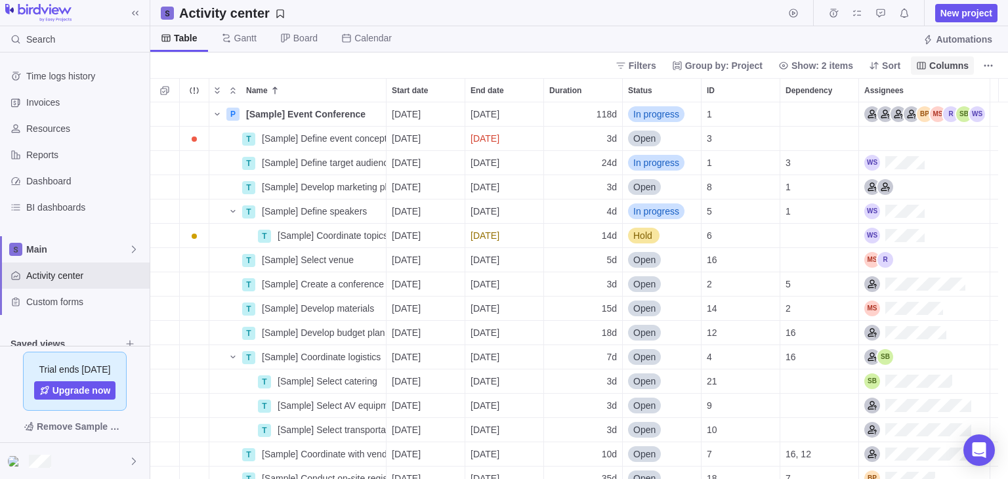
click at [960, 65] on span "Columns" at bounding box center [948, 65] width 39 height 13
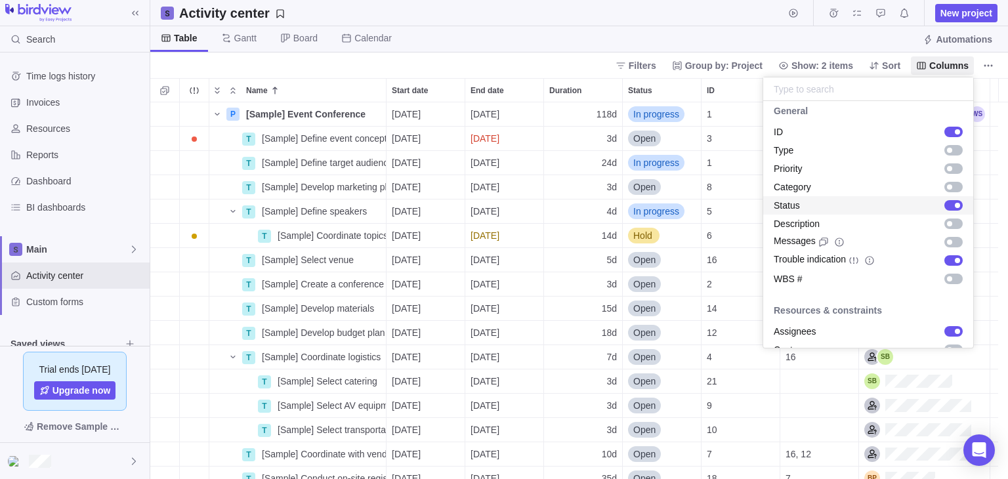
scroll to position [8, 0]
click at [945, 170] on div "grid" at bounding box center [953, 168] width 18 height 10
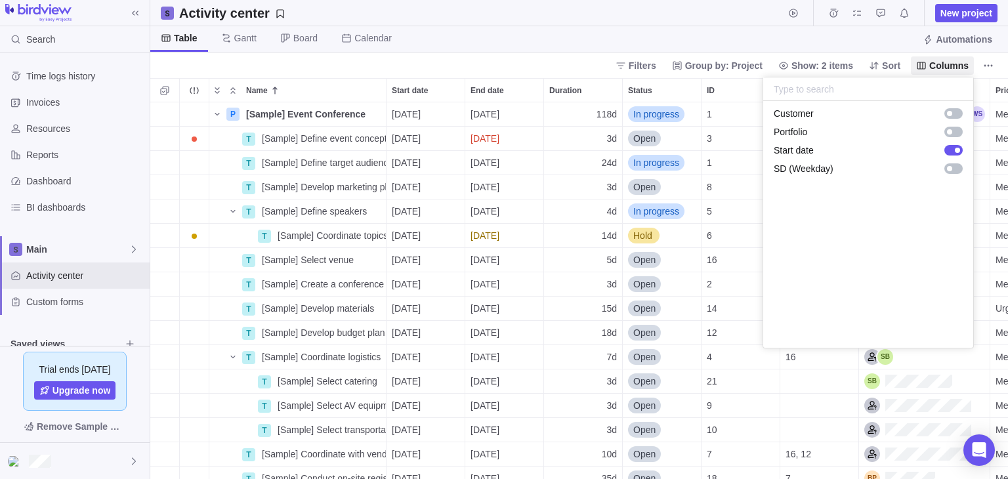
scroll to position [0, 0]
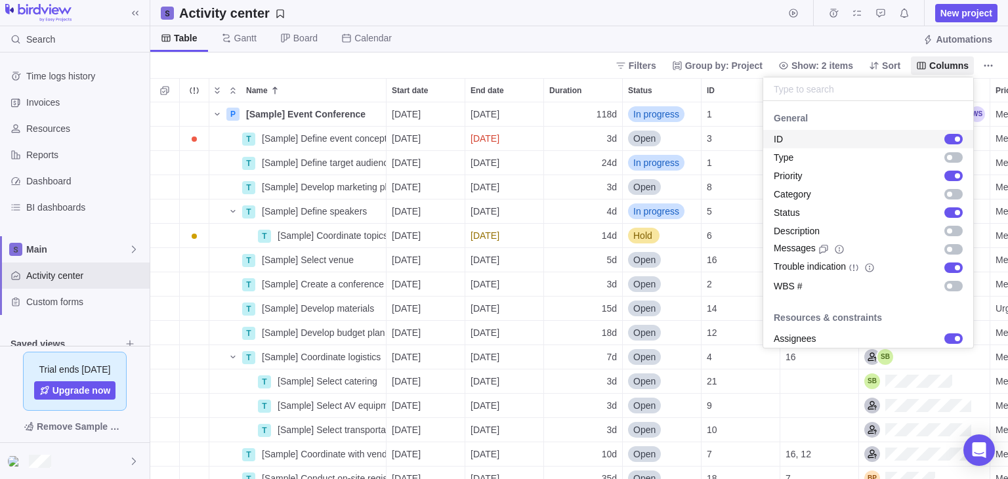
click at [557, 59] on body "Search Time logs history Invoices Resources Reports Dashboard BI dashboards Mai…" at bounding box center [504, 239] width 1008 height 479
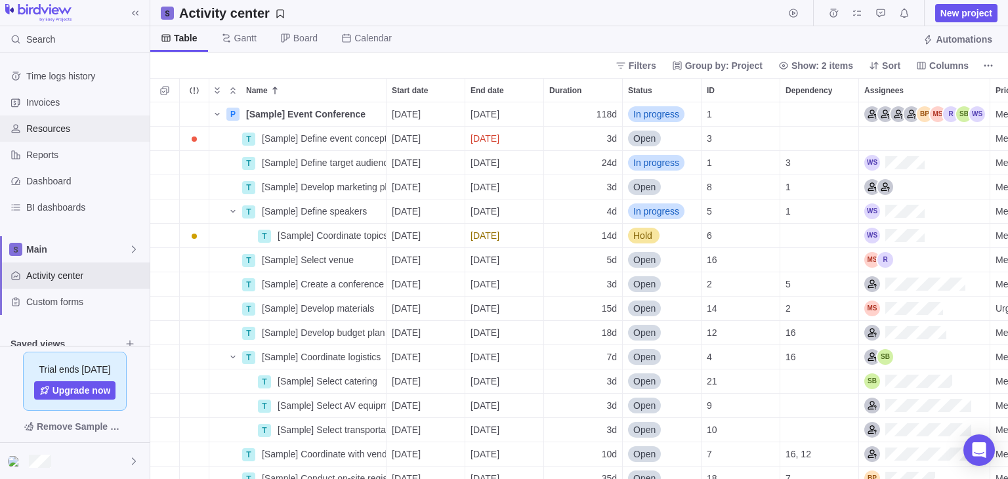
click at [73, 131] on span "Resources" at bounding box center [85, 128] width 118 height 13
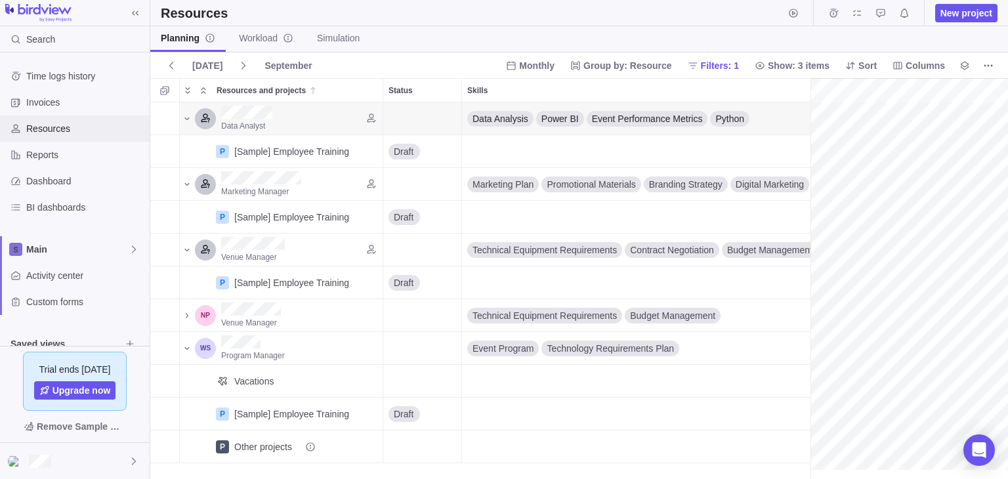
scroll to position [0, 230]
click at [56, 284] on div "Activity center" at bounding box center [75, 275] width 150 height 26
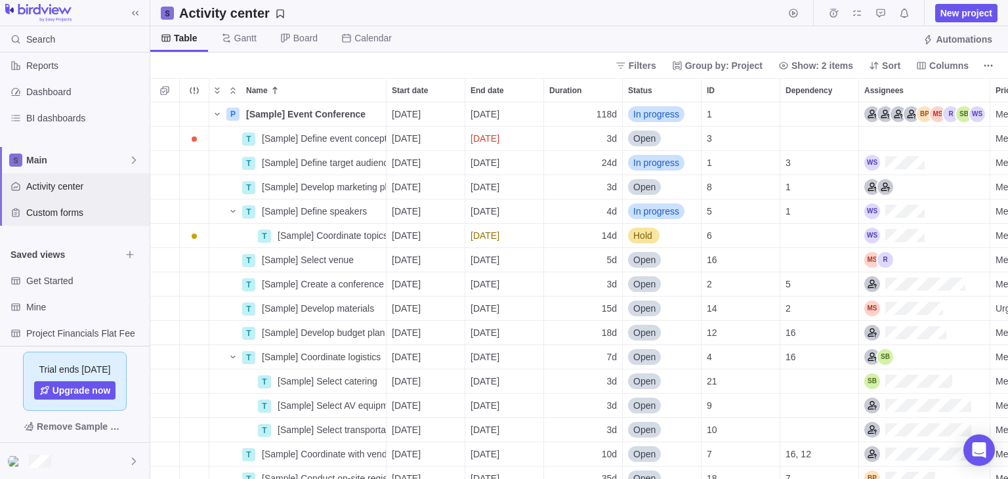
scroll to position [152, 0]
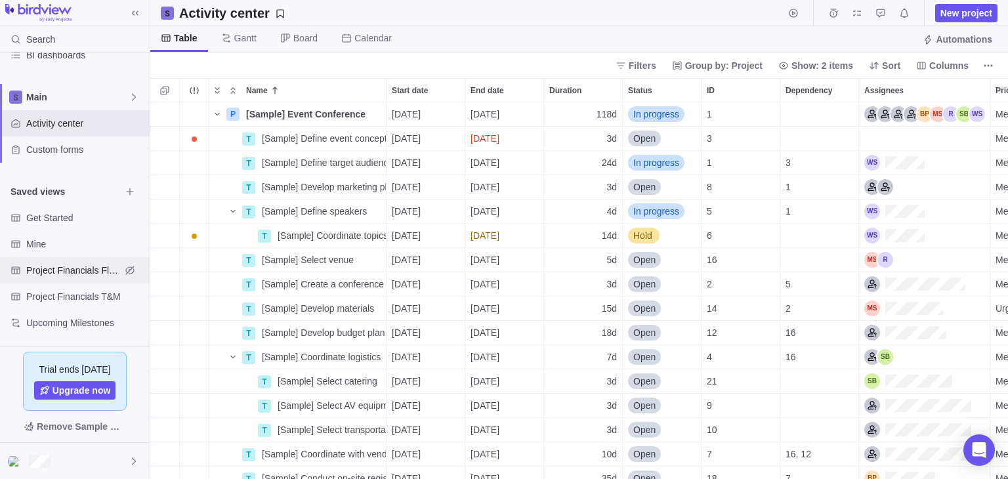
click at [82, 271] on span "Project Financials Flat Fee" at bounding box center [73, 270] width 94 height 13
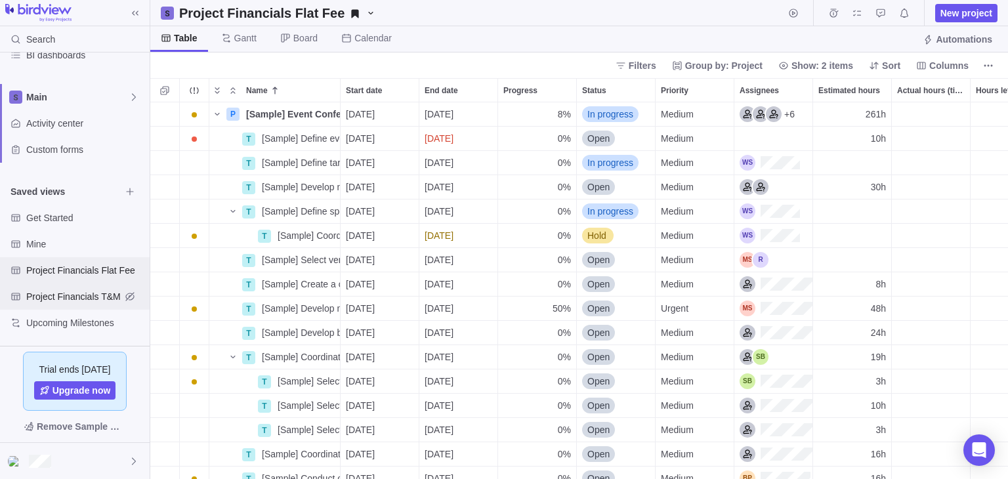
scroll to position [366, 848]
click at [89, 291] on span "Project Financials T&M" at bounding box center [73, 296] width 94 height 13
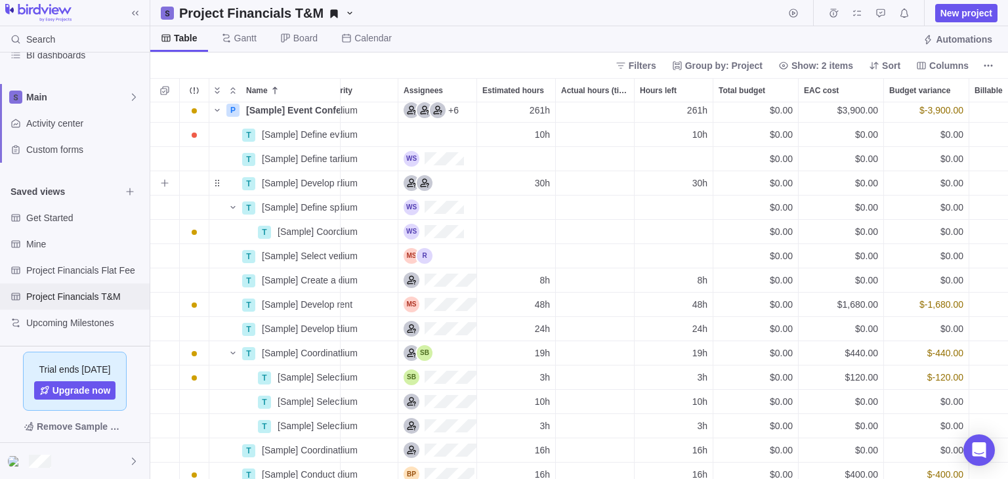
scroll to position [4, 451]
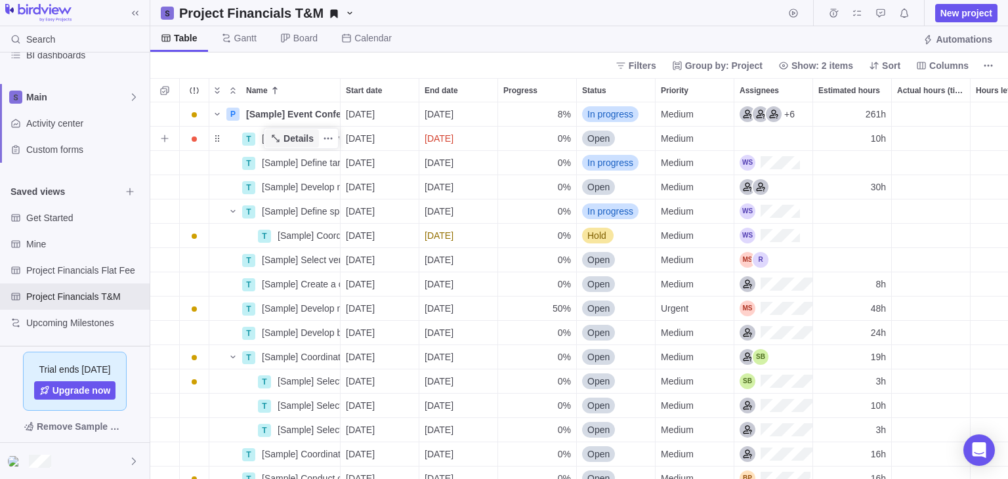
click at [285, 140] on span "Details" at bounding box center [298, 138] width 30 height 13
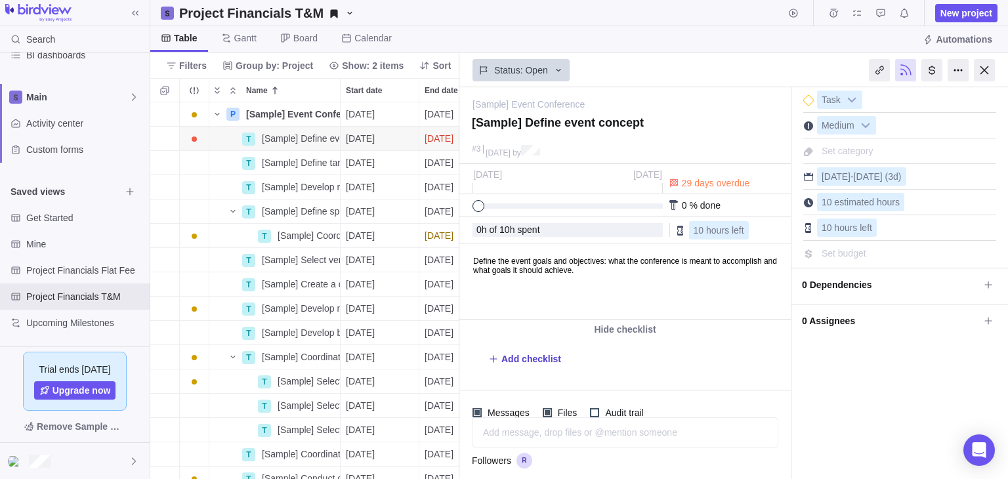
click at [499, 360] on span "Add checklist" at bounding box center [524, 359] width 73 height 18
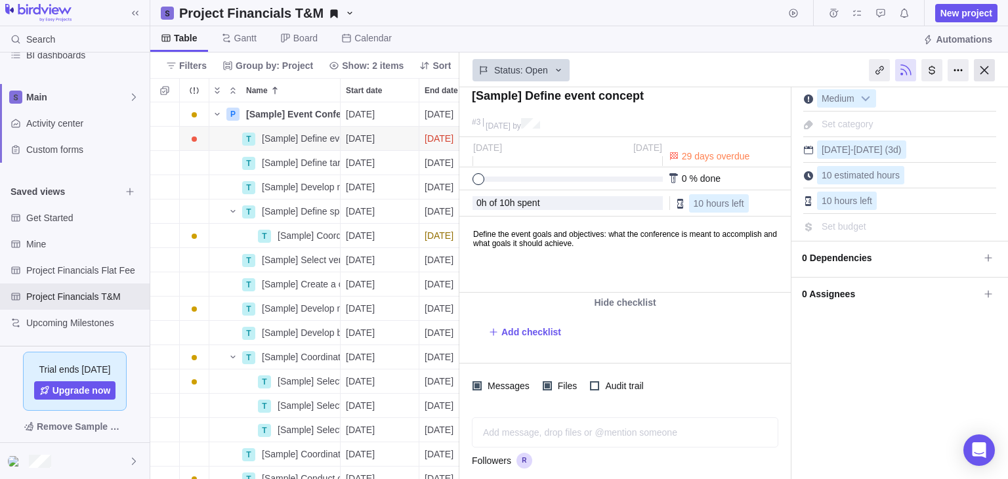
click at [981, 67] on div at bounding box center [984, 70] width 21 height 22
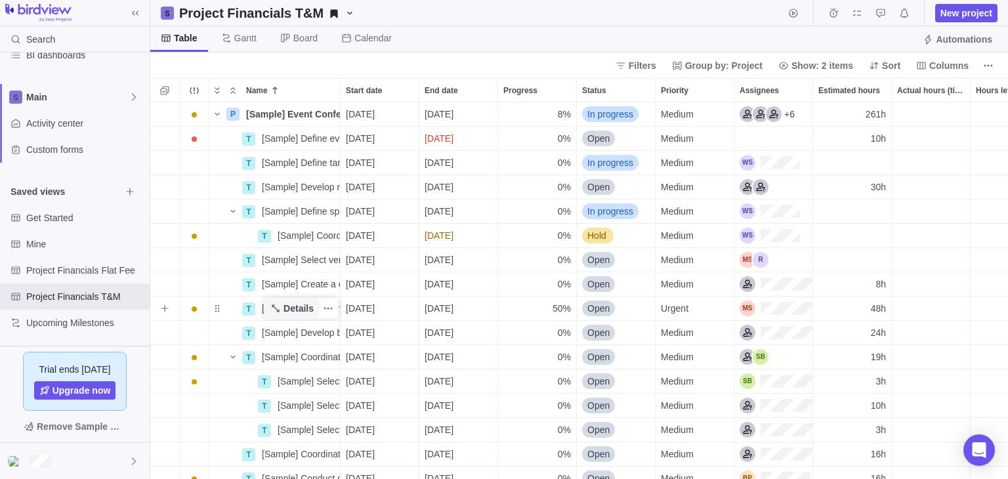
click at [291, 313] on span "Details" at bounding box center [298, 308] width 30 height 13
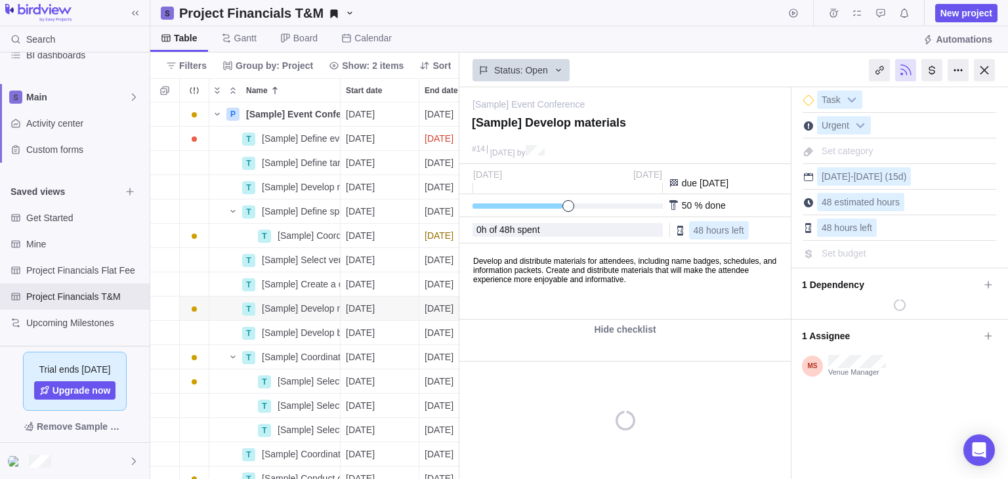
type textarea "x"
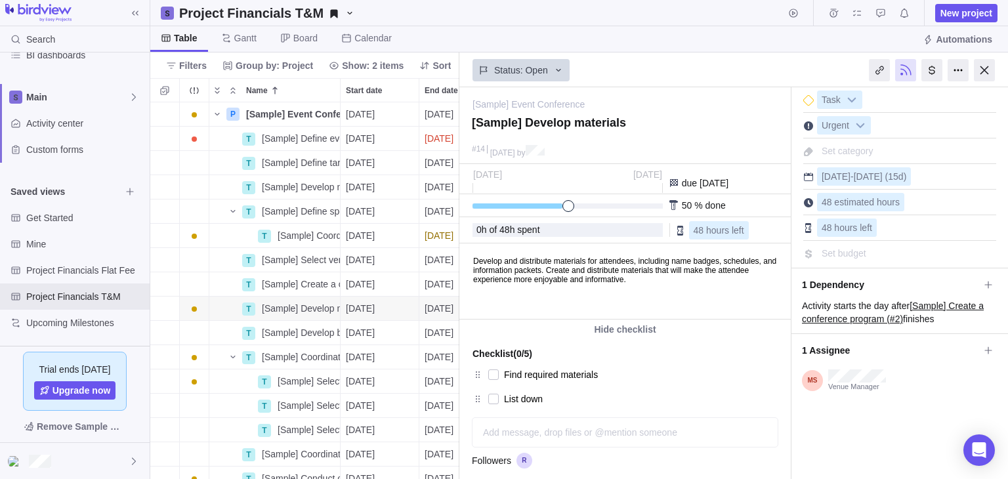
click at [829, 250] on span "Set budget" at bounding box center [843, 253] width 45 height 10
type input "35000"
click at [785, 310] on html "Develop and distribute materials for attendees, including name badges, schedule…" at bounding box center [624, 281] width 328 height 75
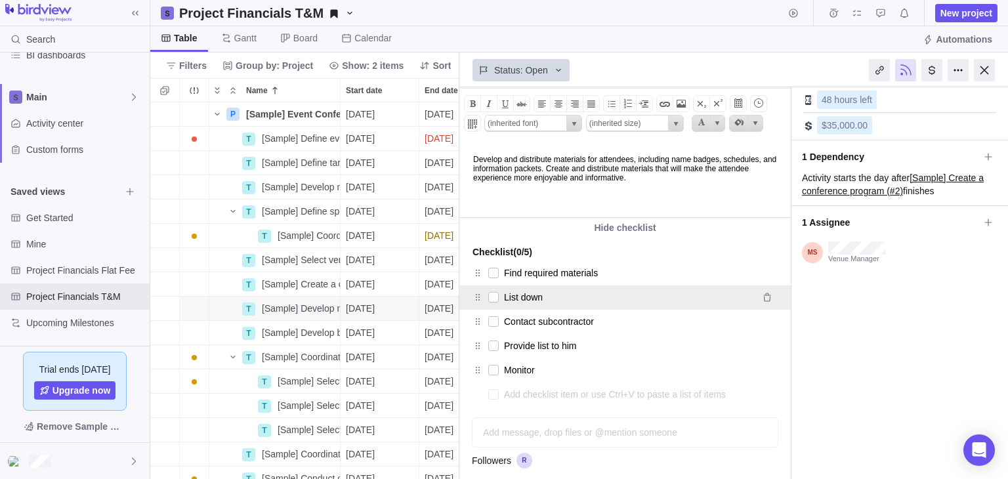
click at [747, 306] on div "List down" at bounding box center [624, 297] width 331 height 24
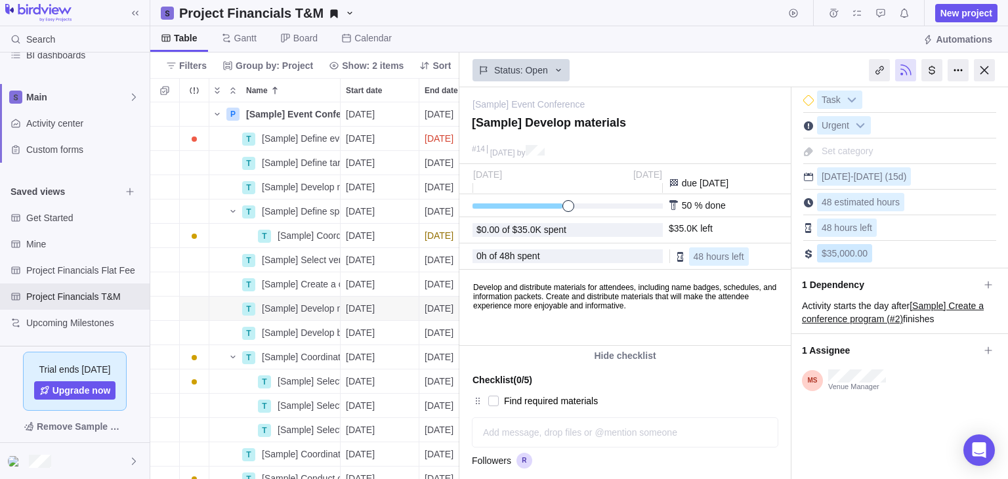
click at [833, 255] on span "$35,000.00" at bounding box center [844, 253] width 46 height 10
click at [865, 259] on input "35000" at bounding box center [879, 253] width 124 height 18
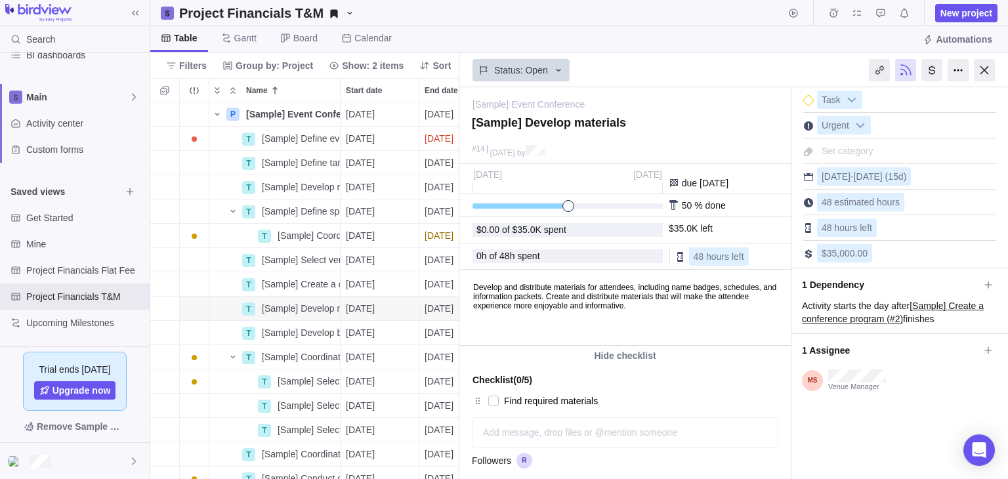
click at [730, 218] on div "$0.00 of $35.0K spent $35.0K left" at bounding box center [624, 230] width 331 height 26
click at [579, 234] on div "$0.00 of $35.0K spent" at bounding box center [567, 230] width 182 height 10
click at [983, 72] on div at bounding box center [984, 70] width 21 height 22
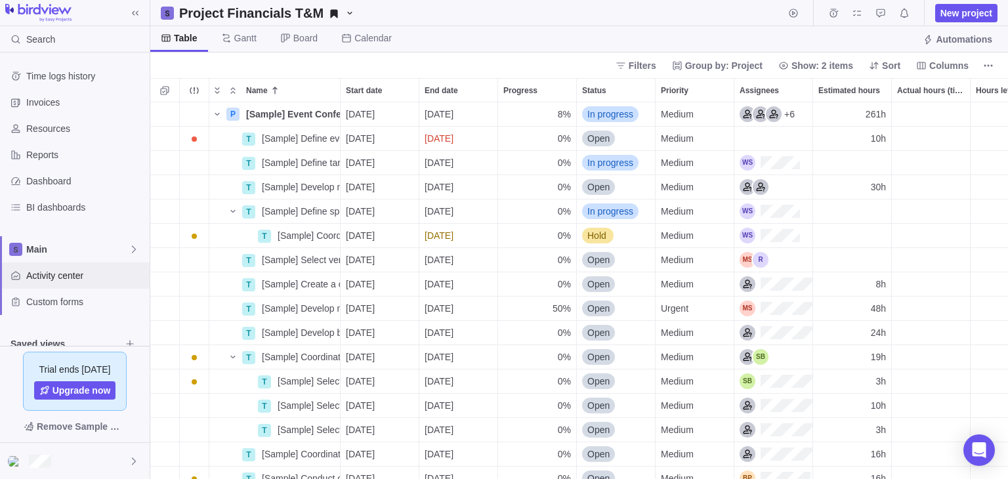
drag, startPoint x: 45, startPoint y: 272, endPoint x: 837, endPoint y: 253, distance: 792.7
click at [45, 272] on span "Activity center" at bounding box center [85, 275] width 118 height 13
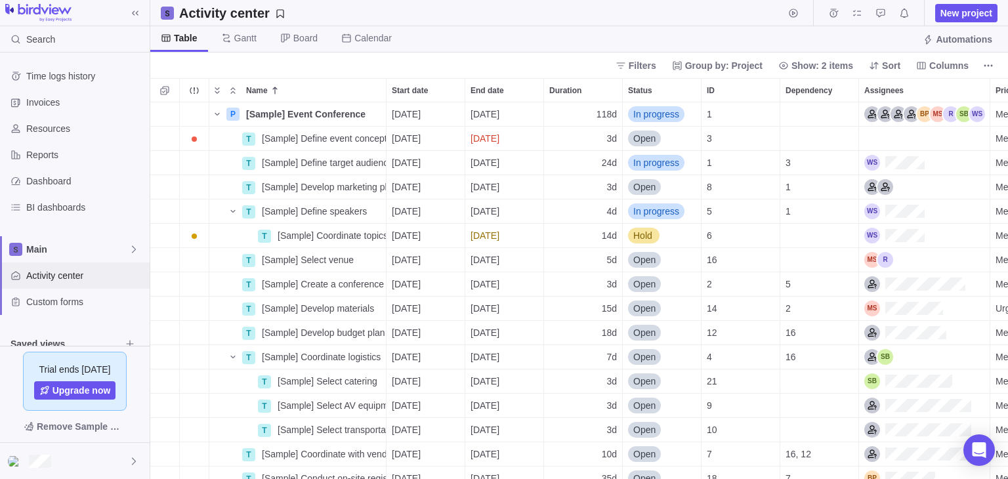
scroll to position [366, 848]
click at [985, 60] on icon "More actions" at bounding box center [988, 65] width 10 height 10
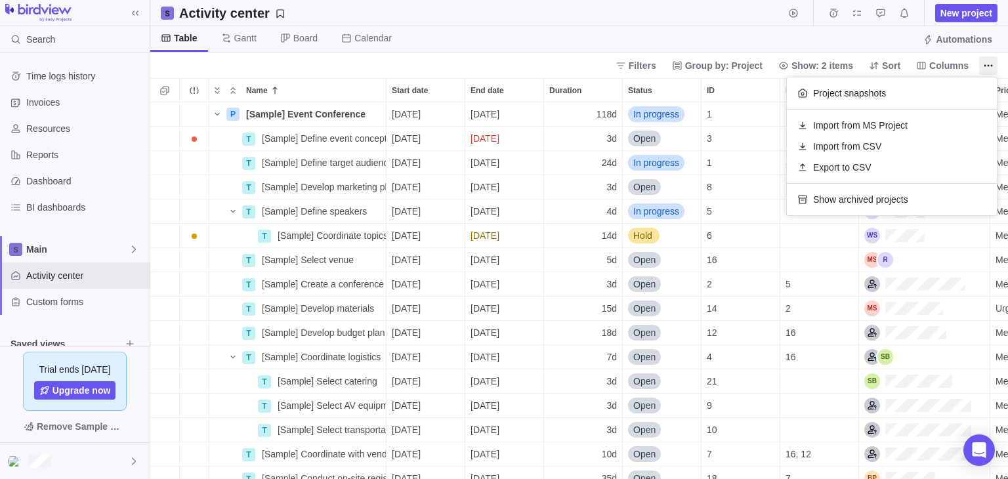
click at [942, 68] on body "Search Time logs history Invoices Resources Reports Dashboard BI dashboards Mai…" at bounding box center [504, 239] width 1008 height 479
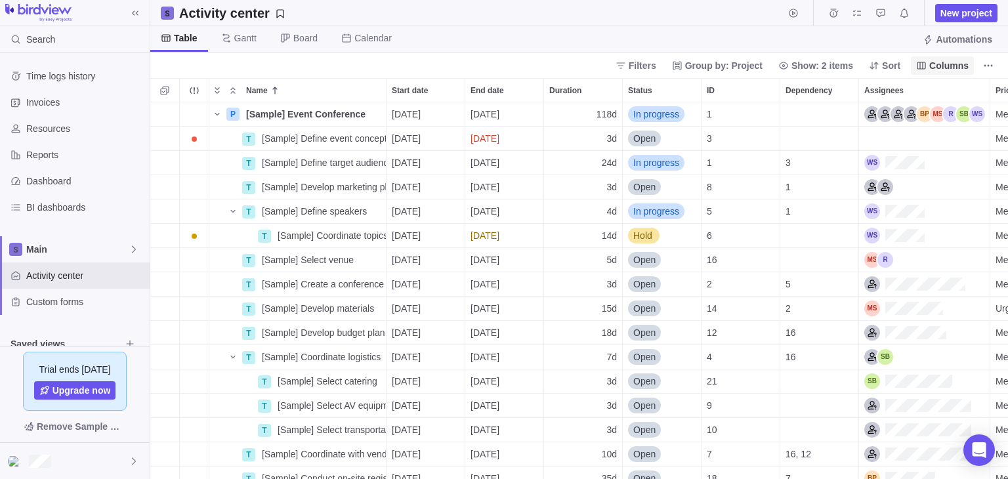
click at [945, 67] on span "Columns" at bounding box center [948, 65] width 39 height 13
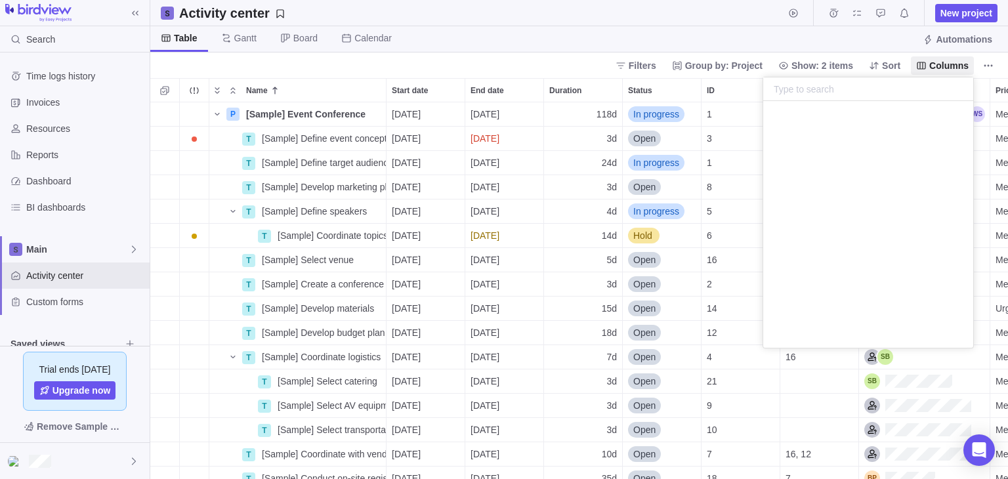
scroll to position [0, 0]
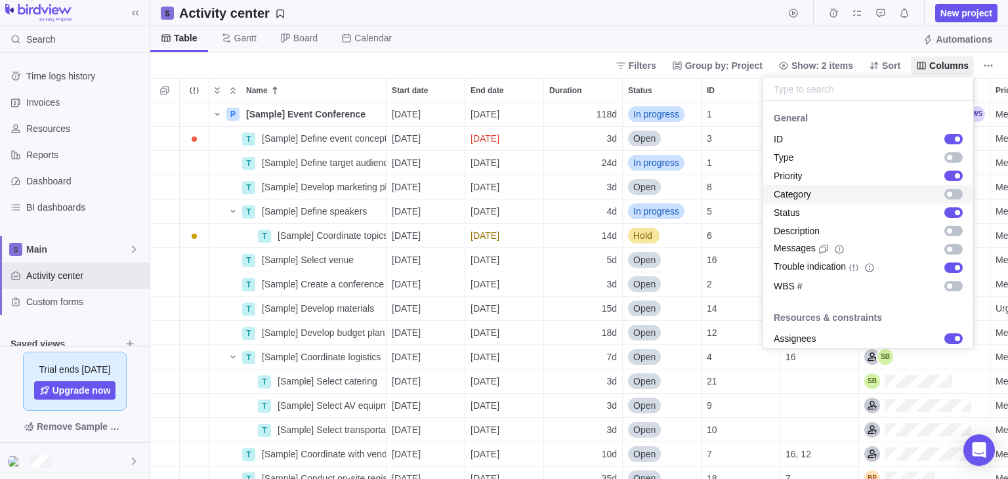
click at [581, 61] on body "Search Time logs history Invoices Resources Reports Dashboard BI dashboards Mai…" at bounding box center [504, 239] width 1008 height 479
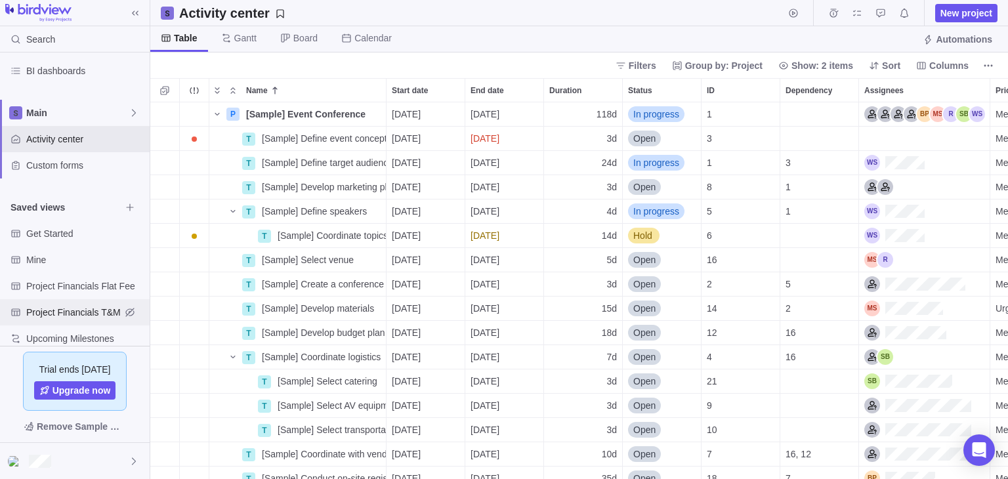
scroll to position [152, 0]
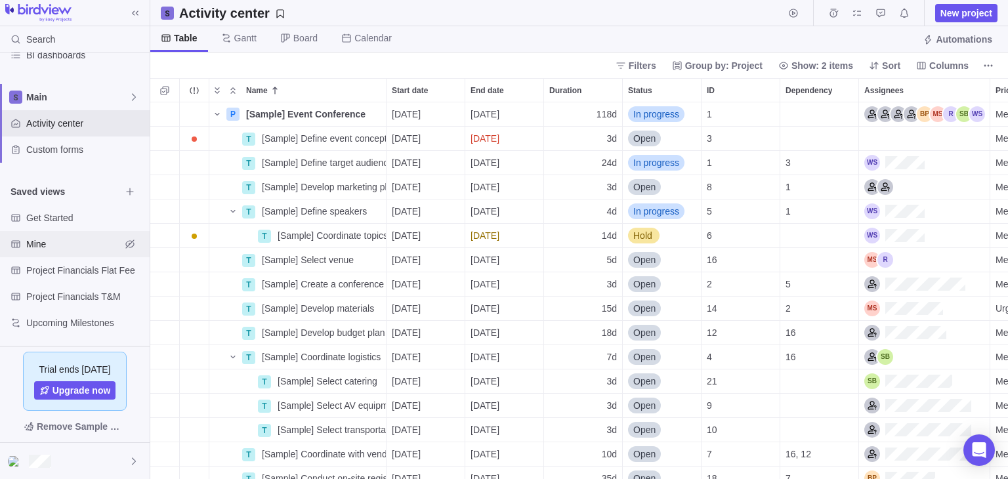
click at [62, 248] on span "Mine" at bounding box center [73, 243] width 94 height 13
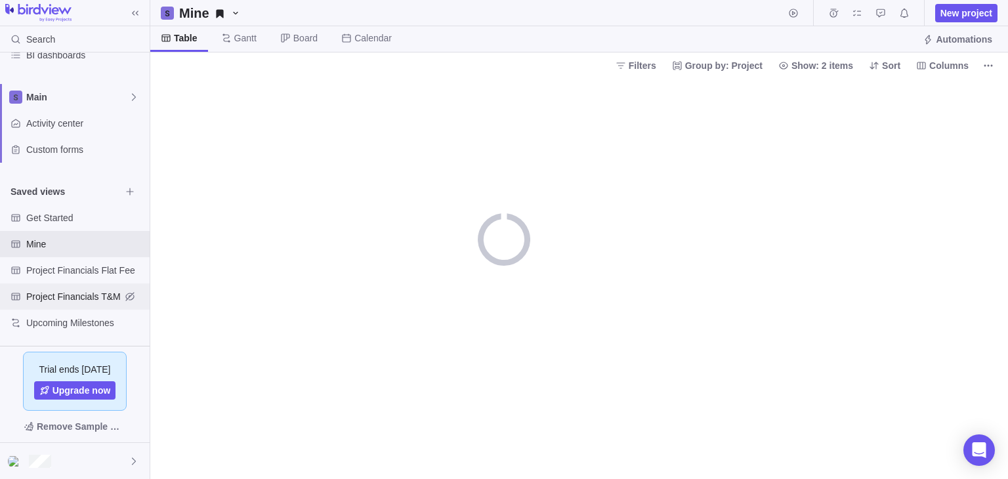
click at [71, 293] on span "Project Financials T&M" at bounding box center [73, 296] width 94 height 13
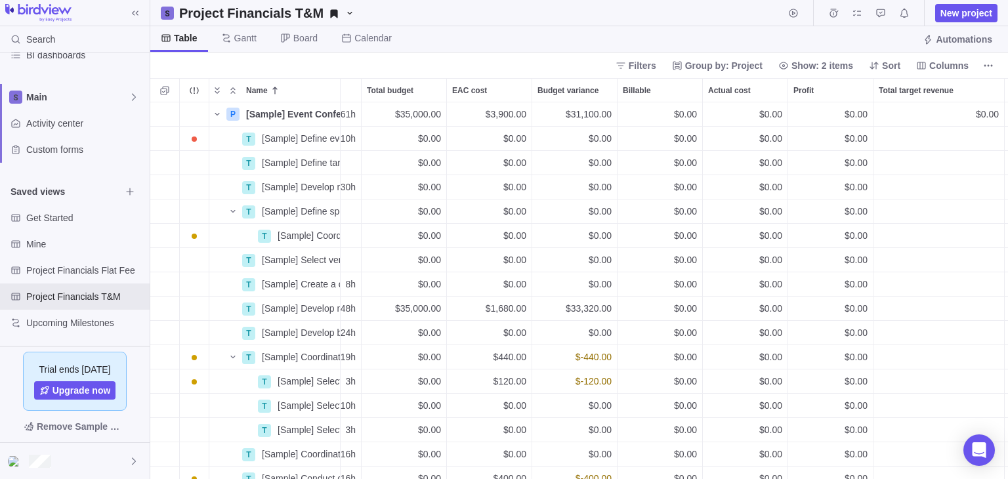
scroll to position [0, 743]
